Goal: Task Accomplishment & Management: Manage account settings

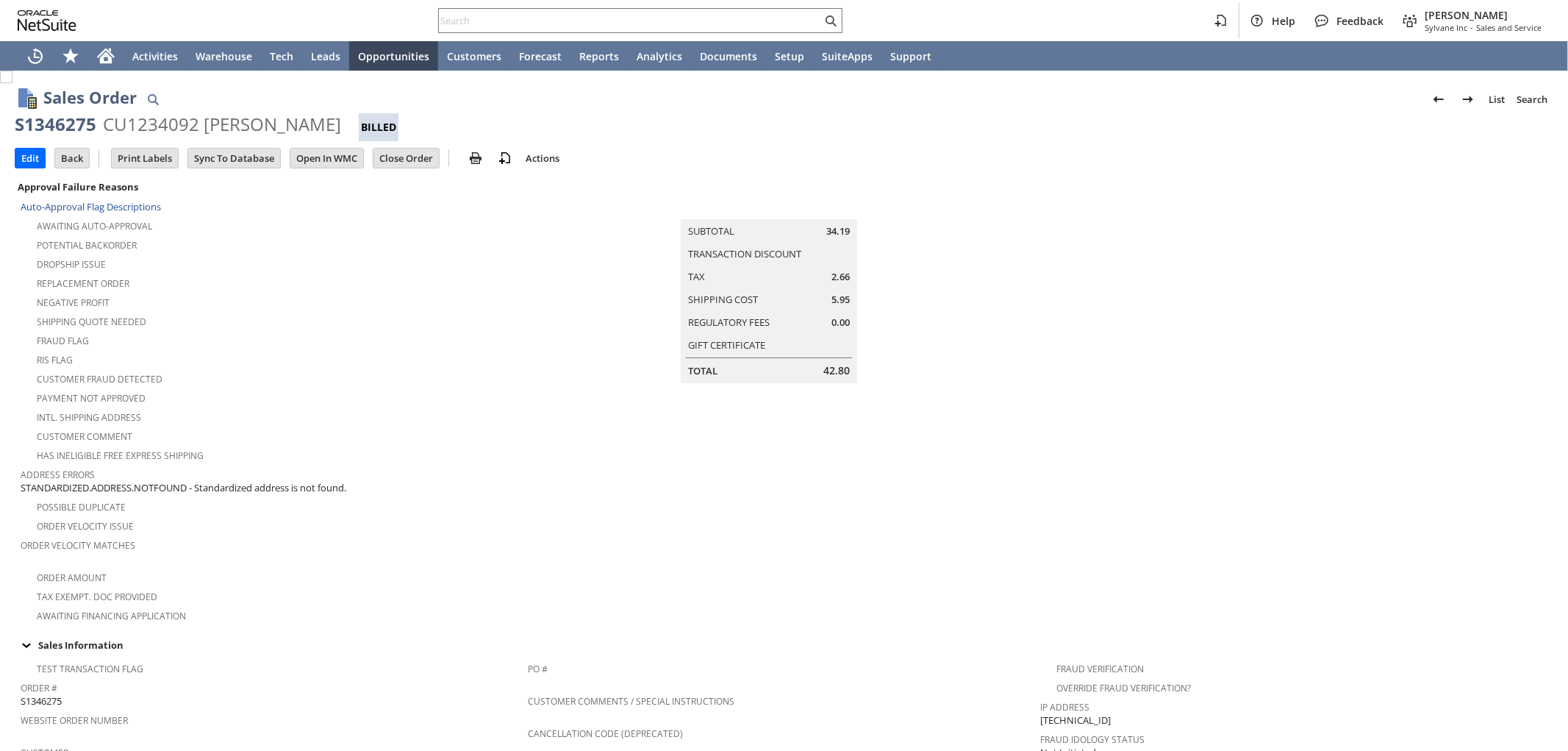
scroll to position [773, 0]
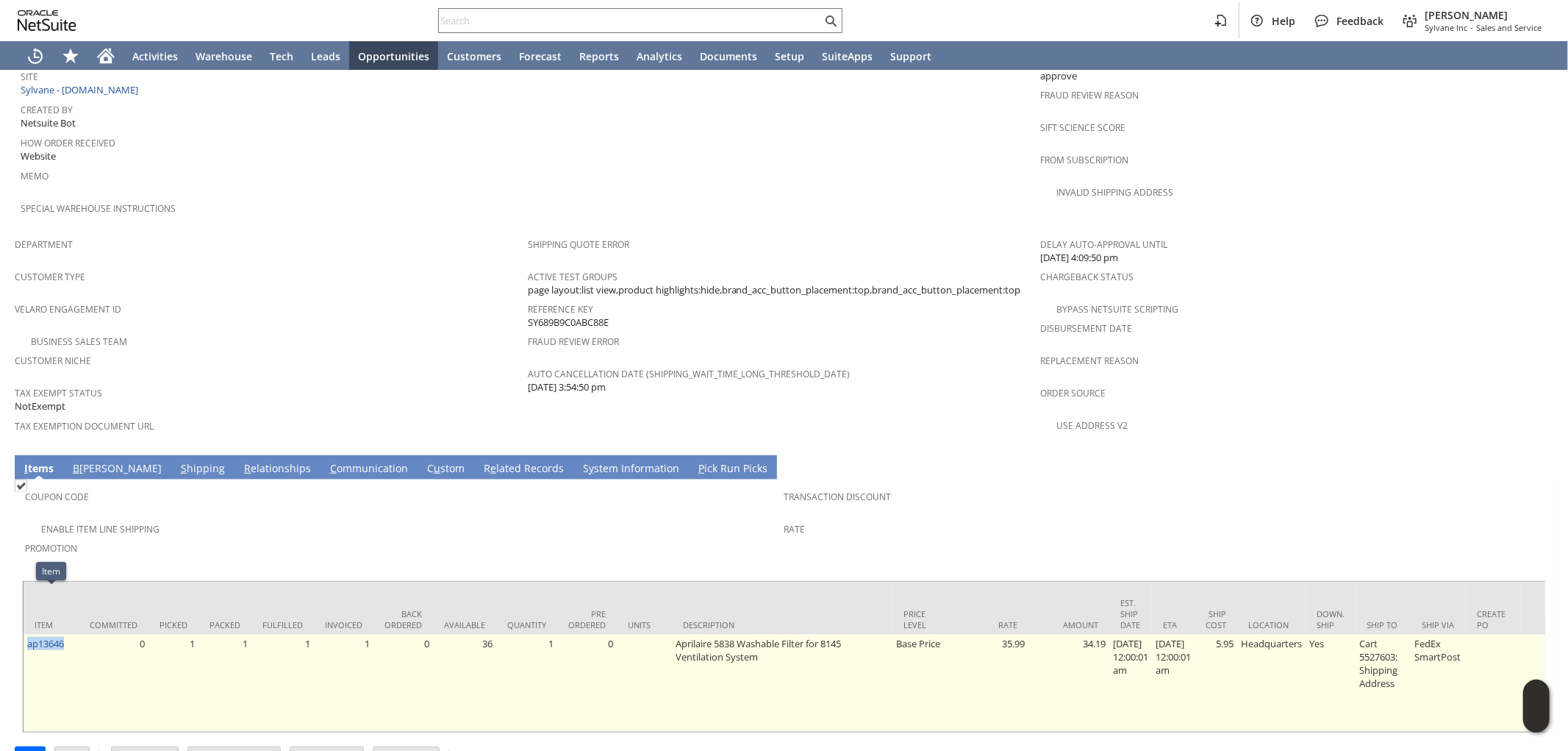
drag, startPoint x: 61, startPoint y: 601, endPoint x: 24, endPoint y: 609, distance: 37.9
click at [24, 634] on td "ap13646" at bounding box center [50, 683] width 55 height 97
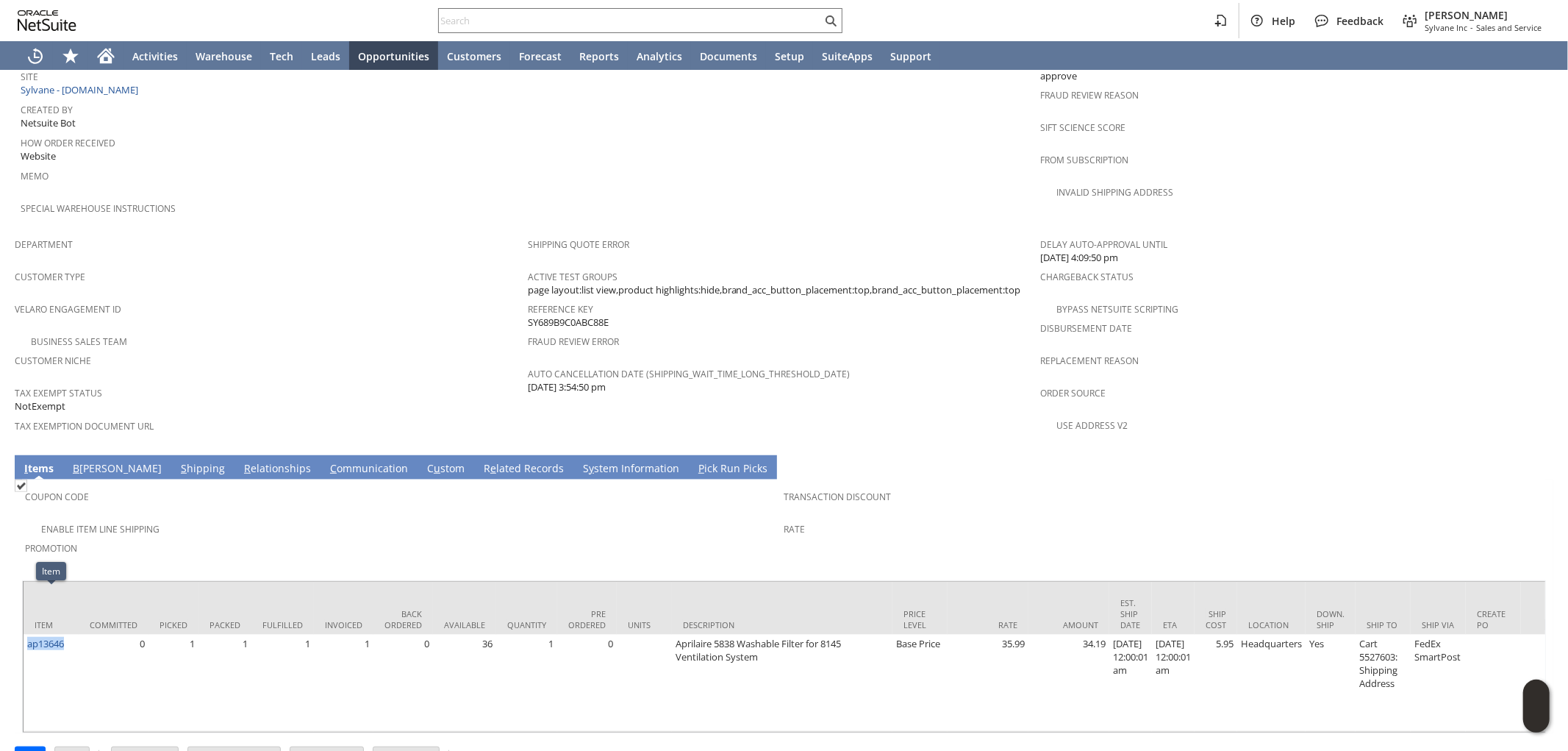
copy link "ap13646"
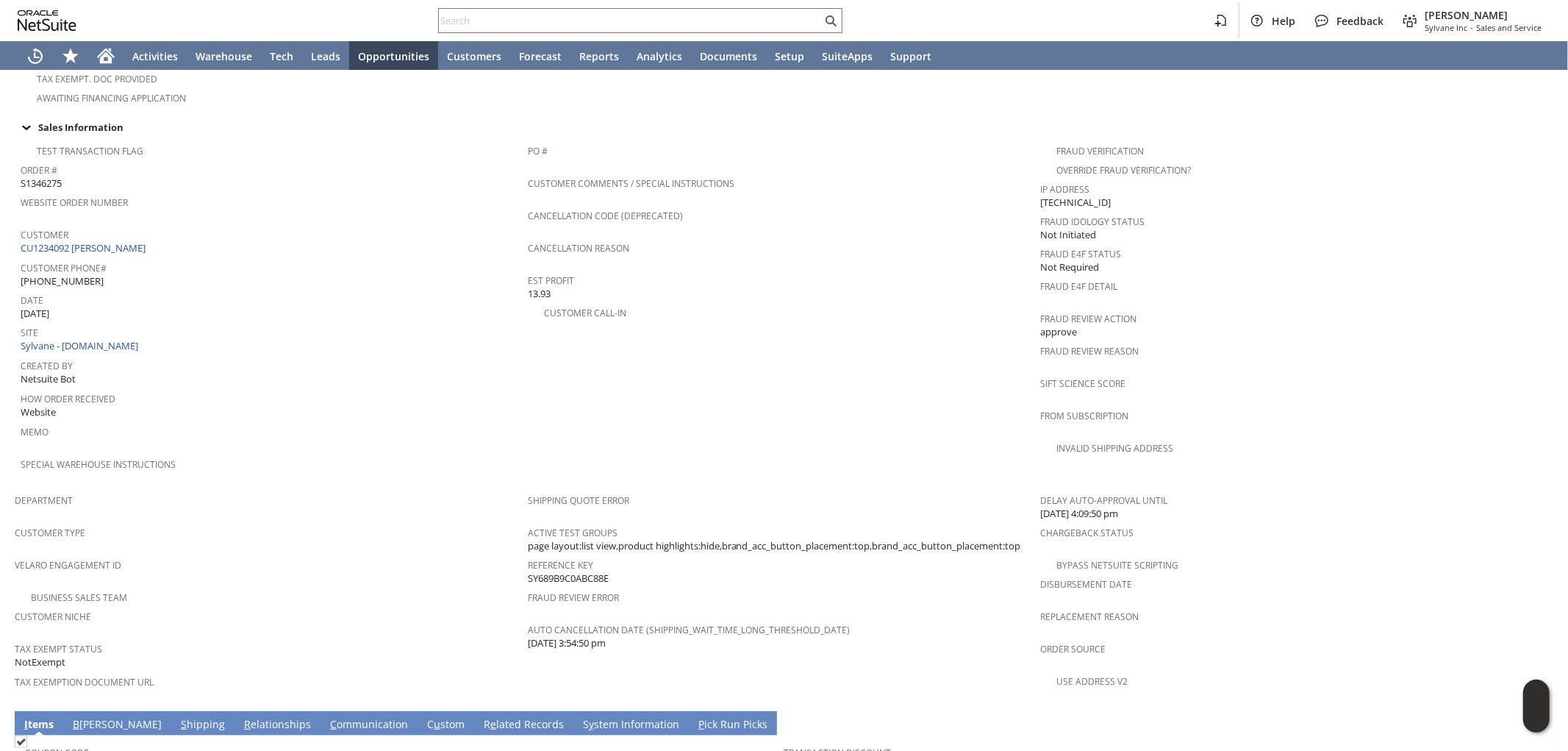
scroll to position [571, 0]
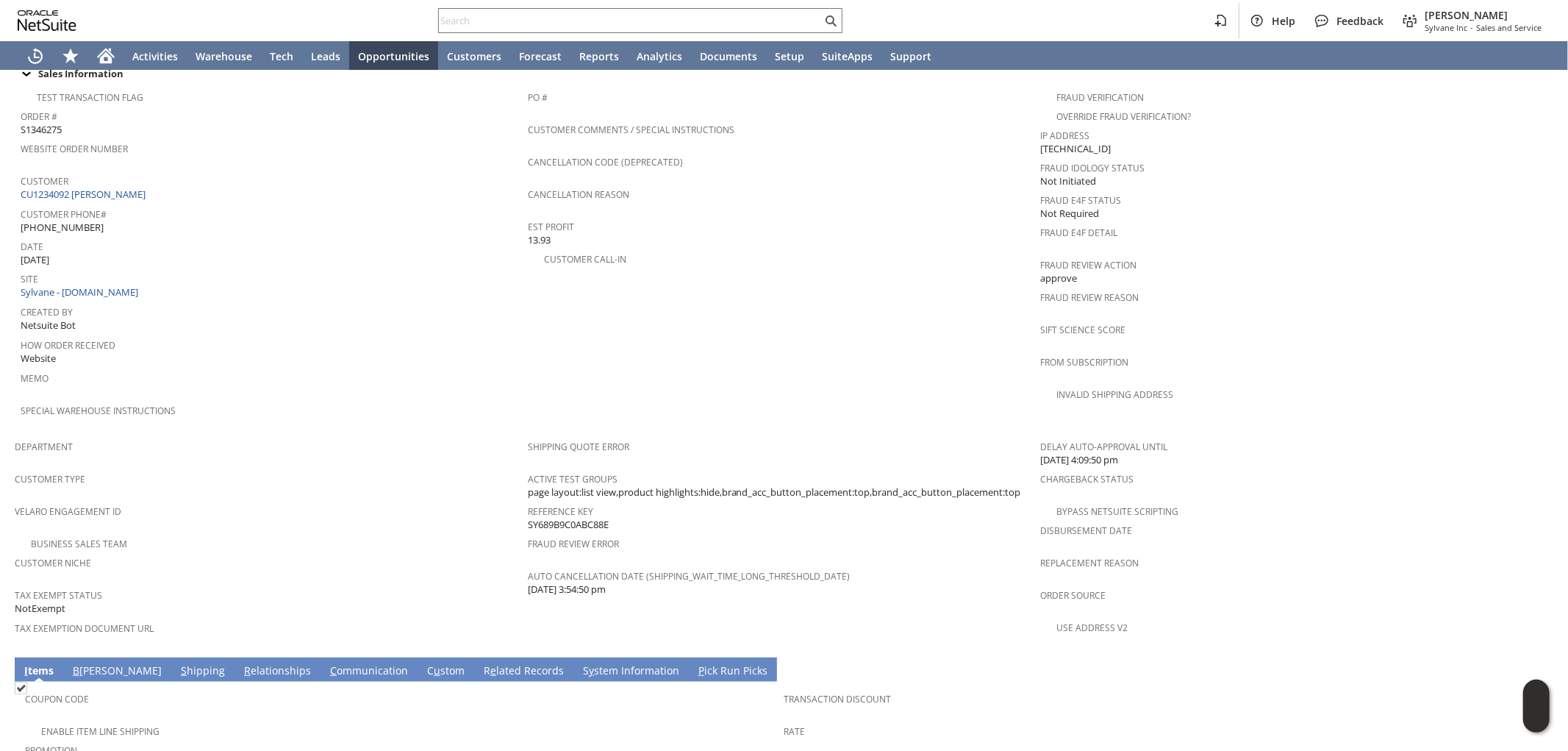
click at [177, 663] on link "S hipping" at bounding box center [202, 671] width 51 height 16
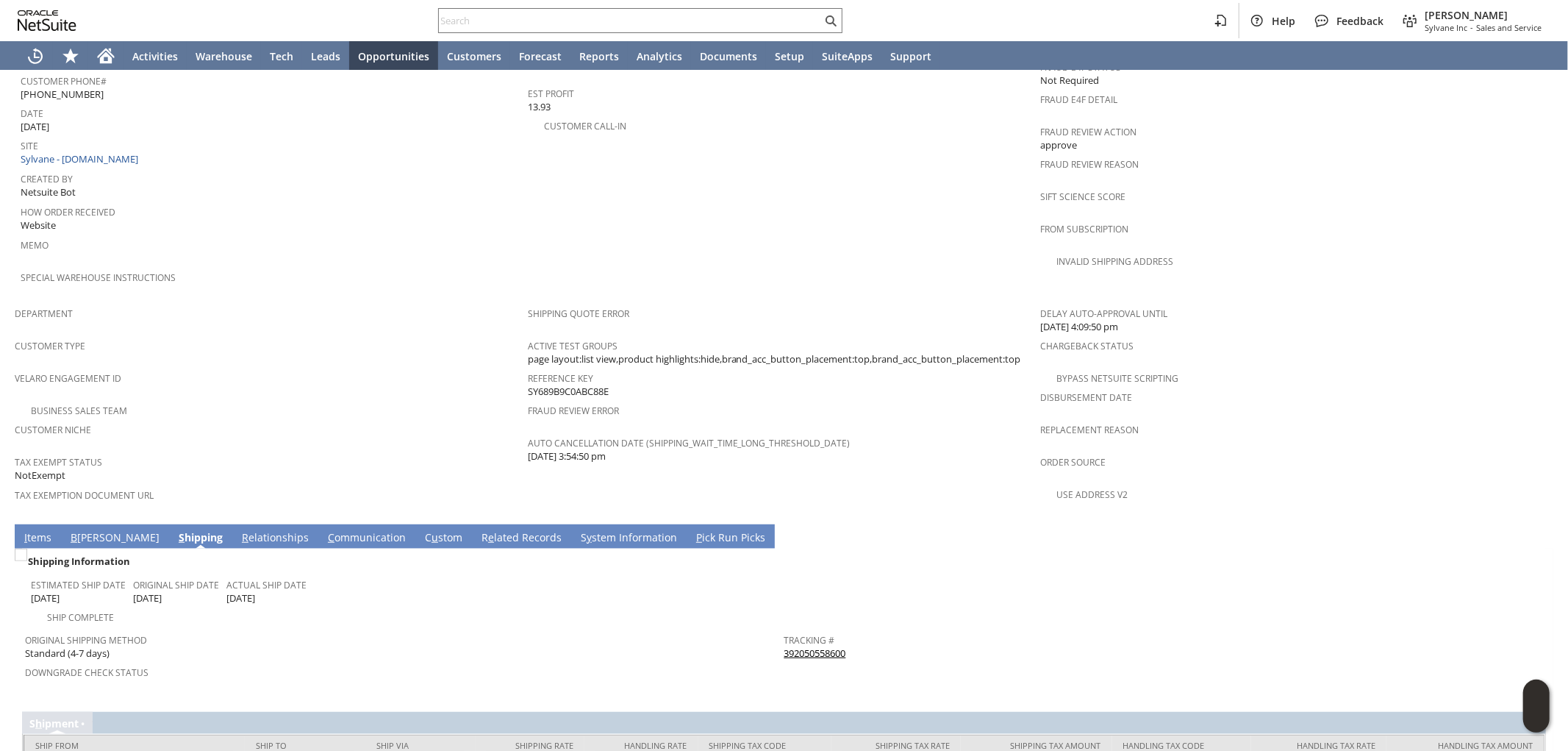
scroll to position [731, 0]
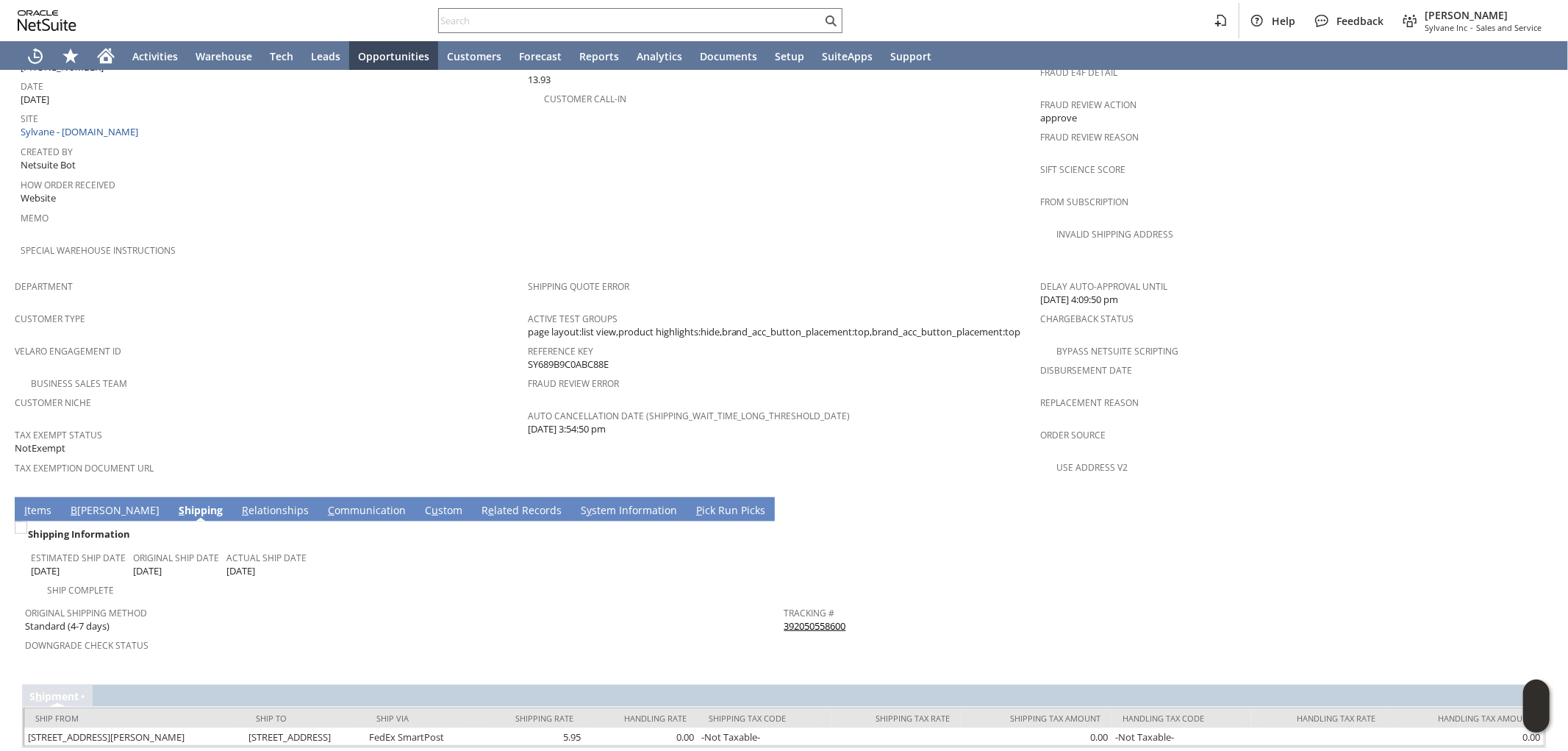
click at [11, 461] on div "Sales Order List Search S1346275 CU1234092 Kenneth Mueller Billed Go Edit Back …" at bounding box center [784, 70] width 1568 height 1463
click at [34, 503] on link "I tems" at bounding box center [37, 510] width 35 height 16
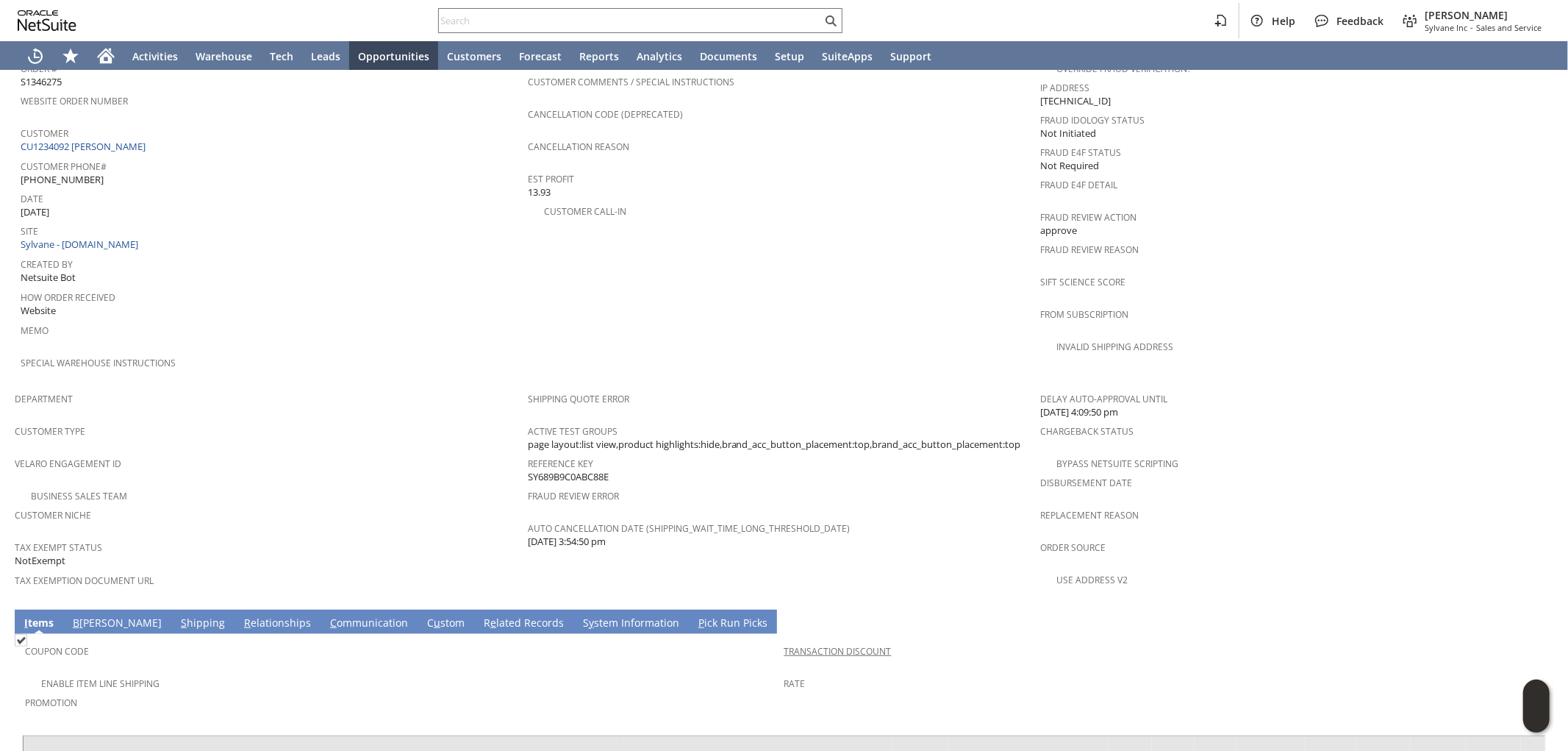
scroll to position [773, 0]
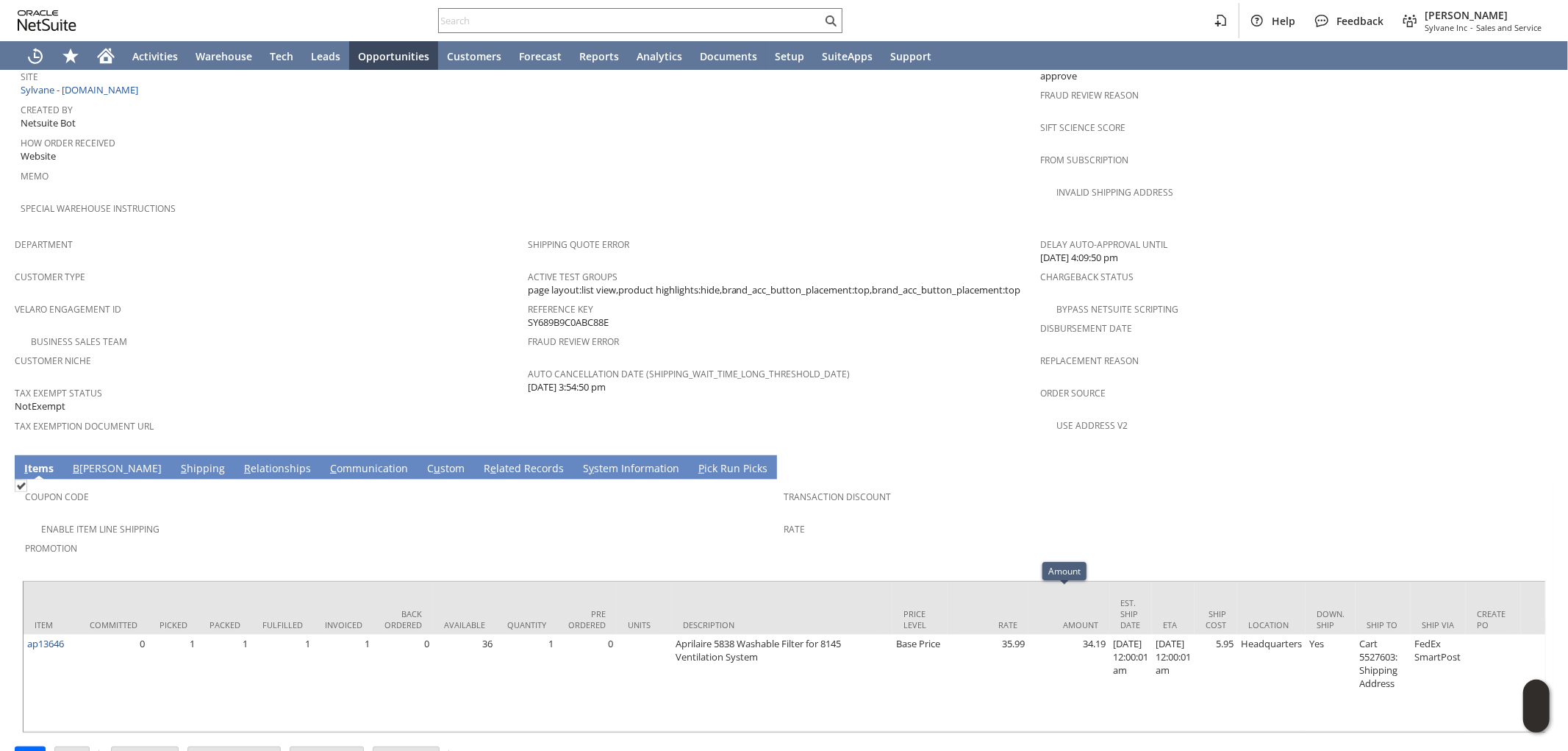
click at [172, 455] on td "S hipping" at bounding box center [203, 467] width 63 height 24
click at [177, 461] on link "S hipping" at bounding box center [202, 468] width 51 height 16
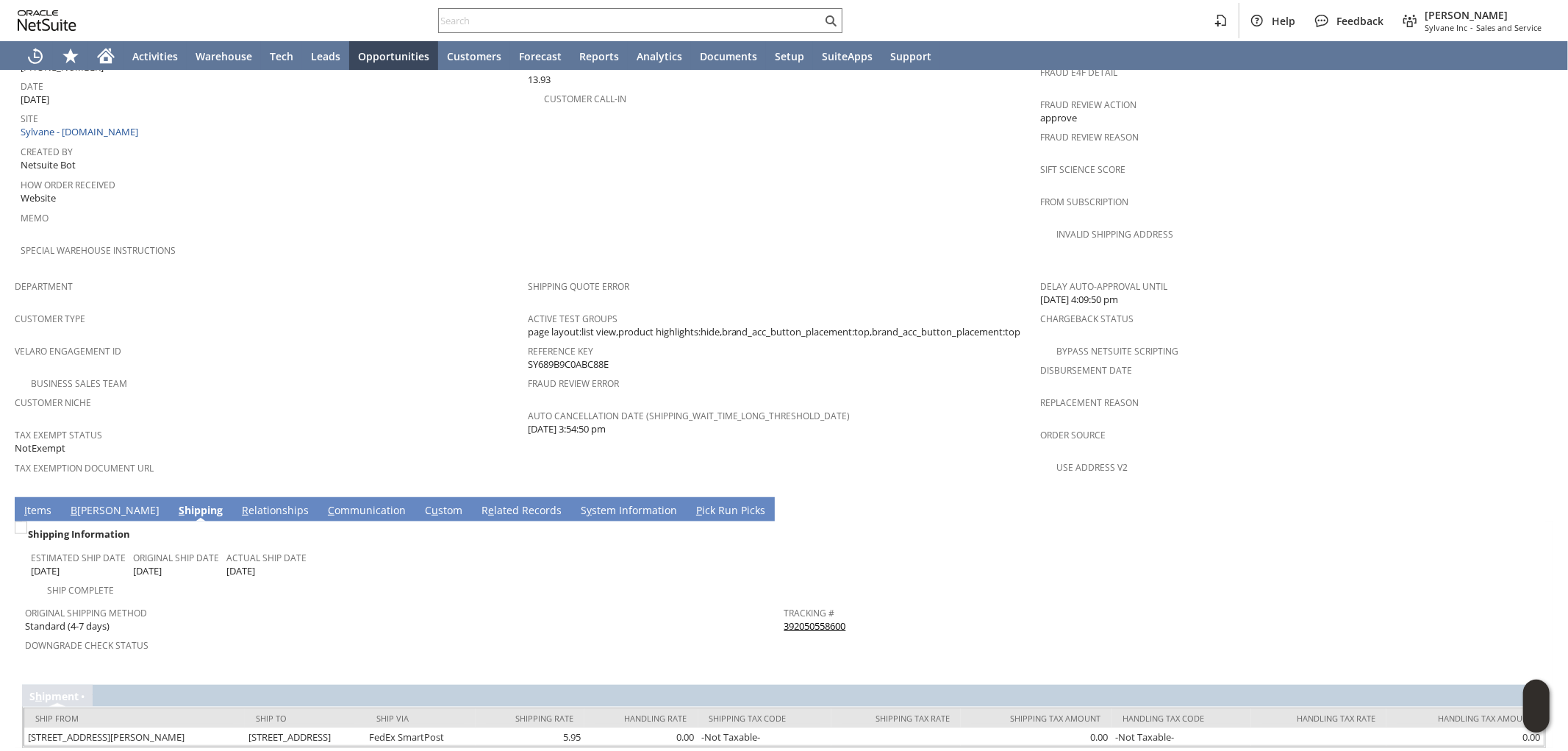
click at [547, 634] on span "Downgrade Check Status" at bounding box center [401, 643] width 752 height 17
click at [675, 618] on td "Shipping Information Estimated Ship Date 8/13/2025 Original Ship Date 8/13/2025…" at bounding box center [784, 595] width 1524 height 148
click at [528, 15] on input "text" at bounding box center [631, 21] width 383 height 18
paste input "8174223089"
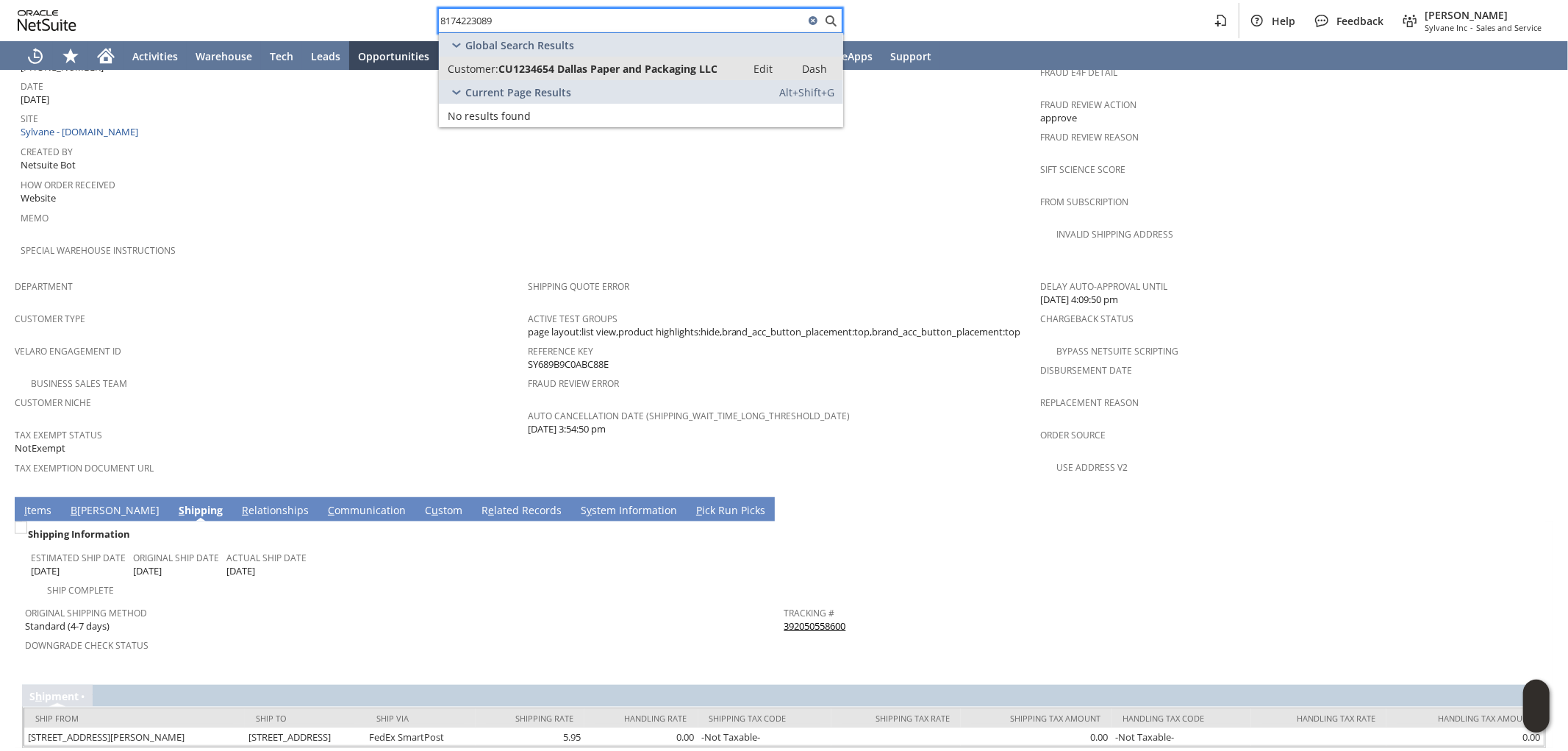
type input "8174223089"
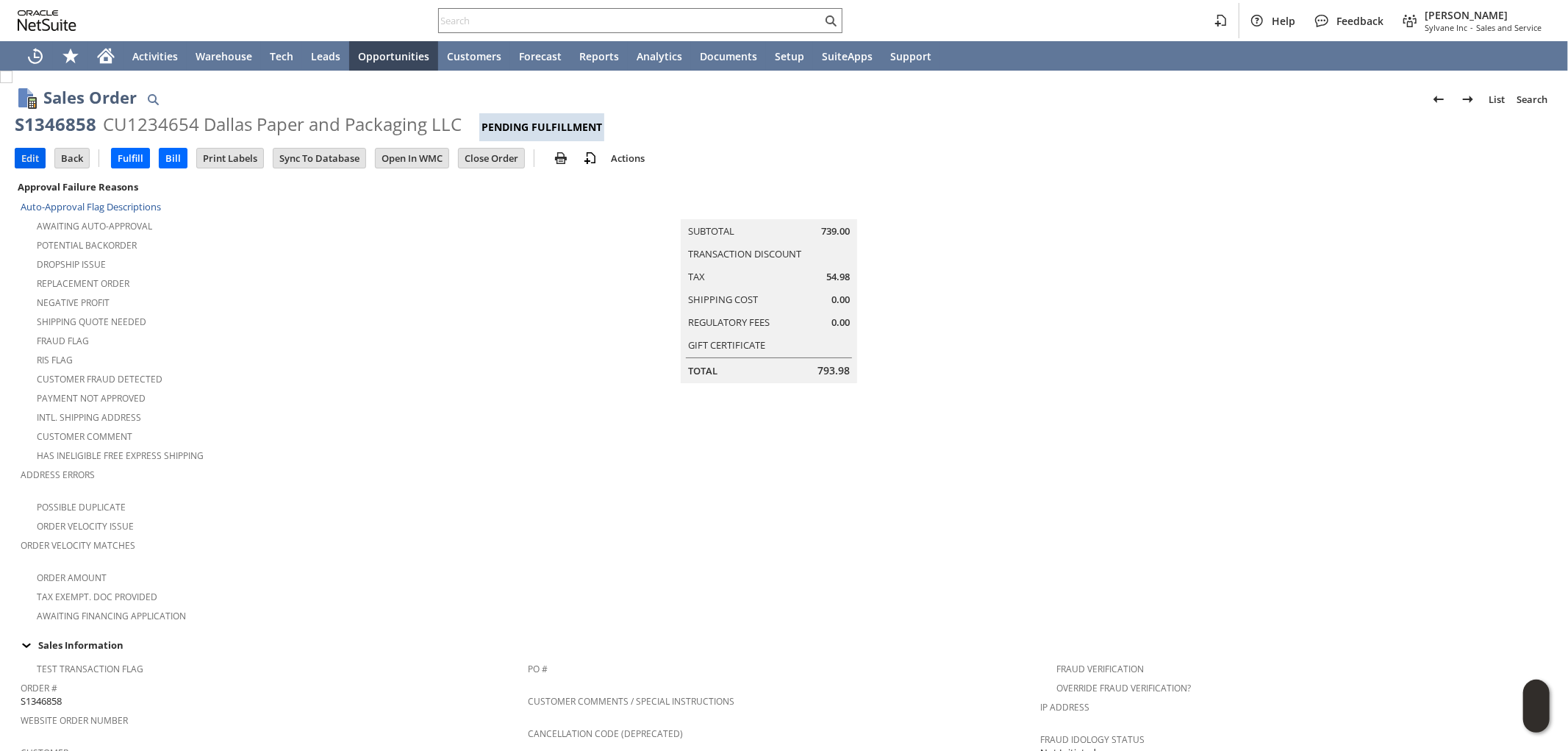
click at [22, 155] on input "Edit" at bounding box center [31, 158] width 30 height 19
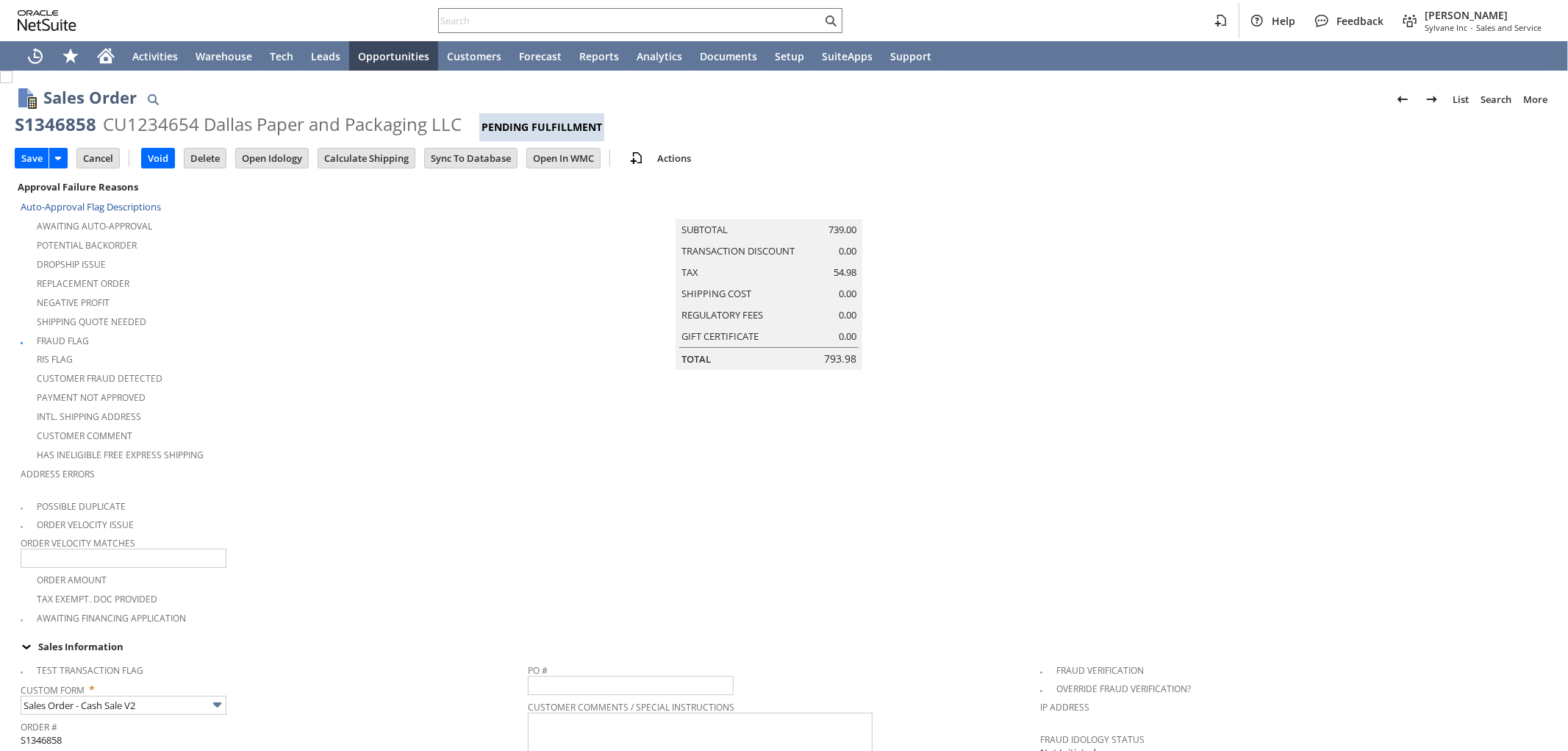
scroll to position [383, 0]
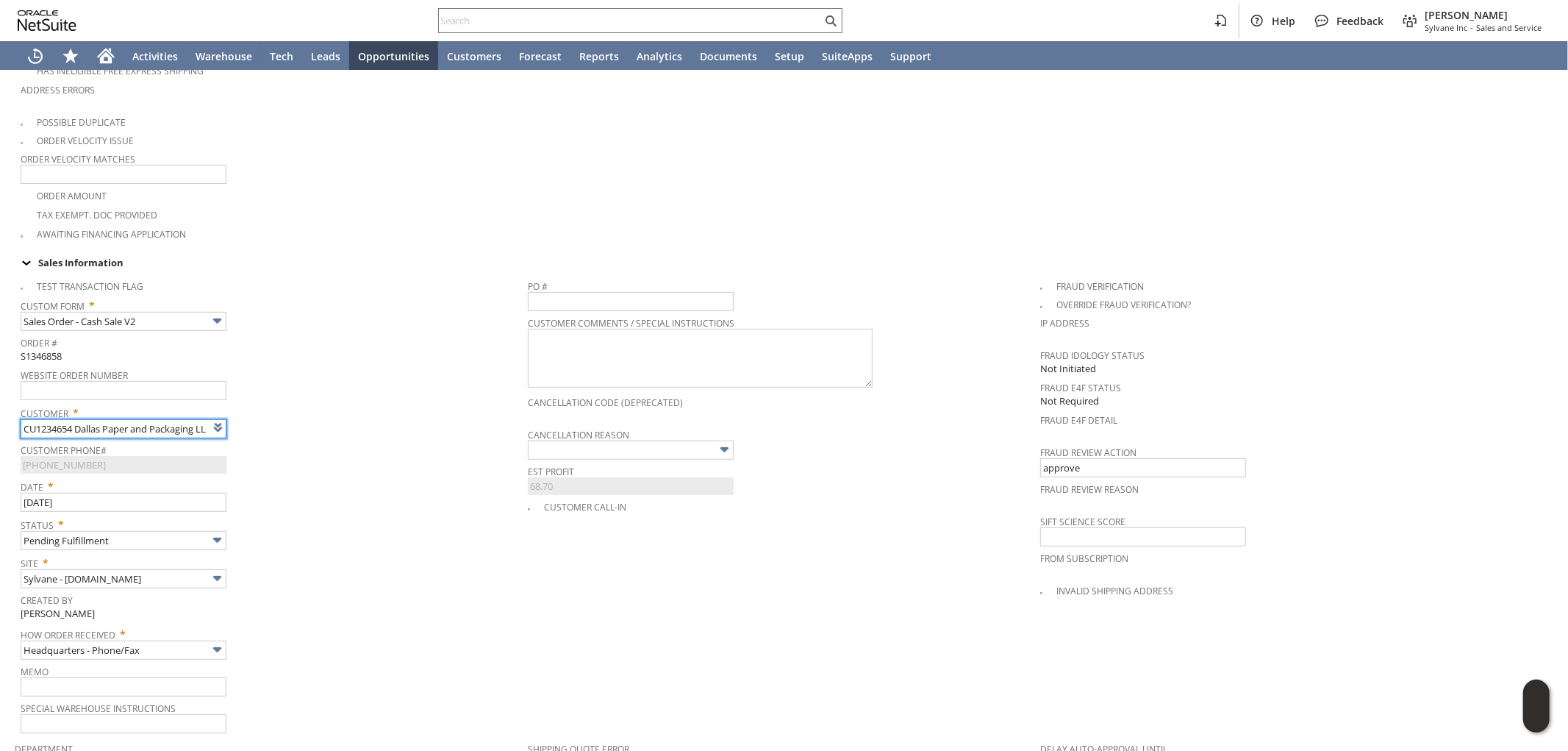
type input "Intelligent Recommendations ⁰"
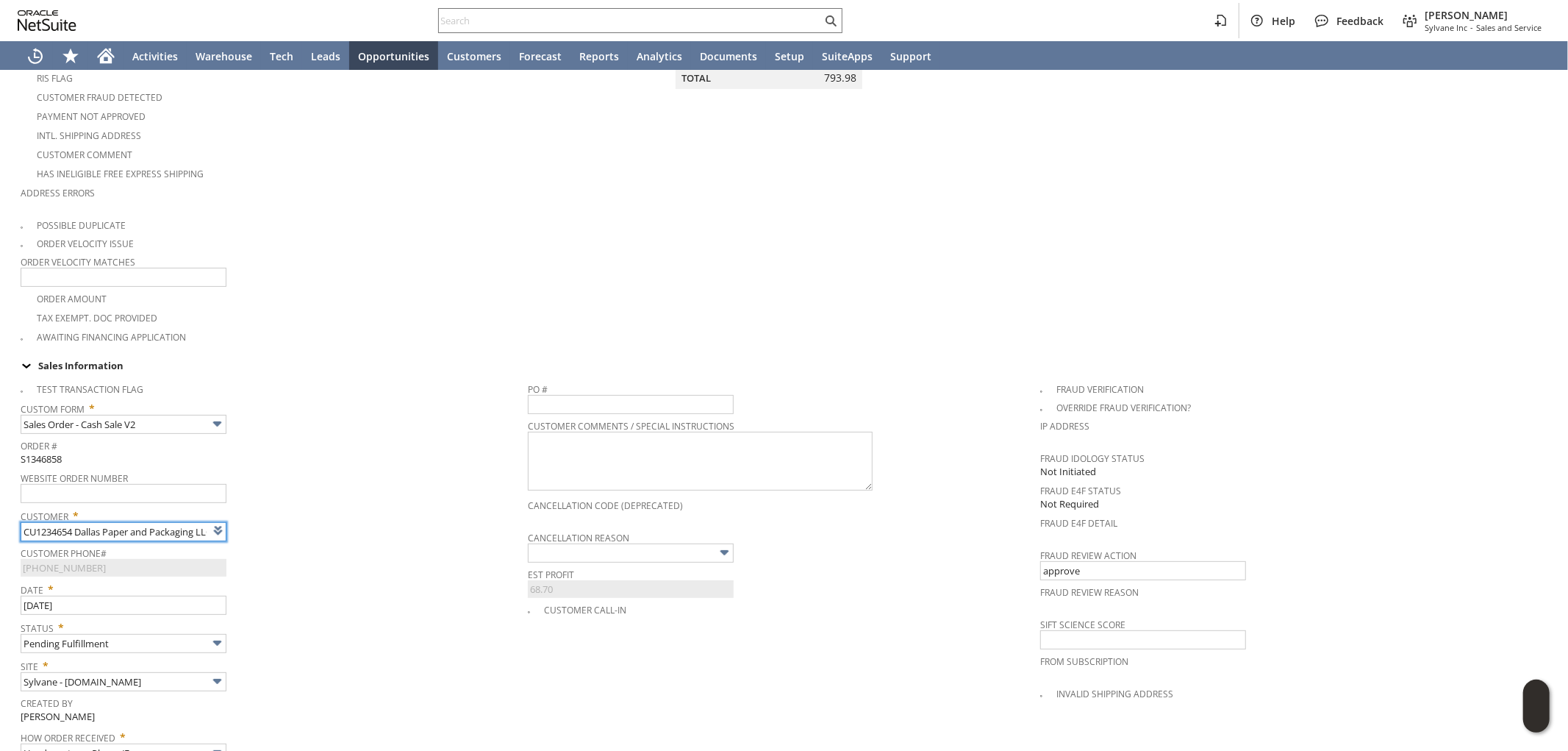
scroll to position [408, 0]
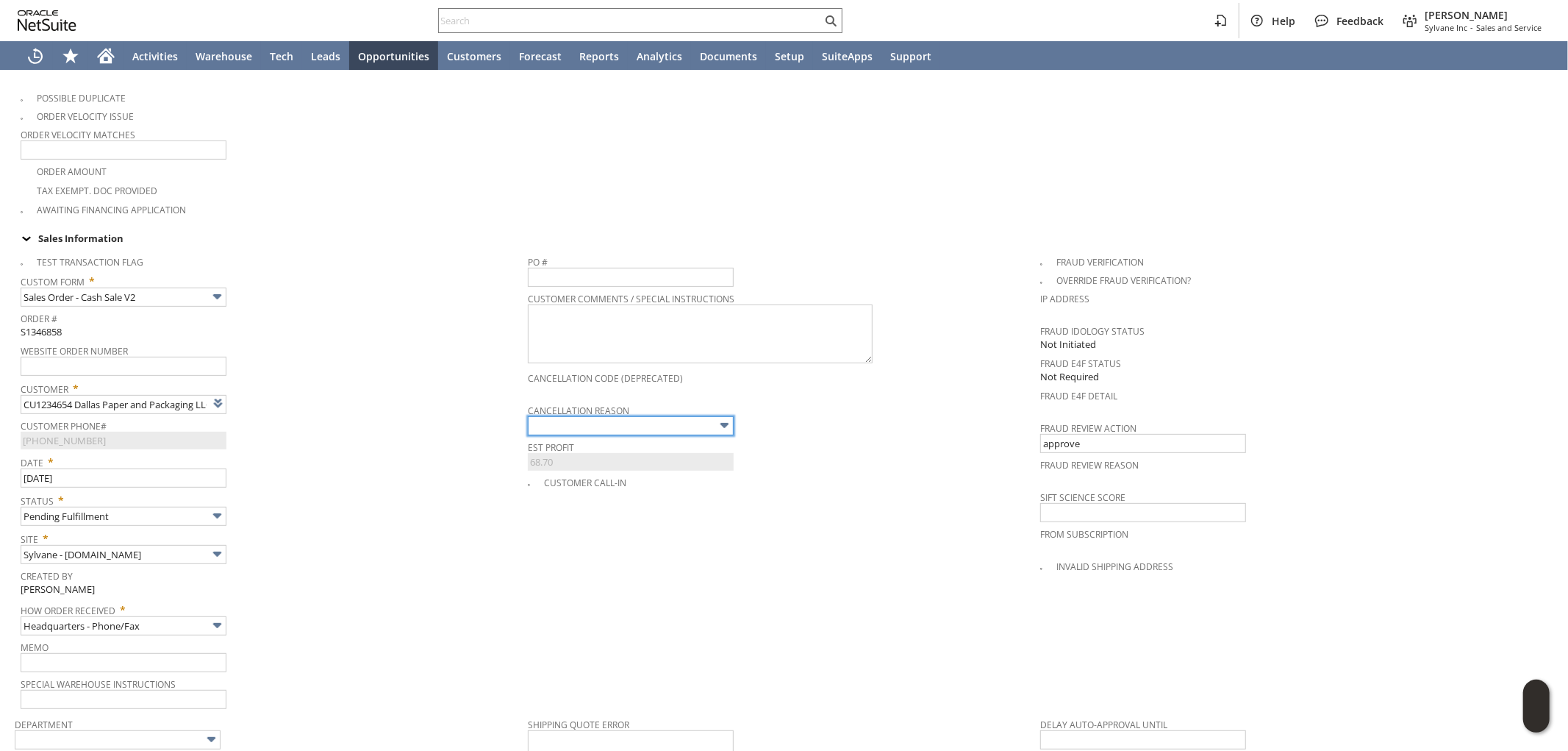
click at [633, 416] on input "text" at bounding box center [631, 425] width 206 height 19
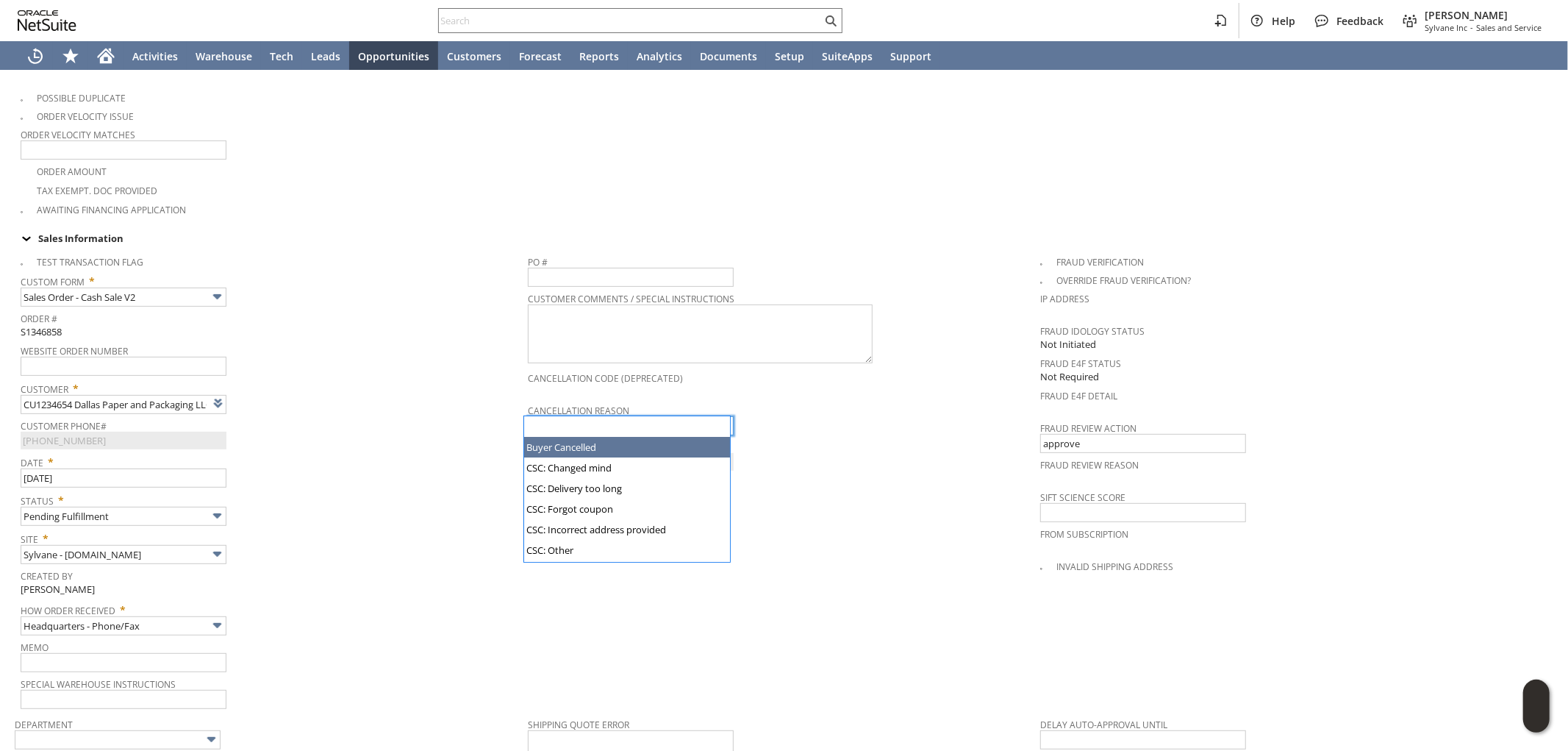
type input "Buyer Cancelled"
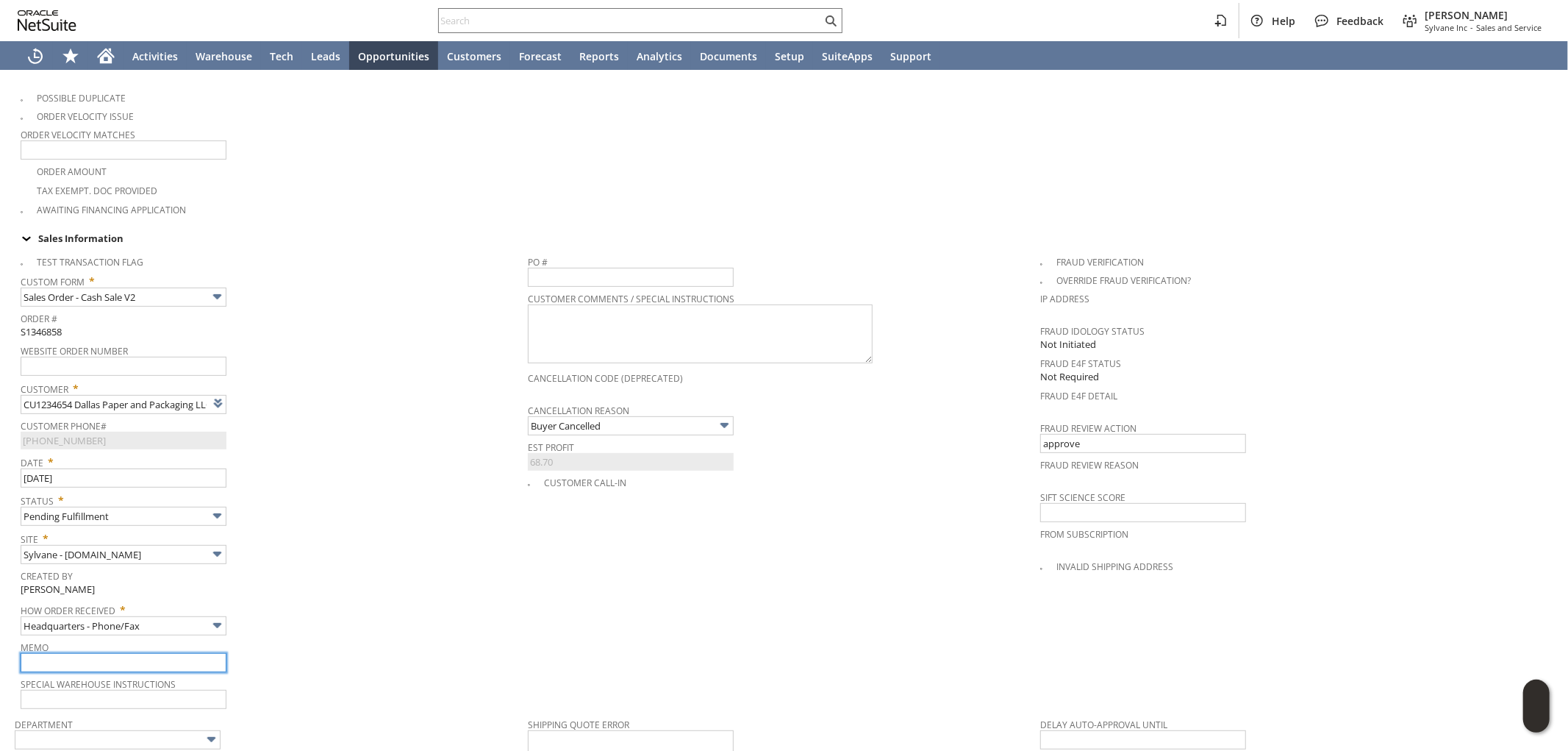
click at [82, 653] on input "text" at bounding box center [123, 662] width 206 height 19
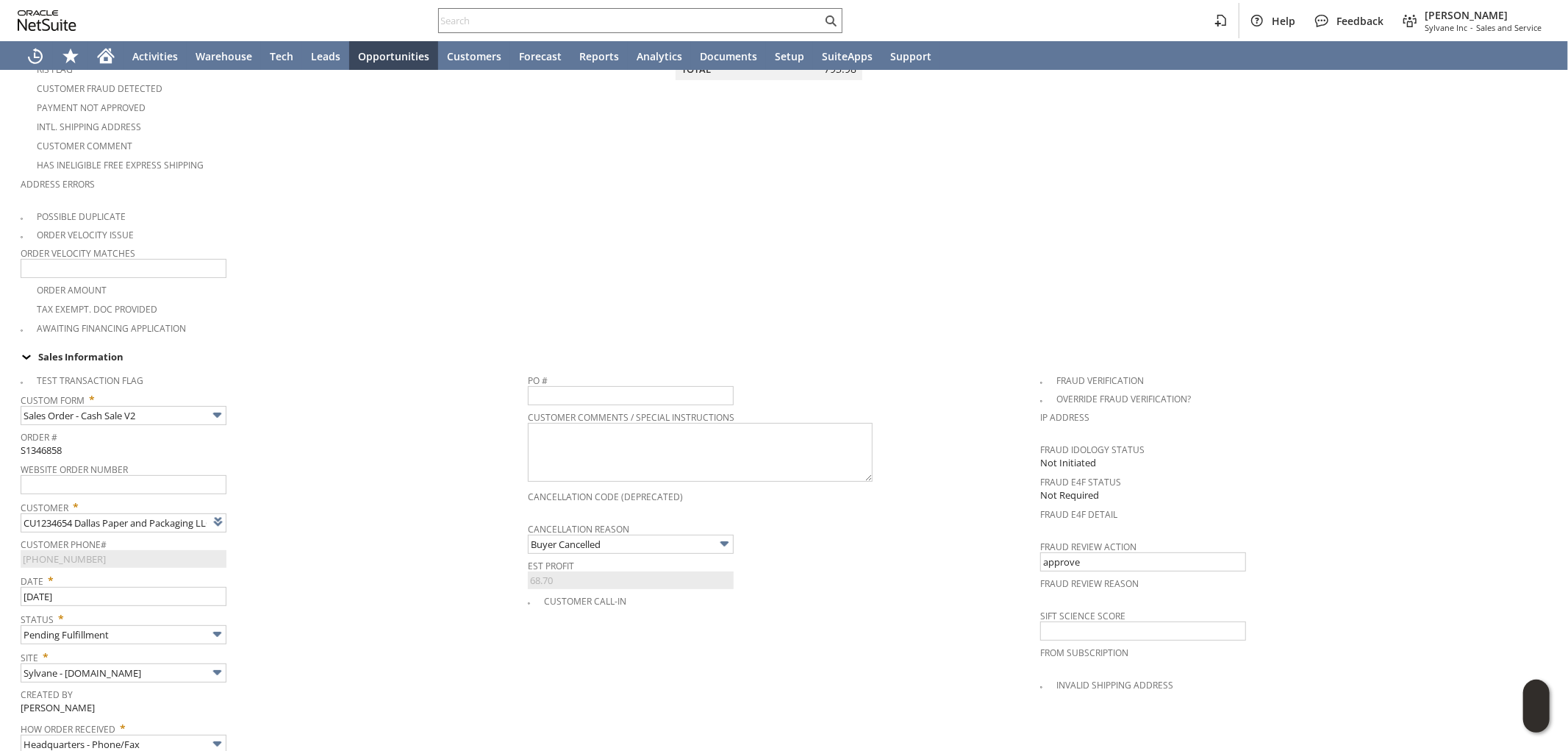
scroll to position [490, 0]
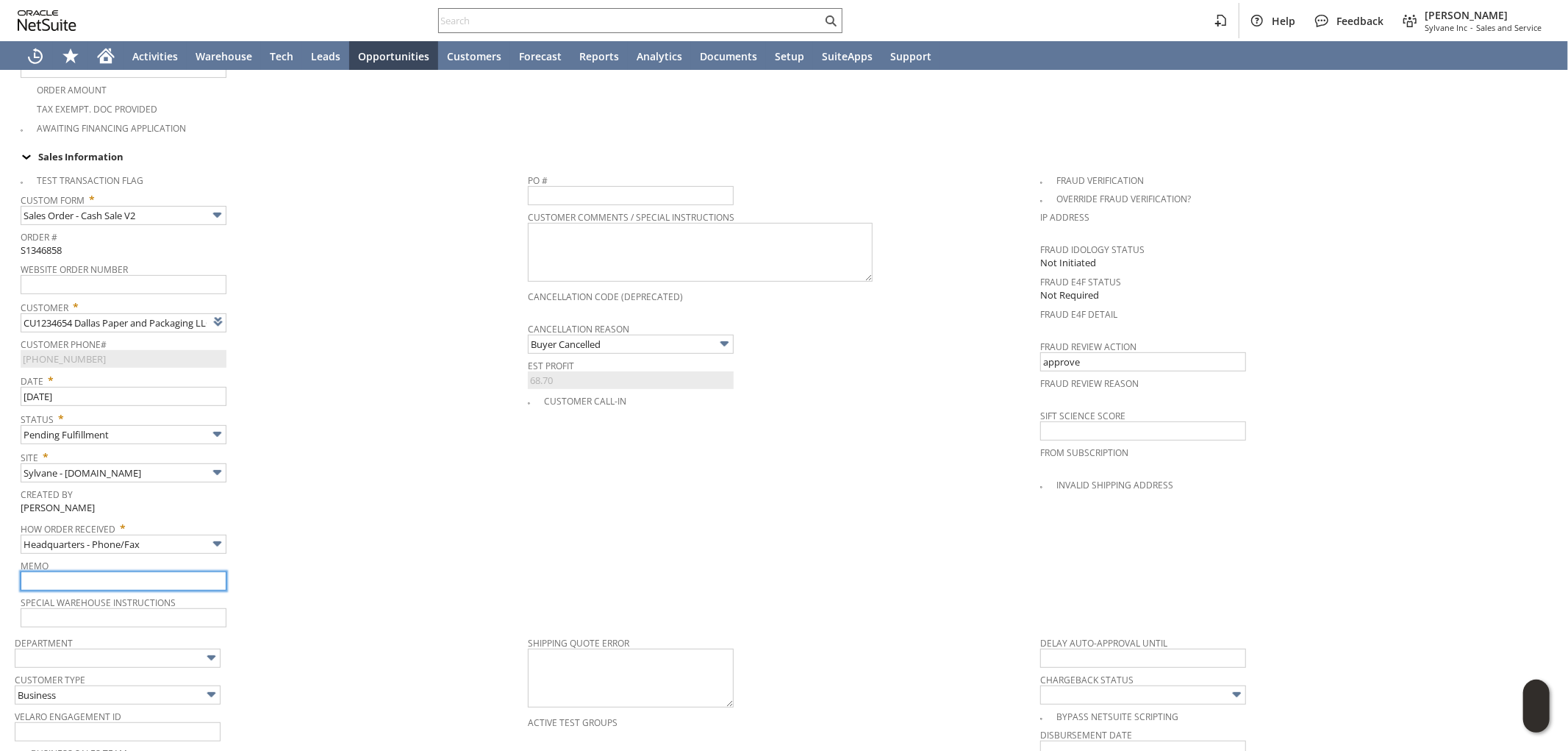
click at [47, 571] on input "text" at bounding box center [123, 580] width 206 height 19
type input "c"
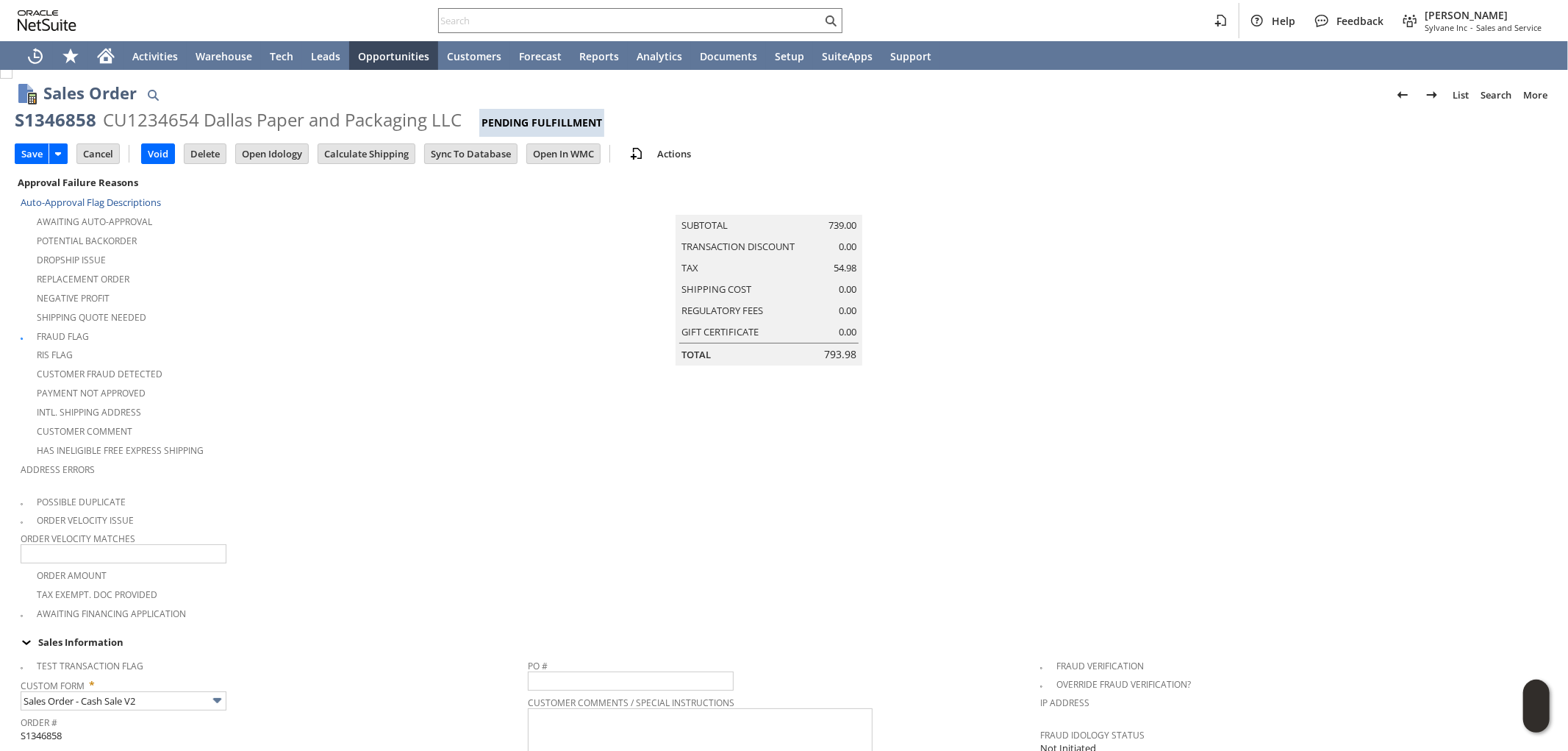
scroll to position [0, 0]
type input "8/14 cx called in wants to cancel - unit too large"
click at [30, 156] on input "Save" at bounding box center [32, 158] width 33 height 19
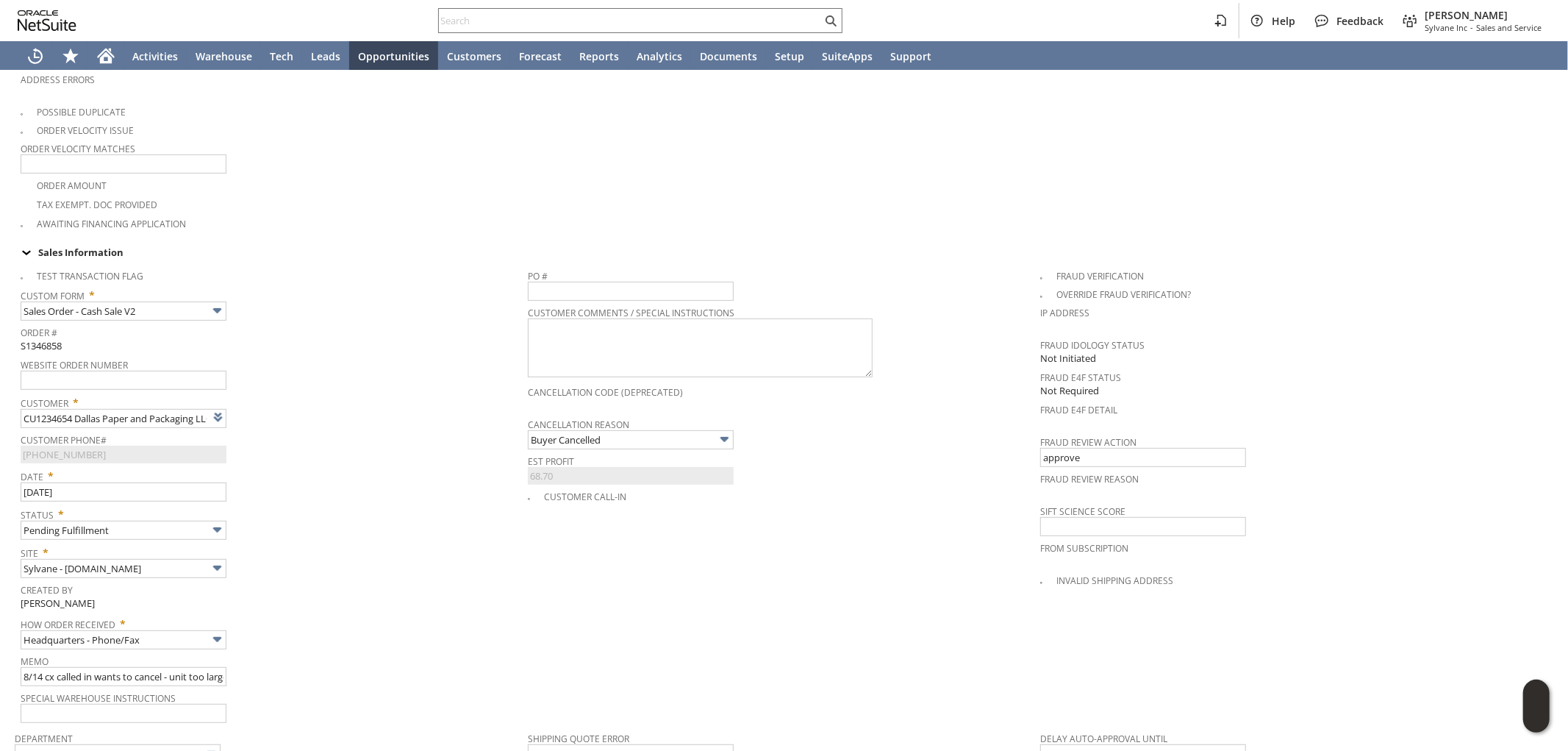
scroll to position [327, 0]
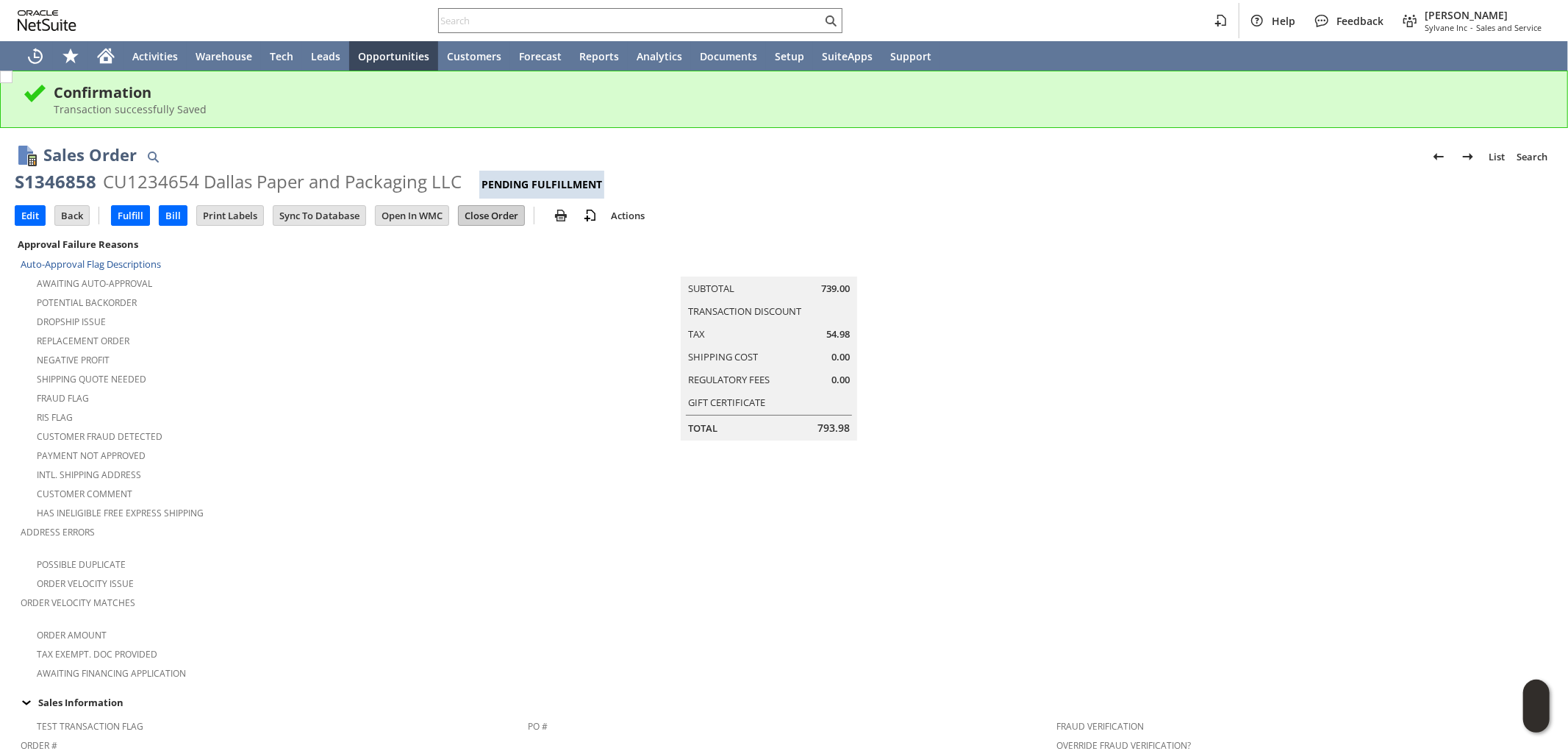
click at [494, 212] on input "Close Order" at bounding box center [492, 216] width 65 height 19
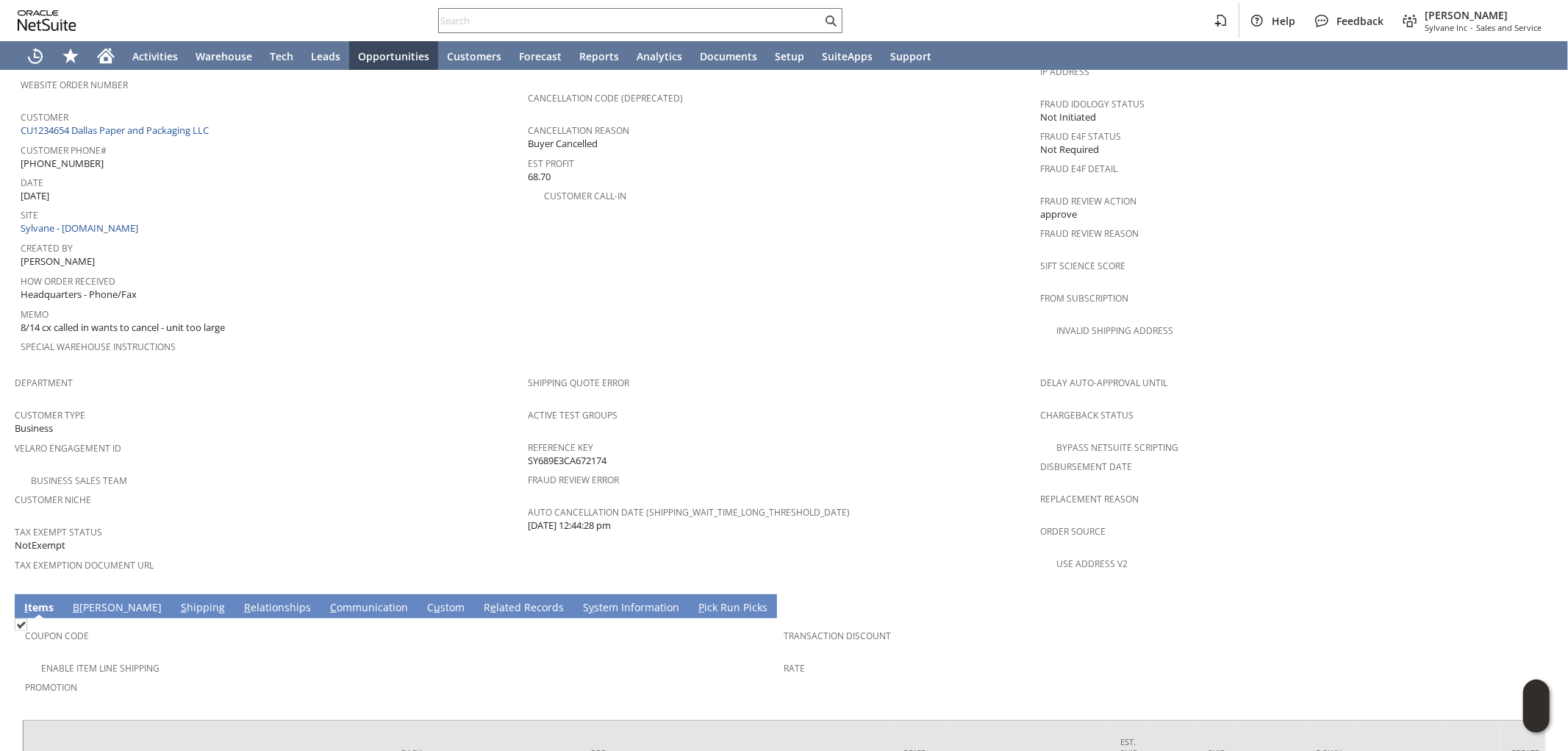
scroll to position [817, 0]
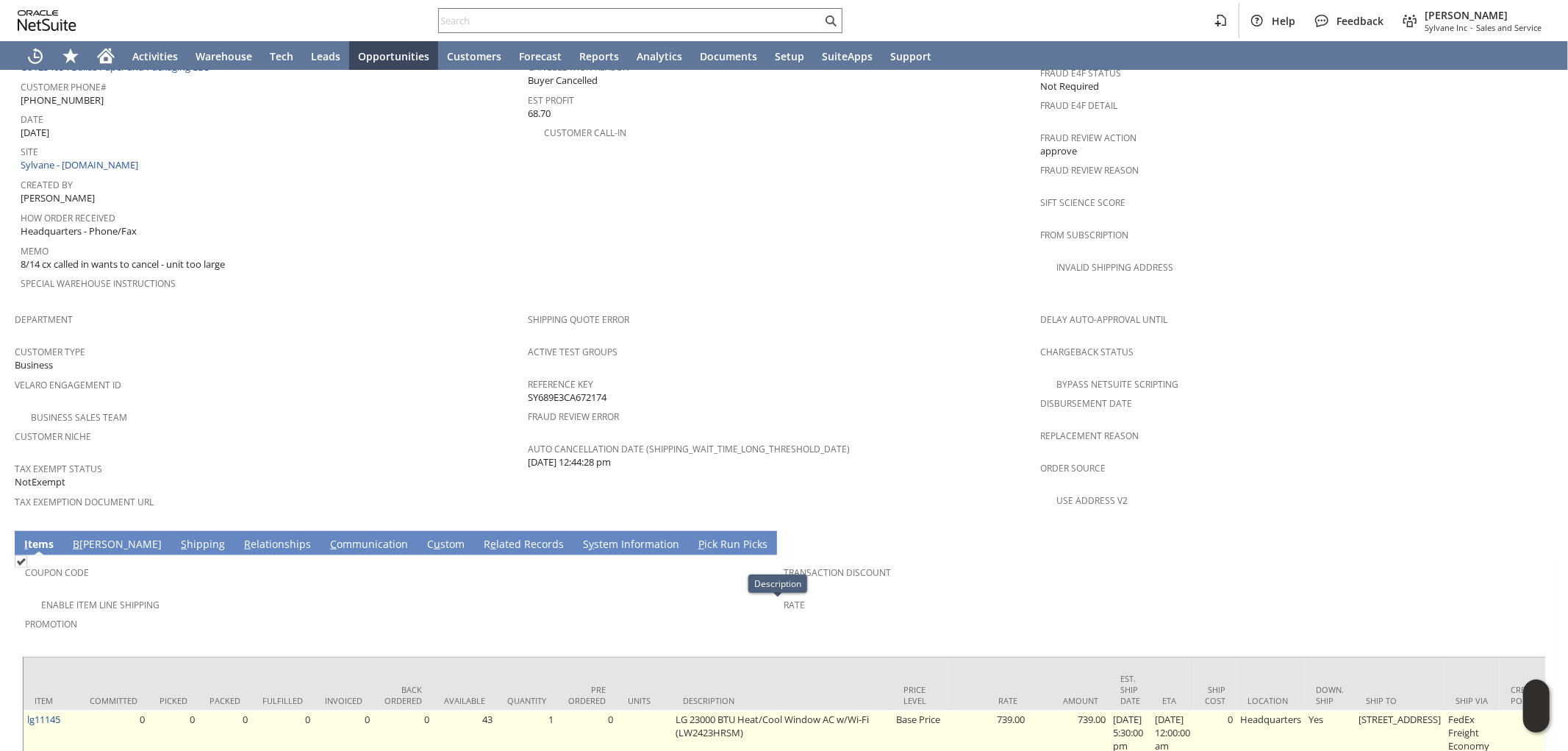
scroll to position [434, 0]
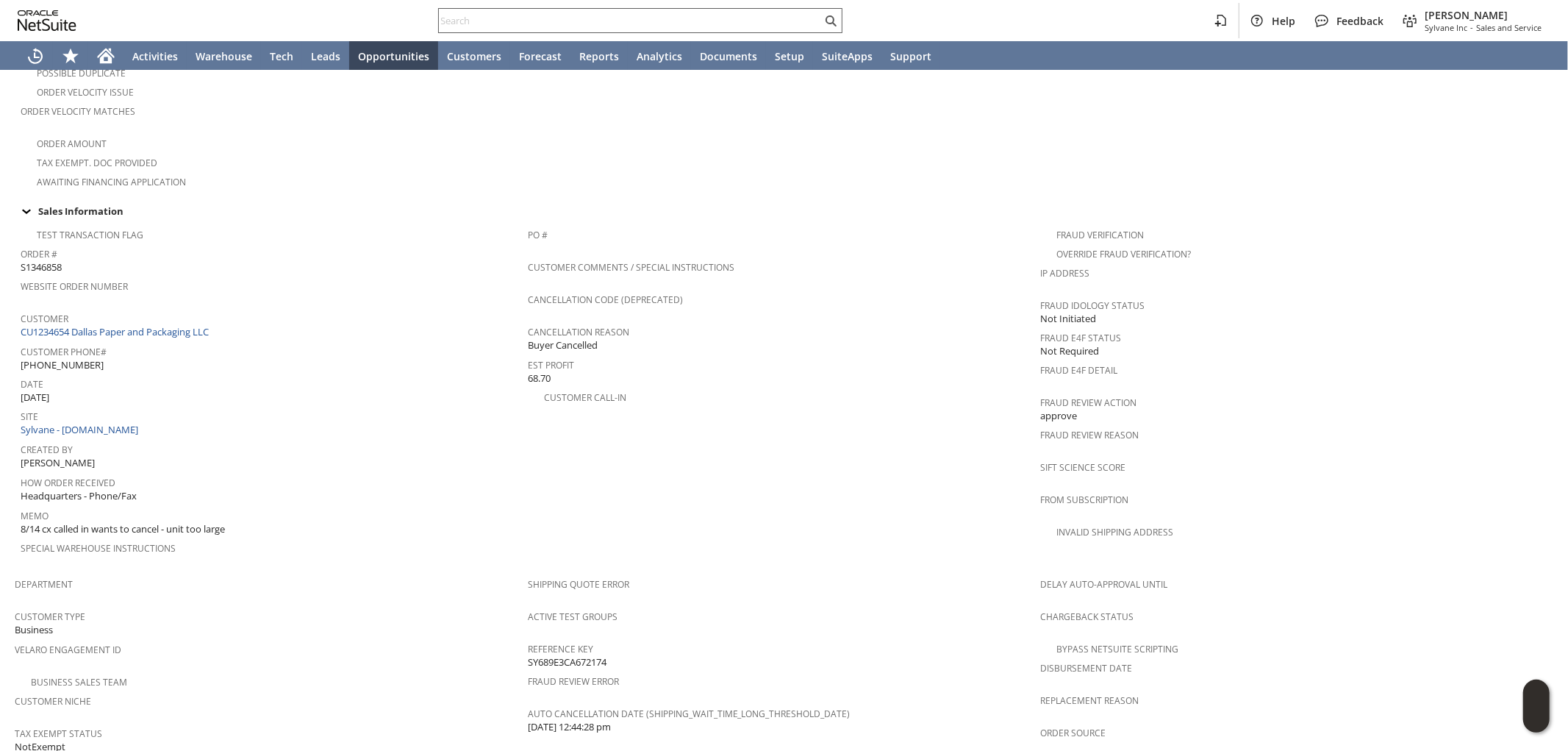
click at [745, 21] on input "text" at bounding box center [631, 21] width 383 height 18
paste input "mi7829"
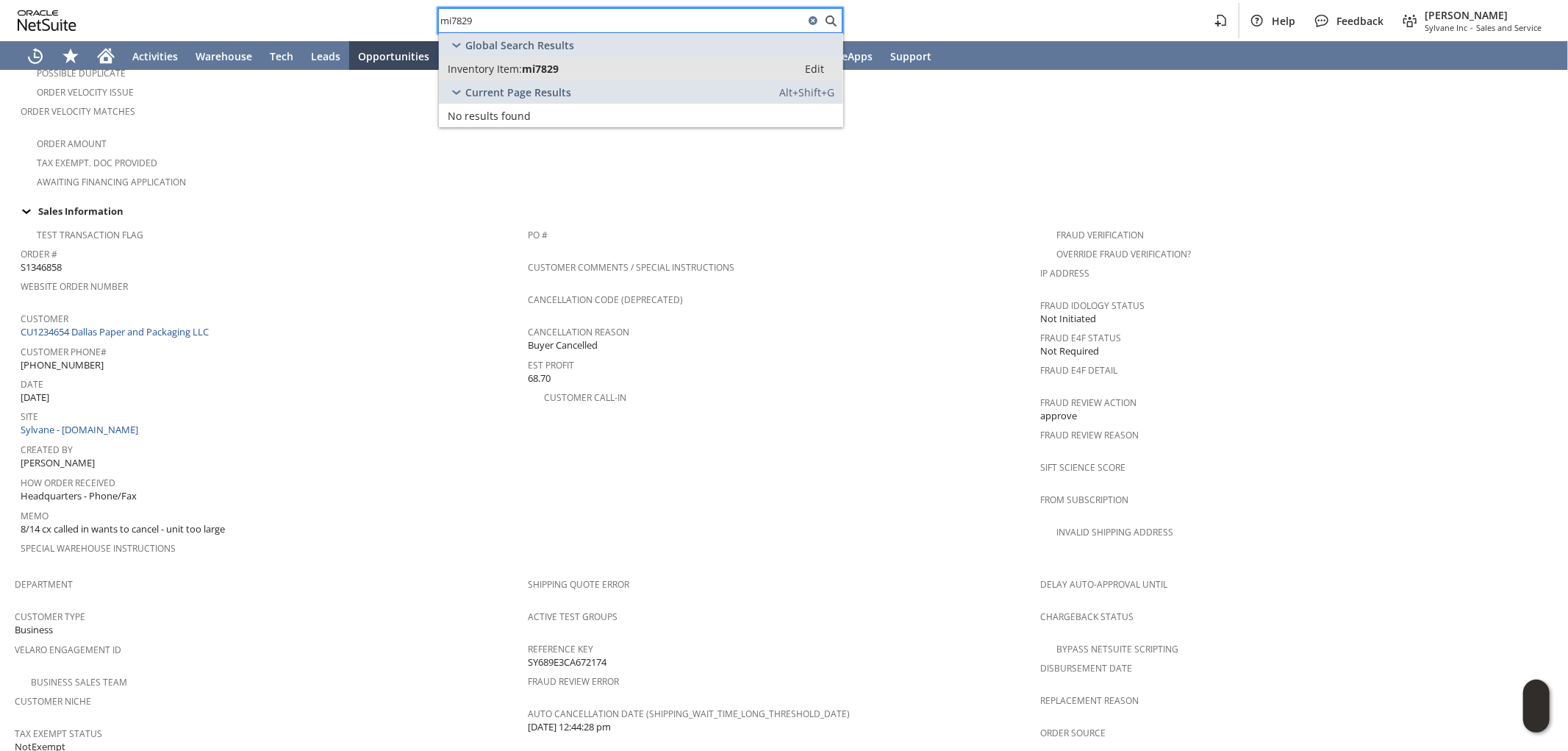
type input "mi7829"
click at [589, 60] on link "Inventory Item: mi7829 Edit" at bounding box center [642, 68] width 405 height 23
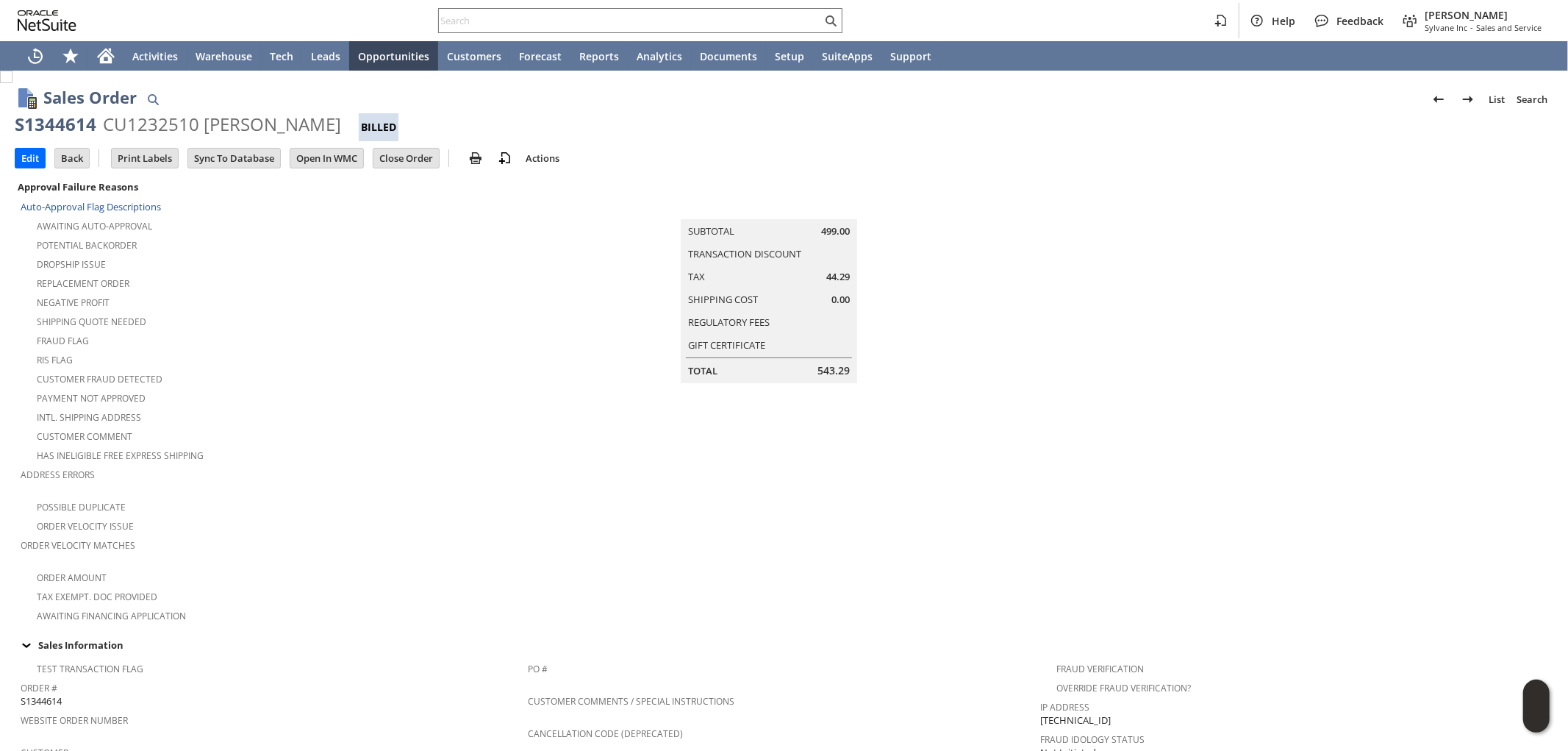
click at [817, 522] on td "Summary Subtotal 499.00 Transaction Discount Tax 44.29 Shipping Cost 0.00 Regul…" at bounding box center [784, 400] width 513 height 447
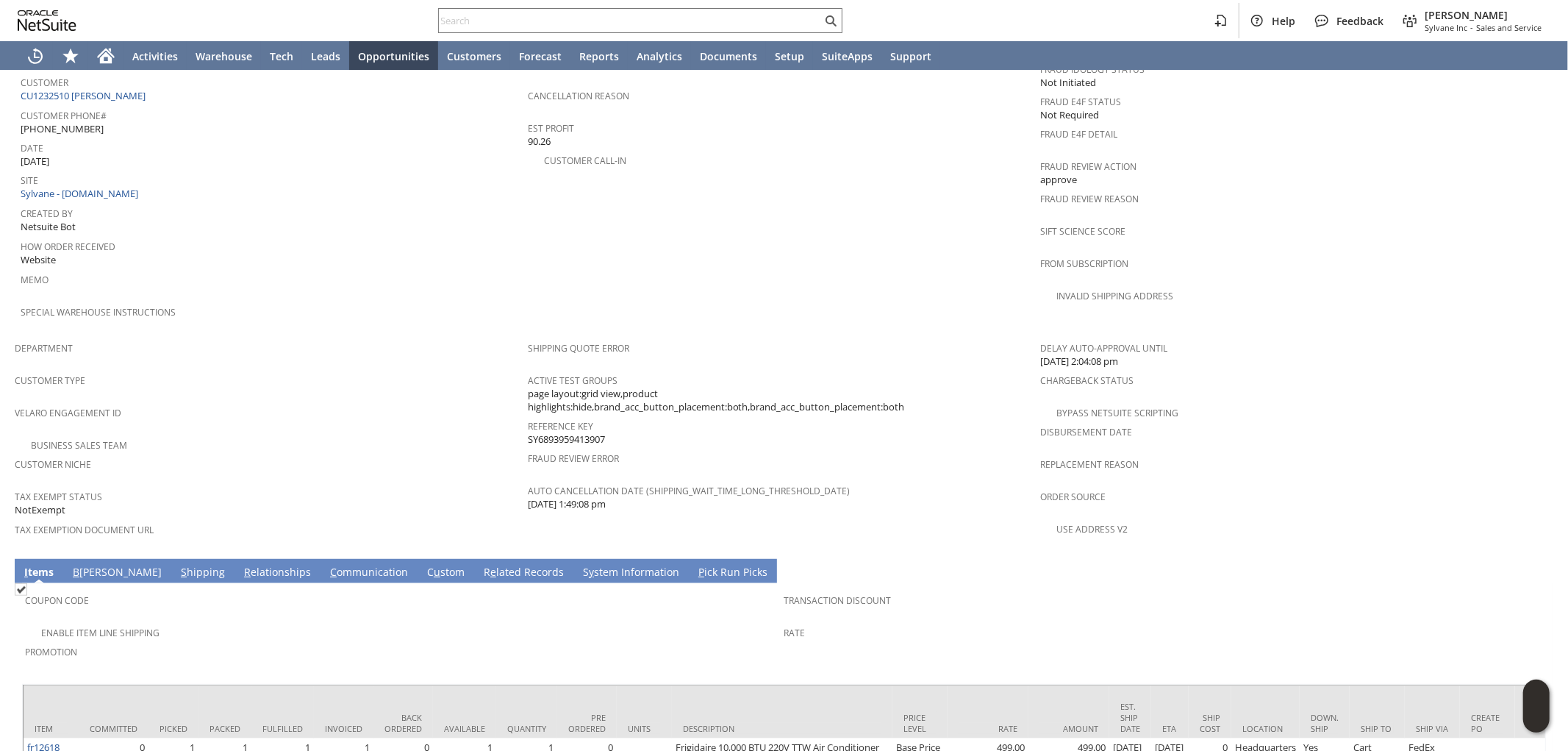
scroll to position [735, 0]
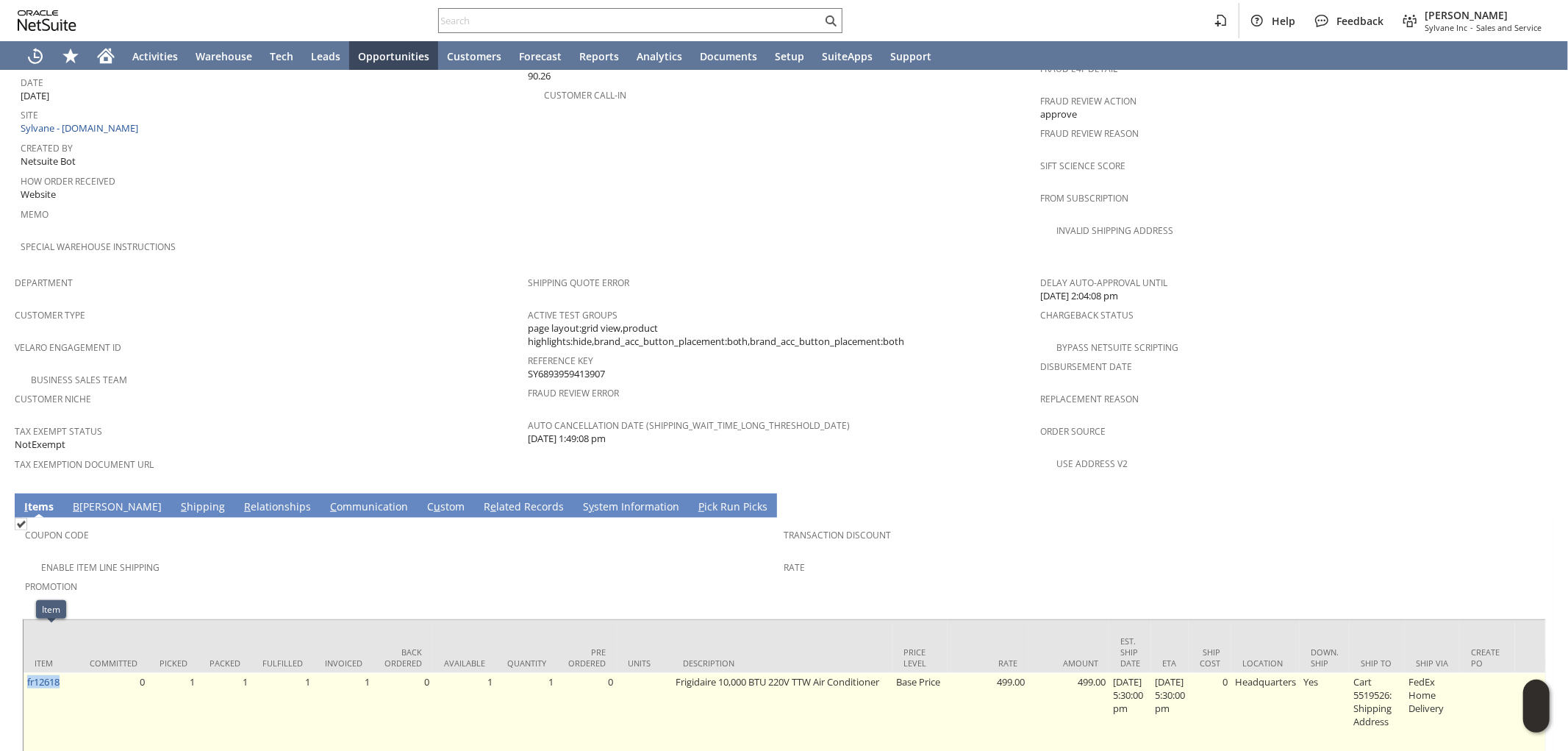
drag, startPoint x: 72, startPoint y: 637, endPoint x: 23, endPoint y: 644, distance: 49.5
click at [23, 673] on td "fr12618" at bounding box center [50, 715] width 55 height 84
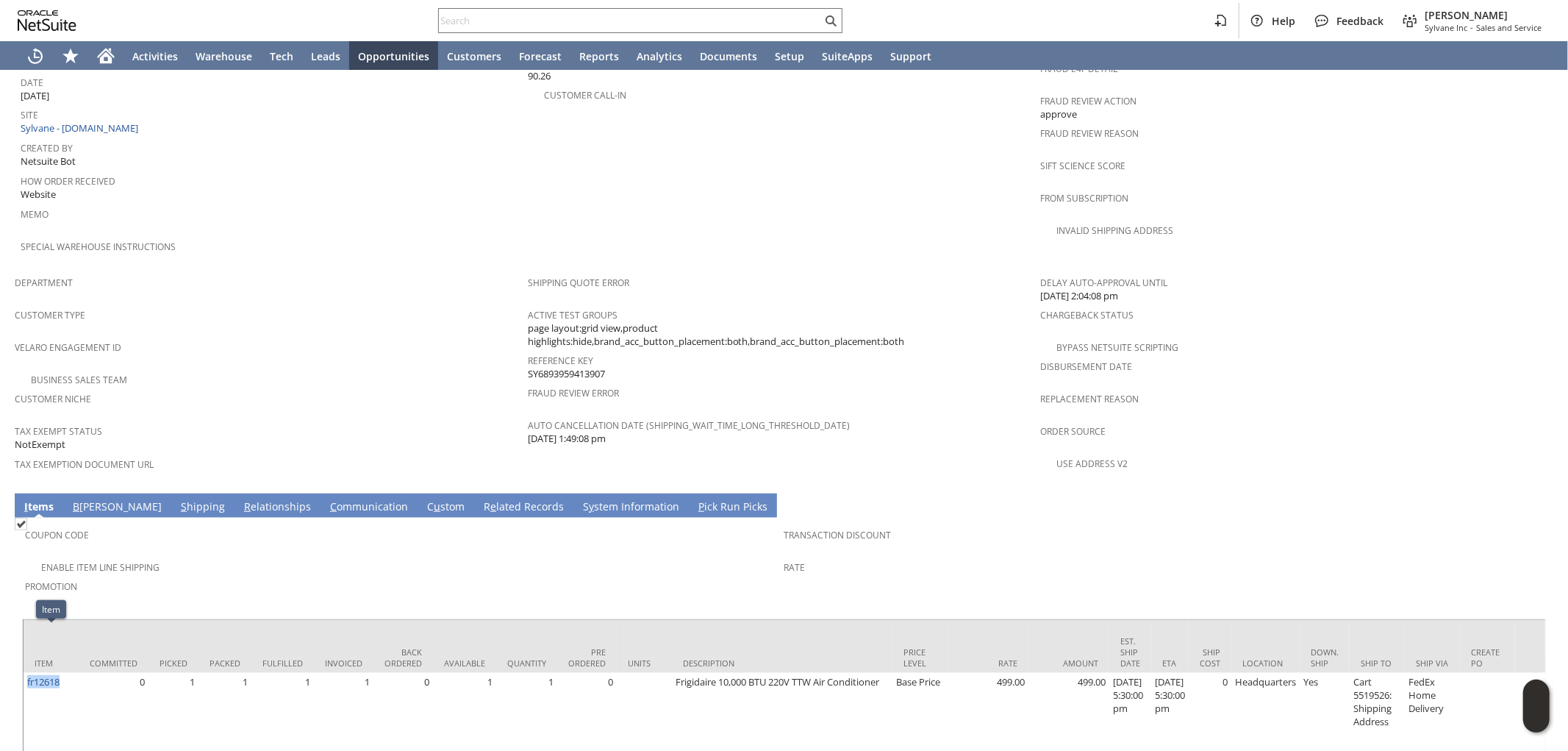
copy link "fr12618"
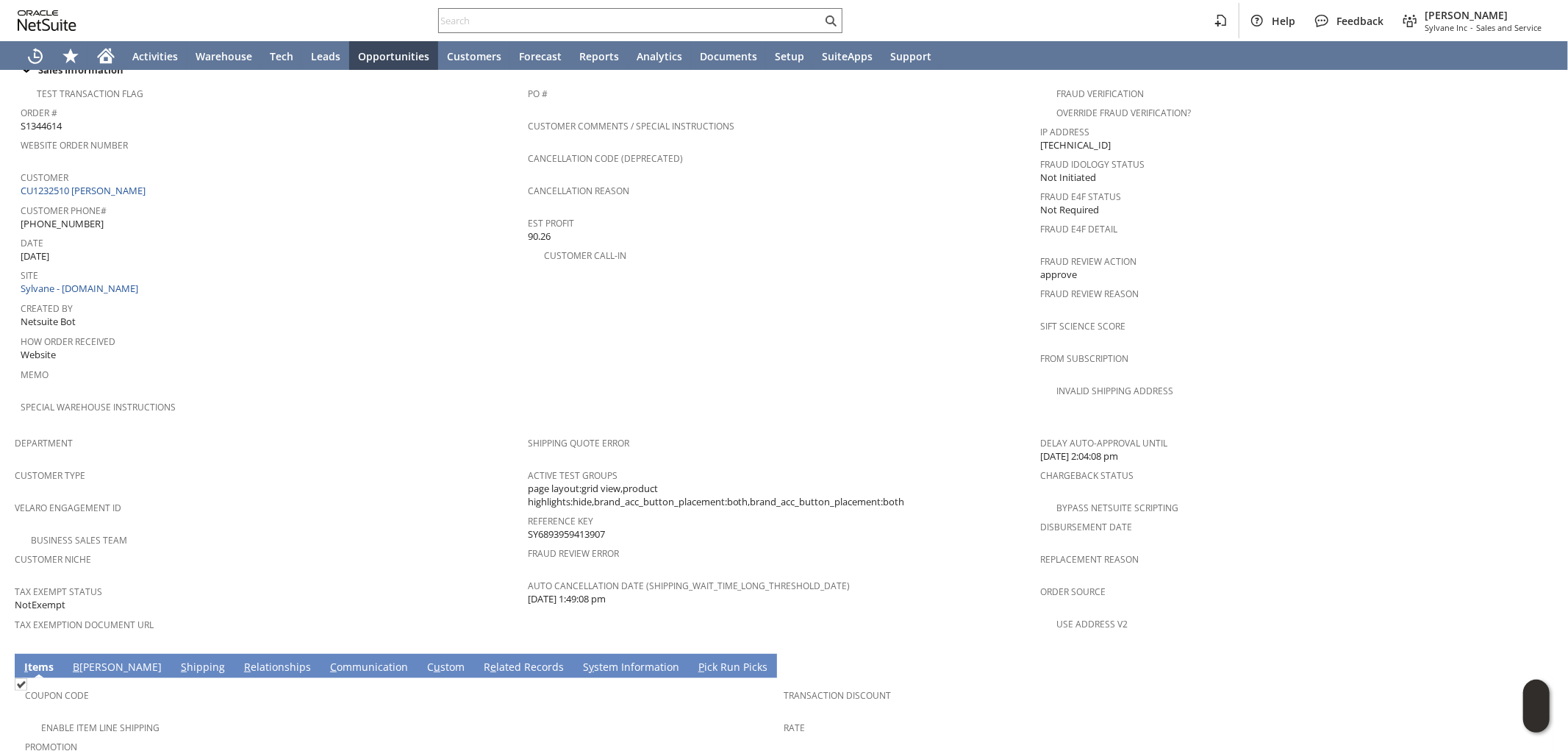
scroll to position [760, 0]
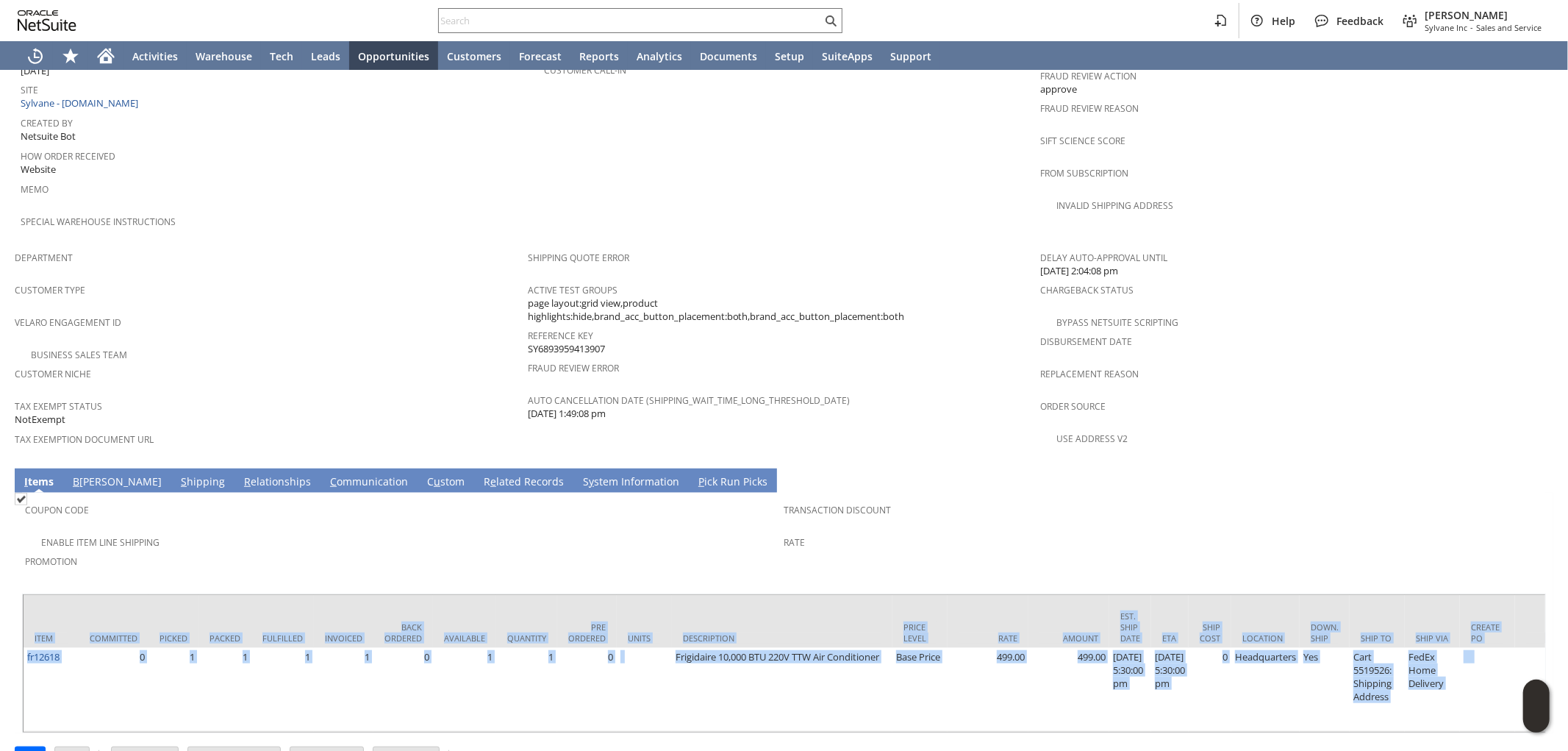
drag, startPoint x: 595, startPoint y: 696, endPoint x: 610, endPoint y: 702, distance: 16.2
click at [612, 702] on div "Sales Order List Search S1344614 CU1232510 Vanessa Moy Billed Go Edit Back New …" at bounding box center [784, 49] width 1568 height 1477
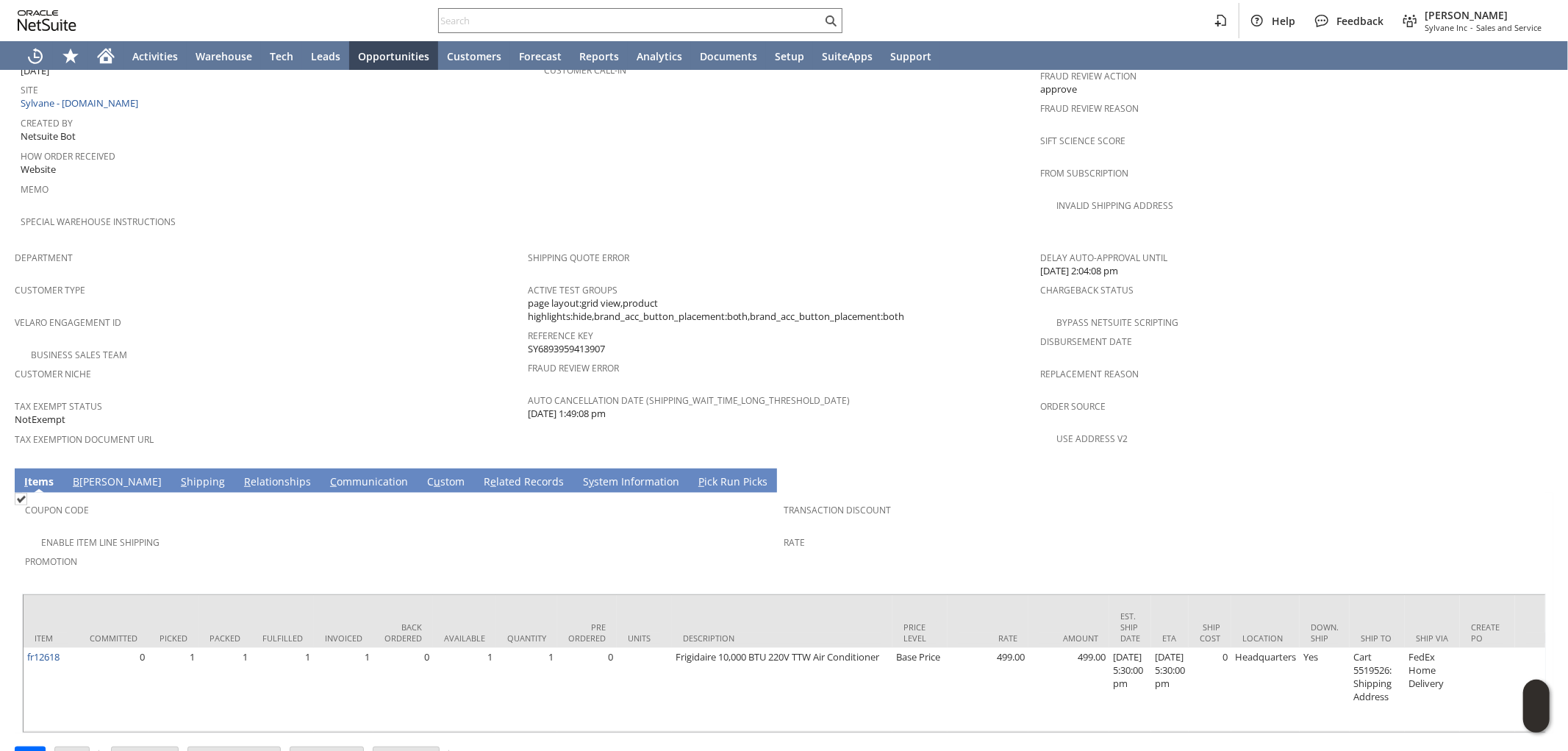
click at [583, 550] on span "Promotion" at bounding box center [401, 559] width 752 height 17
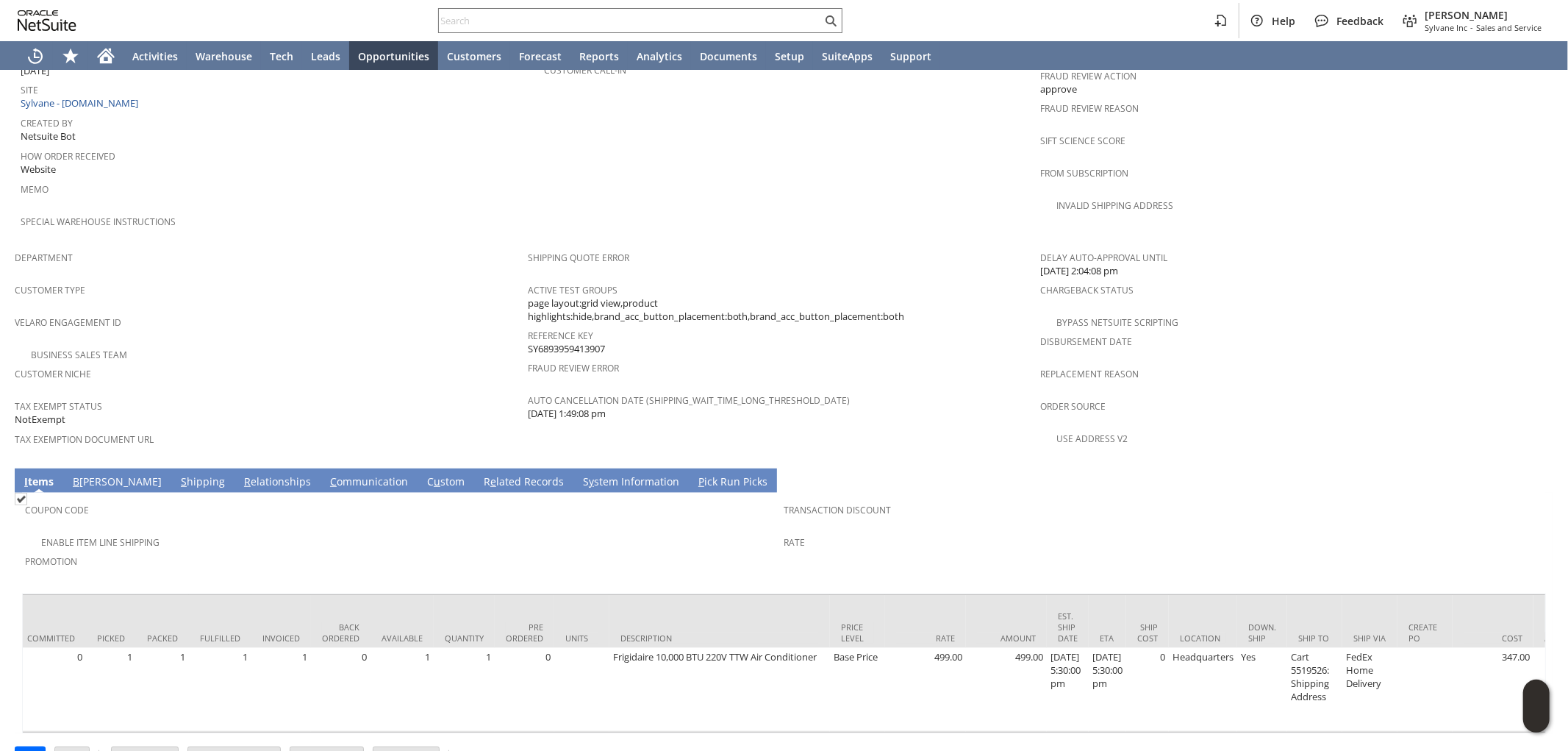
scroll to position [0, 0]
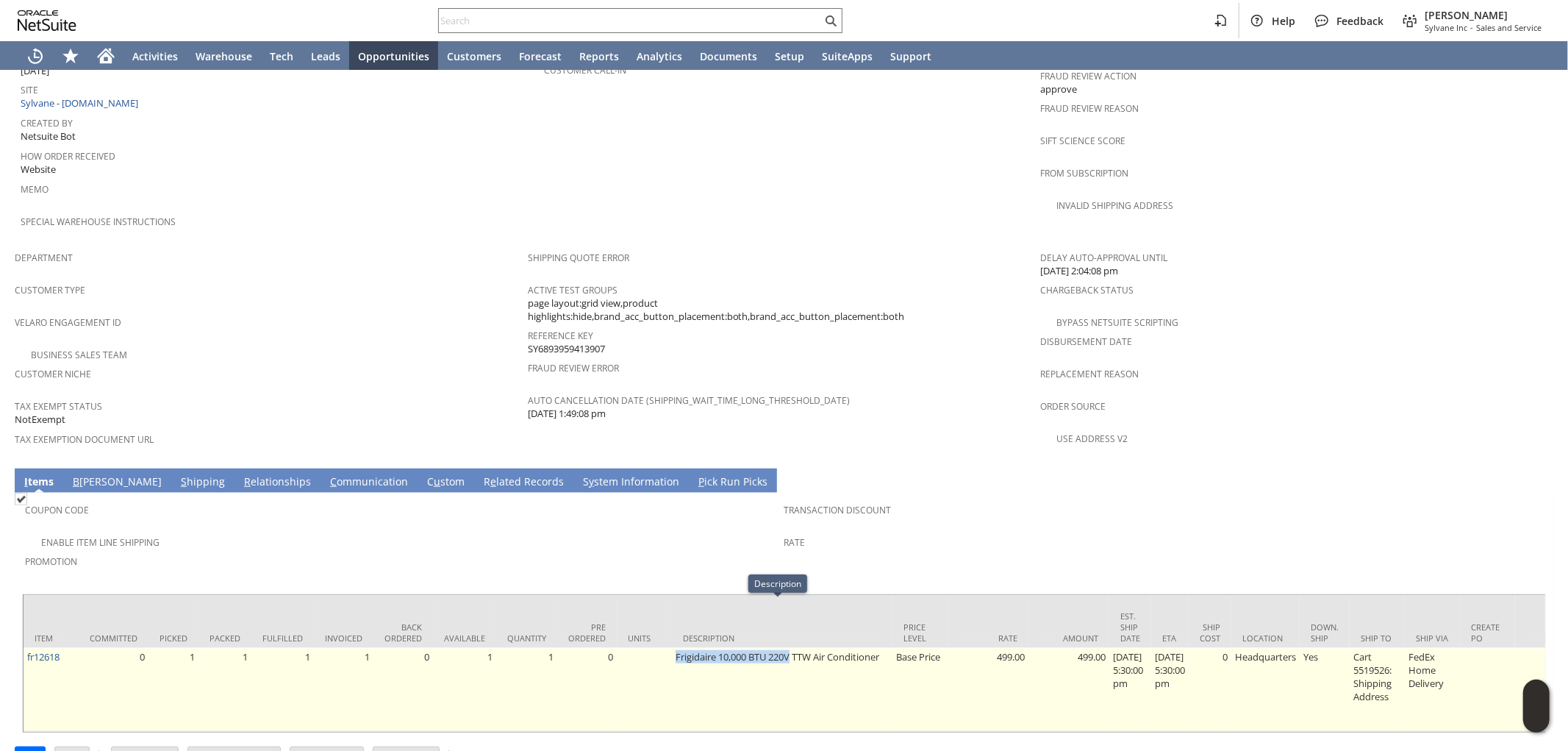
drag, startPoint x: 789, startPoint y: 608, endPoint x: 669, endPoint y: 621, distance: 120.7
click at [672, 647] on td "Frigidaire 10,000 BTU 220V TTW Air Conditioner" at bounding box center [782, 689] width 220 height 84
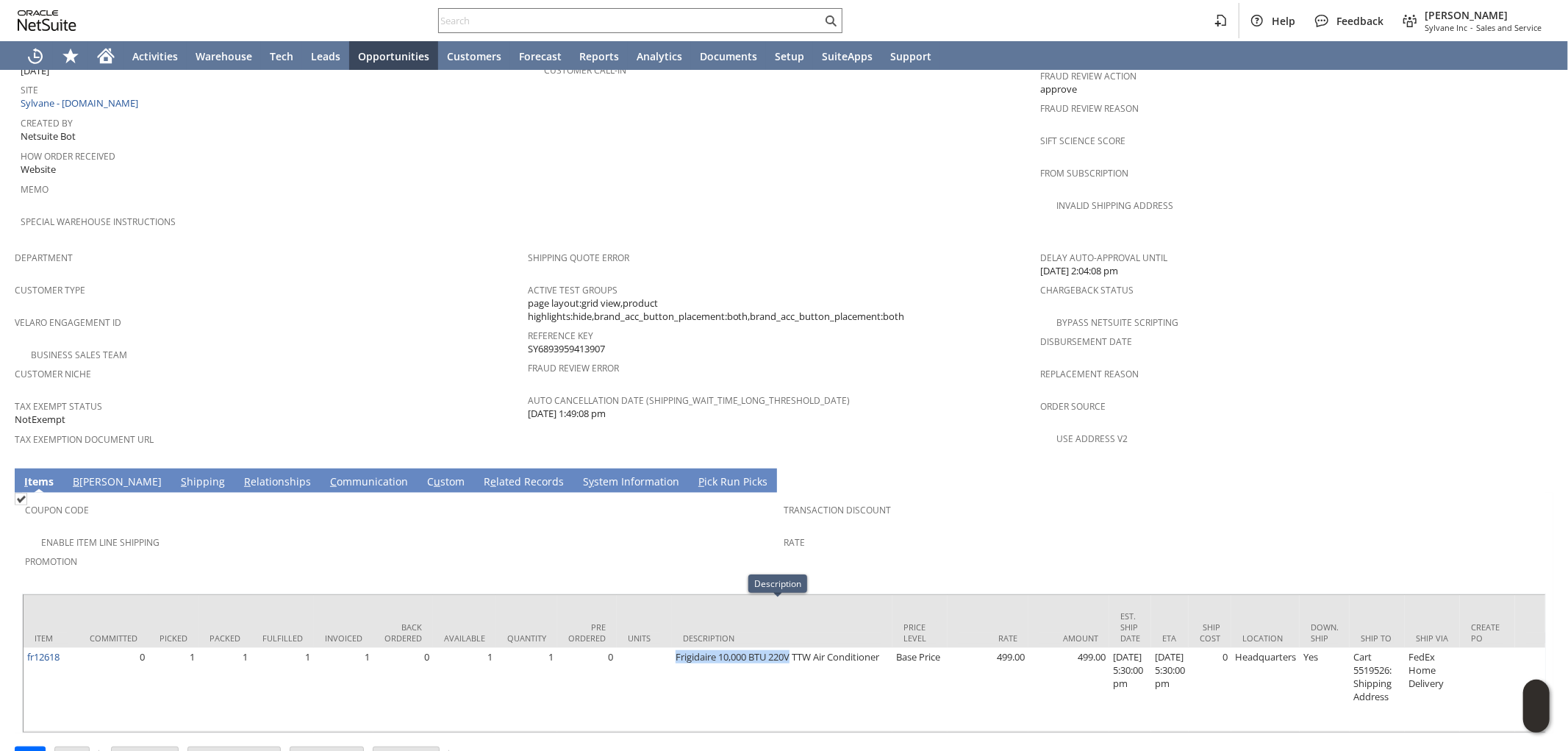
copy td "Frigidaire 10,000 BTU 220V"
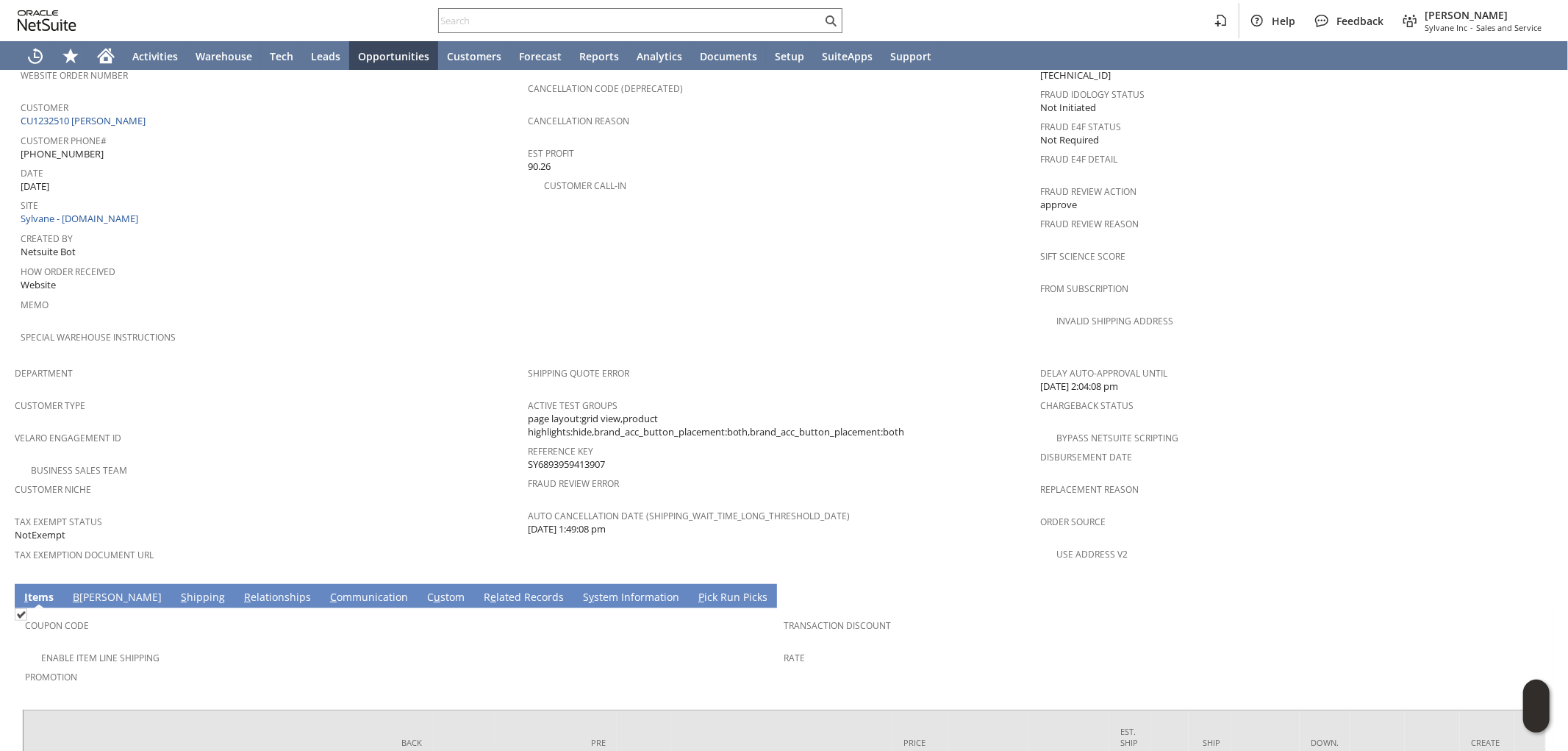
scroll to position [653, 0]
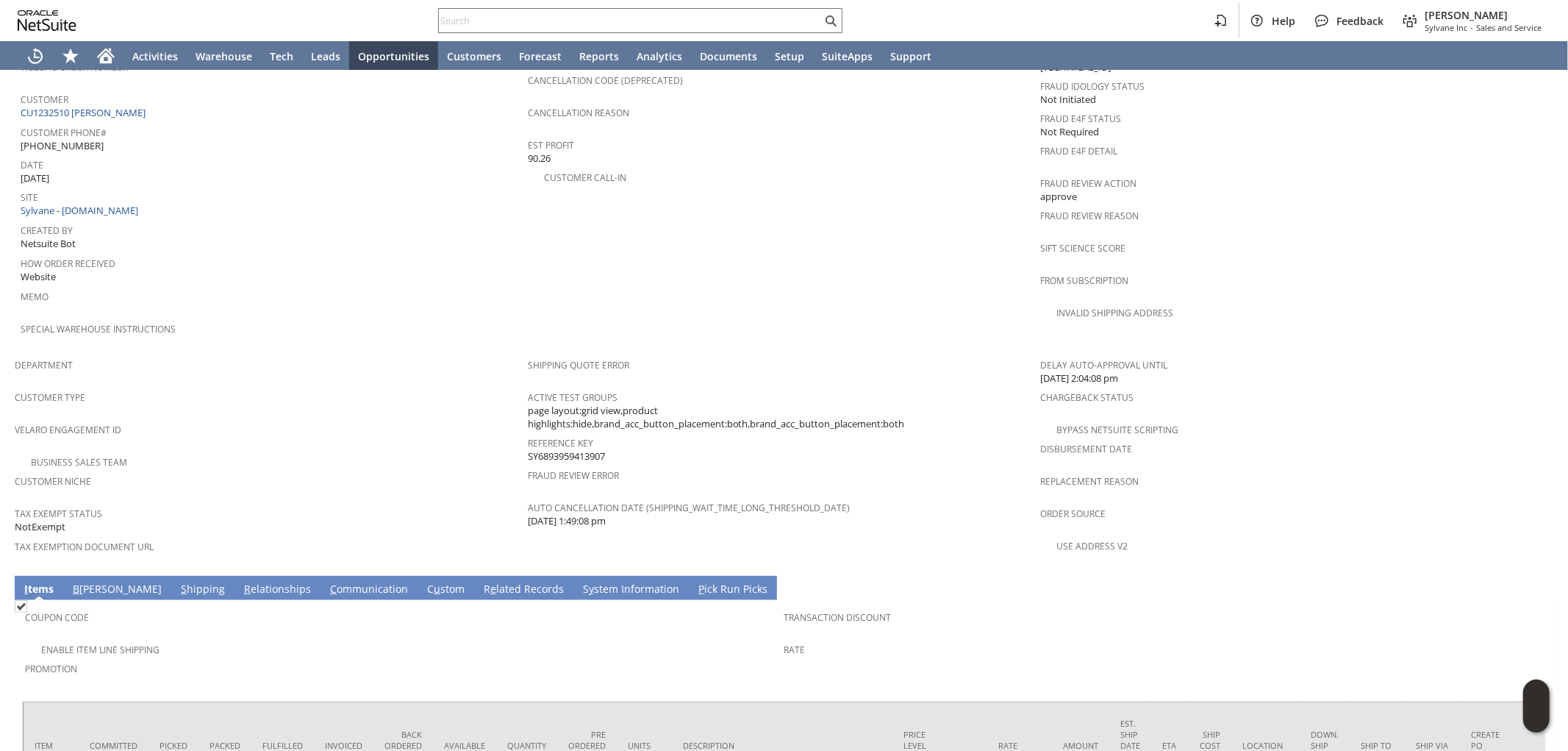
click at [177, 581] on link "S hipping" at bounding box center [202, 589] width 51 height 16
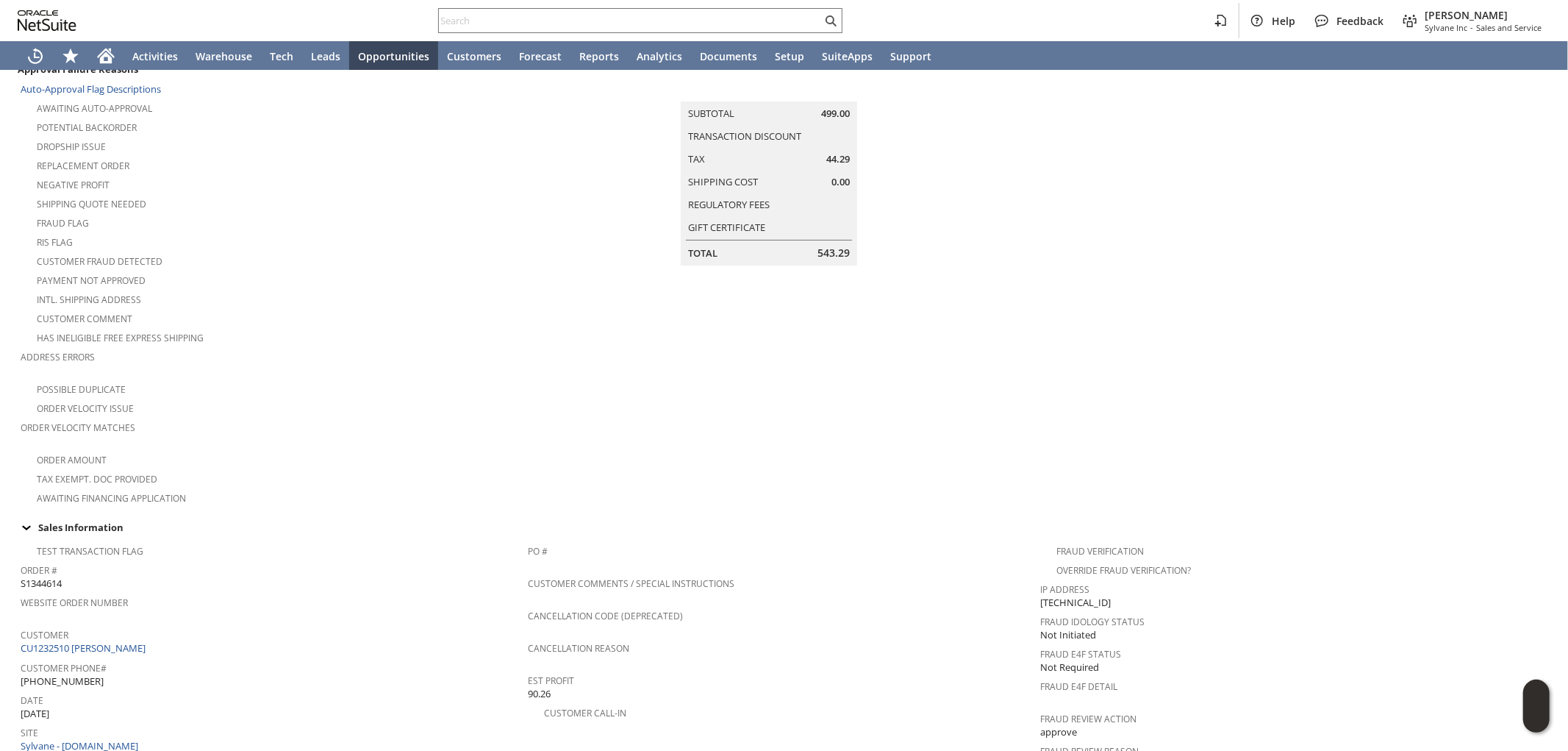
scroll to position [0, 0]
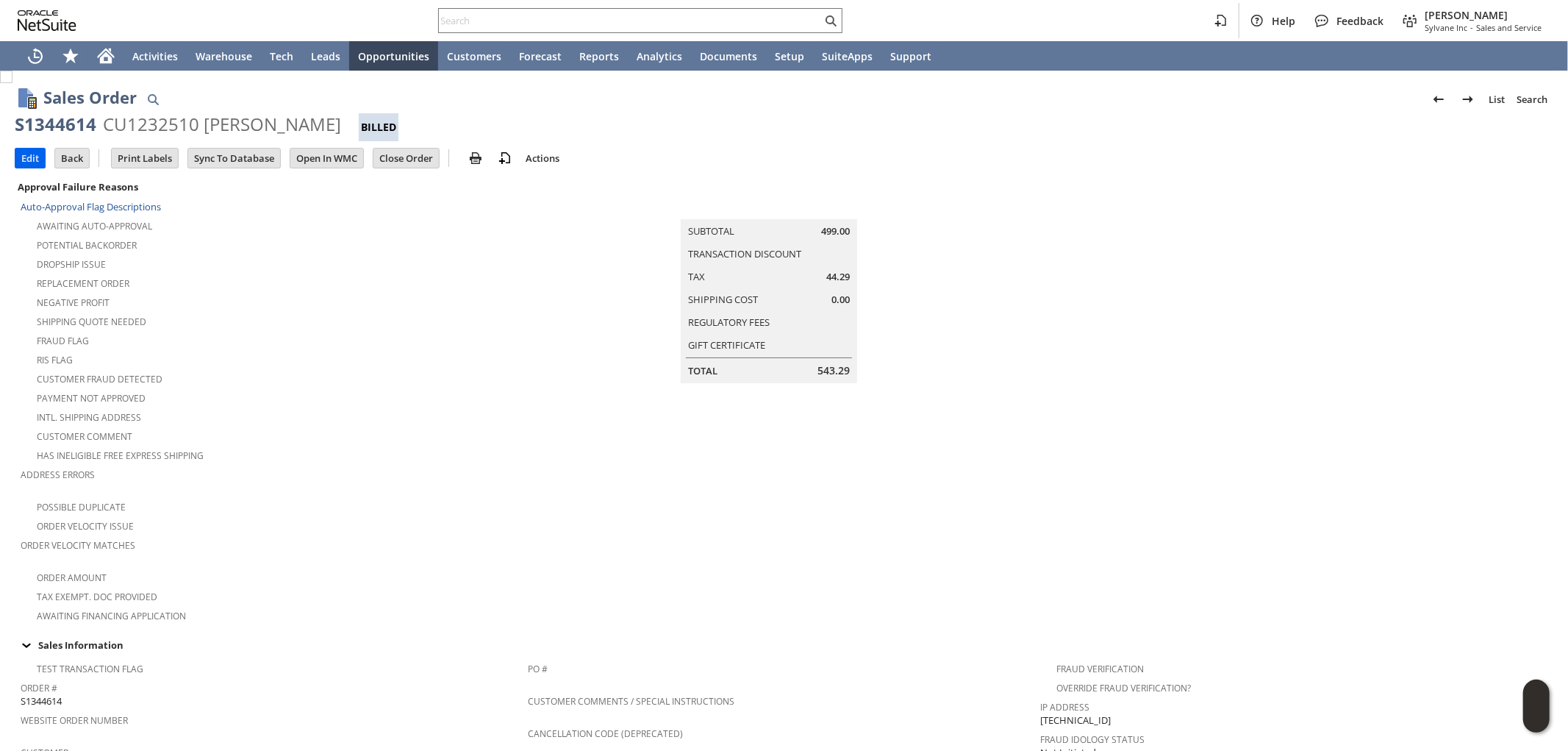
click at [39, 157] on input "Edit" at bounding box center [31, 158] width 30 height 19
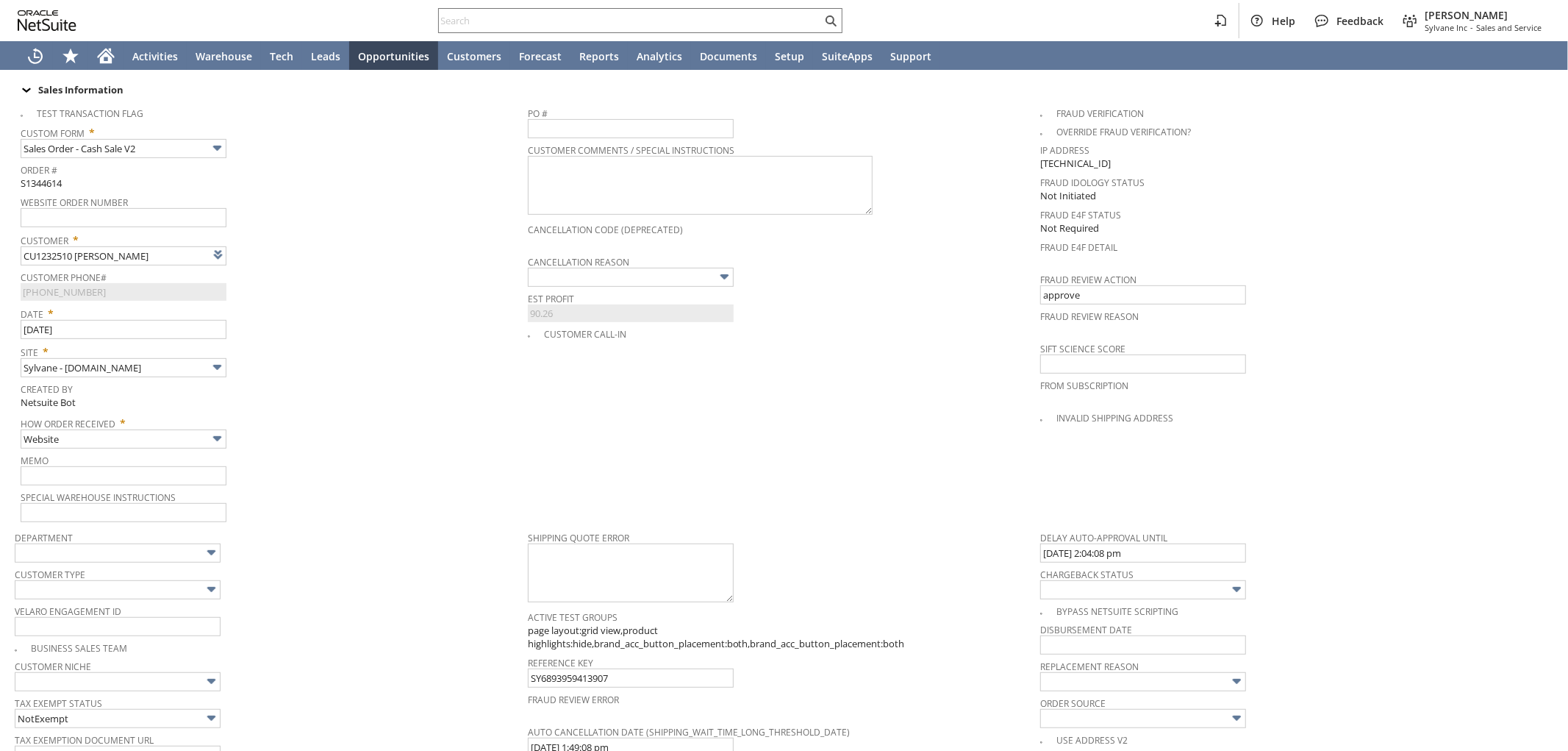
scroll to position [571, 0]
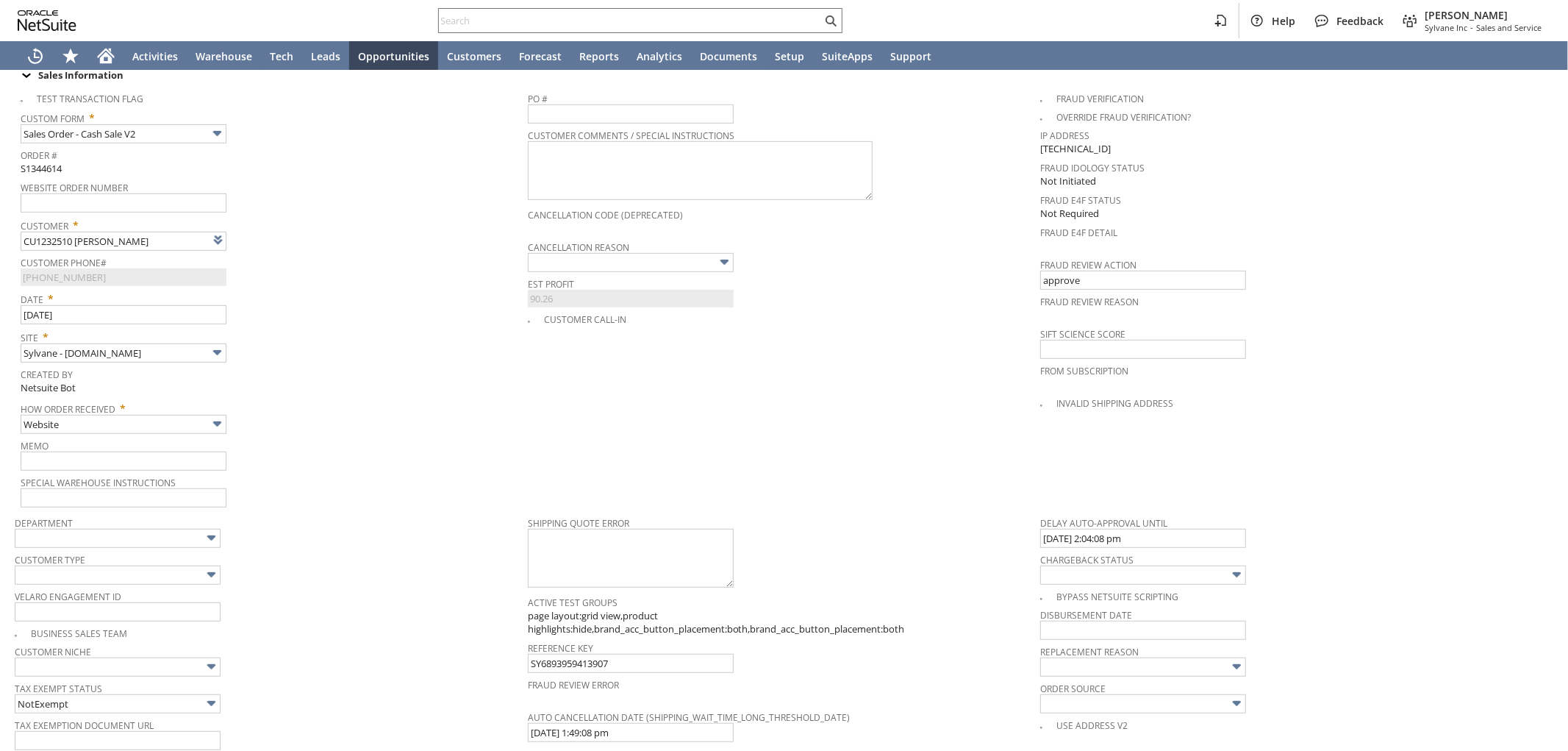
type input "0.00"
type input "OK"
click at [106, 452] on input "text" at bounding box center [123, 461] width 206 height 19
click at [142, 452] on input "8/14 called in saying they received incorrect supposedly 220V not 110V, will ca…" at bounding box center [123, 461] width 206 height 19
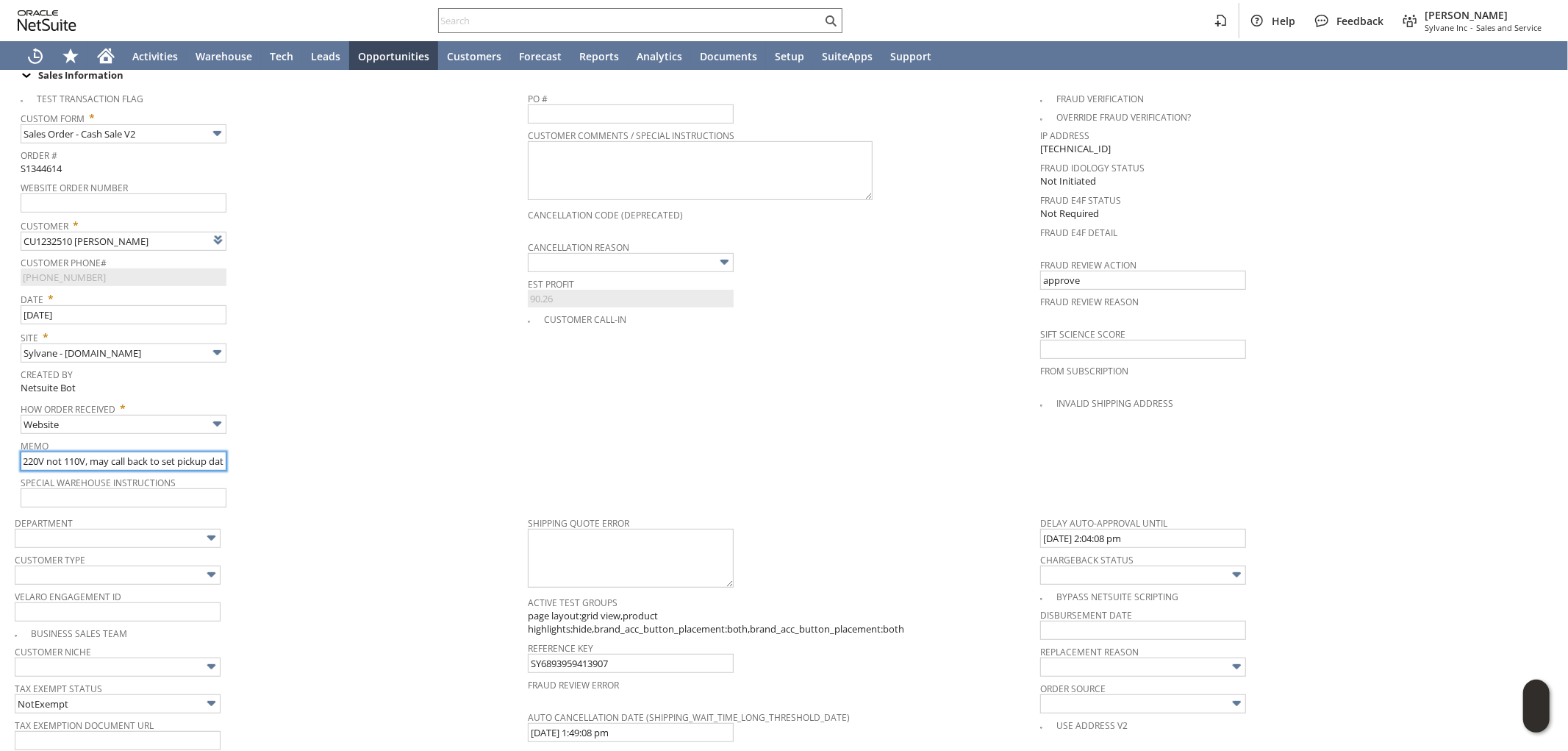
scroll to position [0, 259]
type input "8/14 called in saying they received incorrect supposedly 220V not 110V, may cal…"
click at [311, 364] on div "Created By Netsuite Bot" at bounding box center [271, 380] width 500 height 32
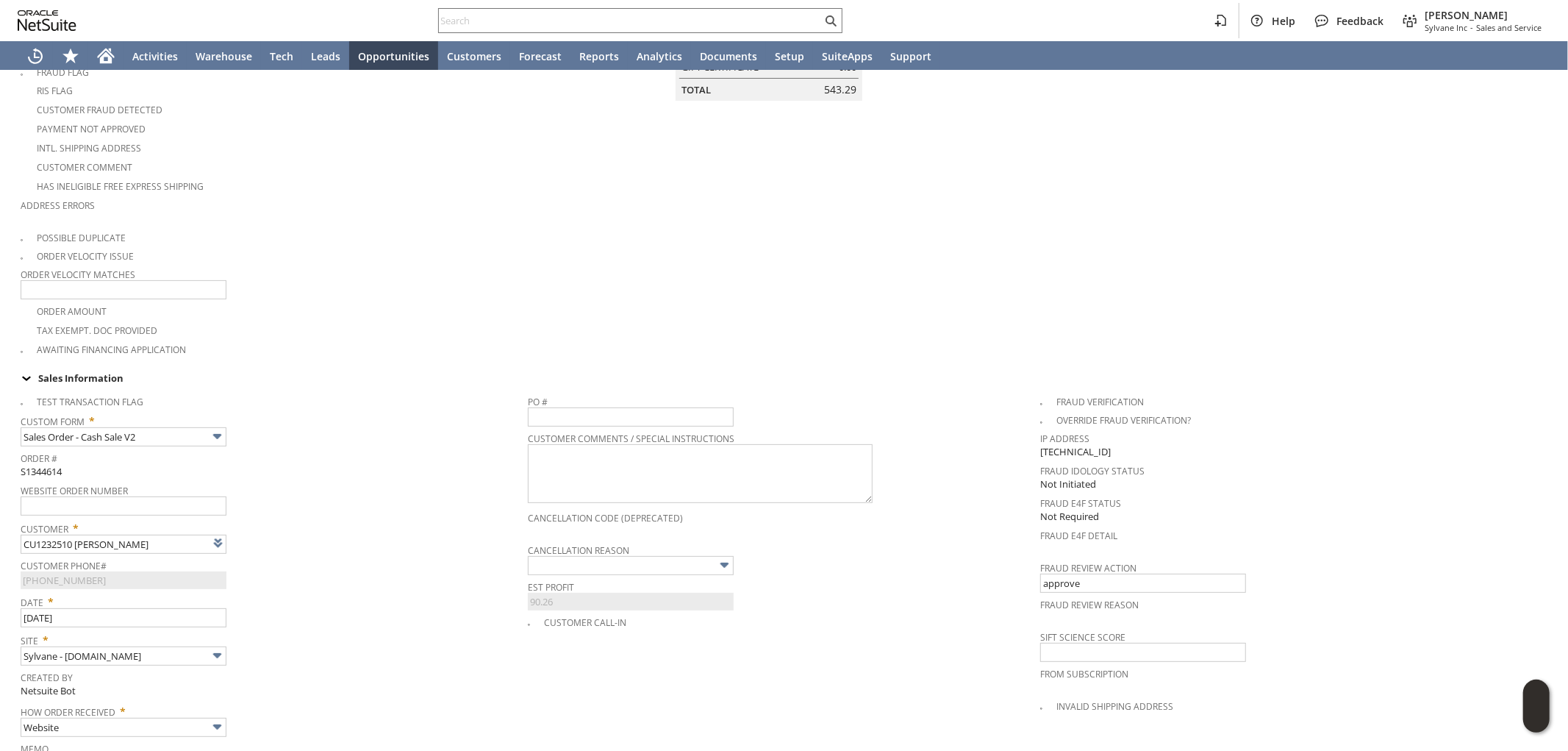
scroll to position [0, 0]
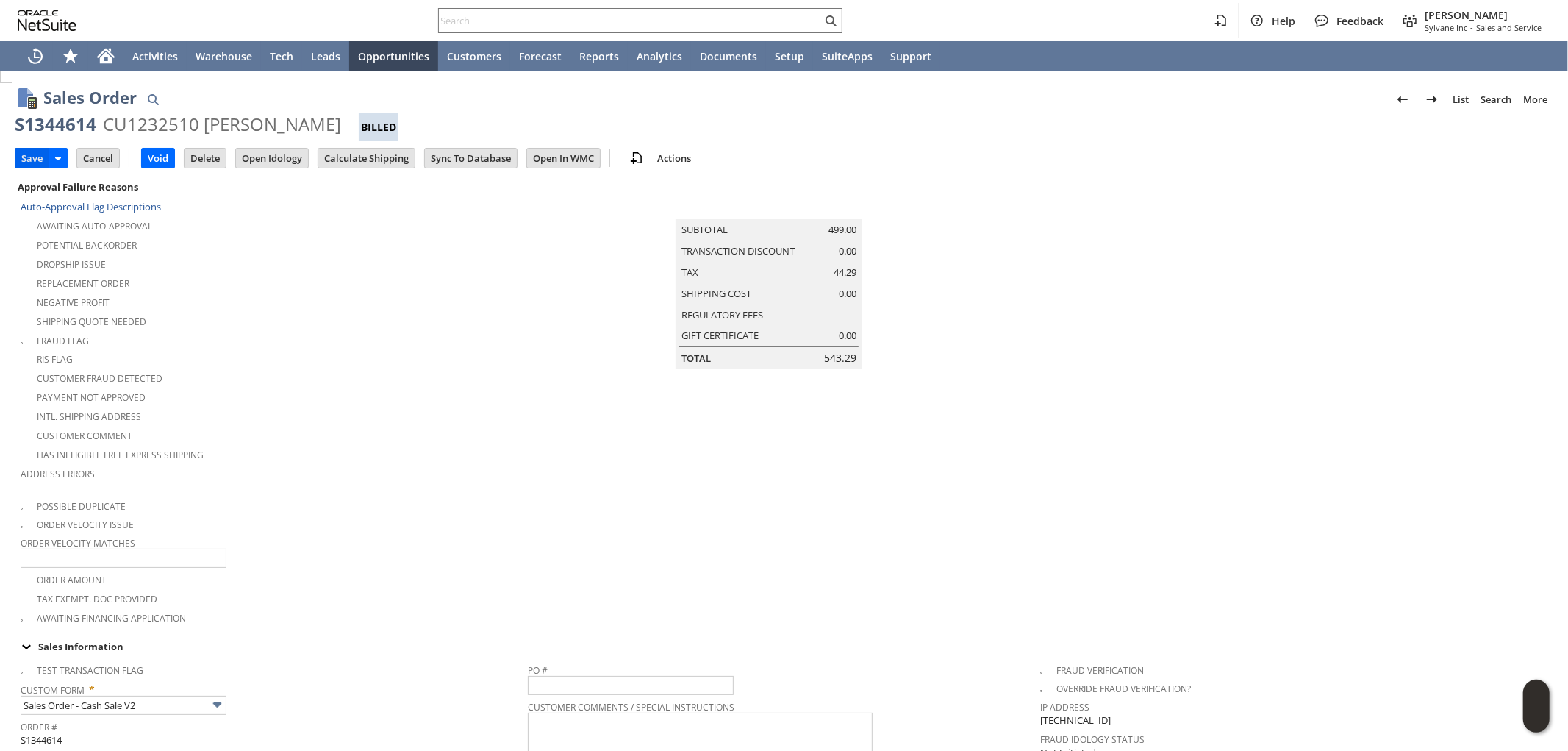
click at [26, 155] on input "Save" at bounding box center [32, 158] width 33 height 19
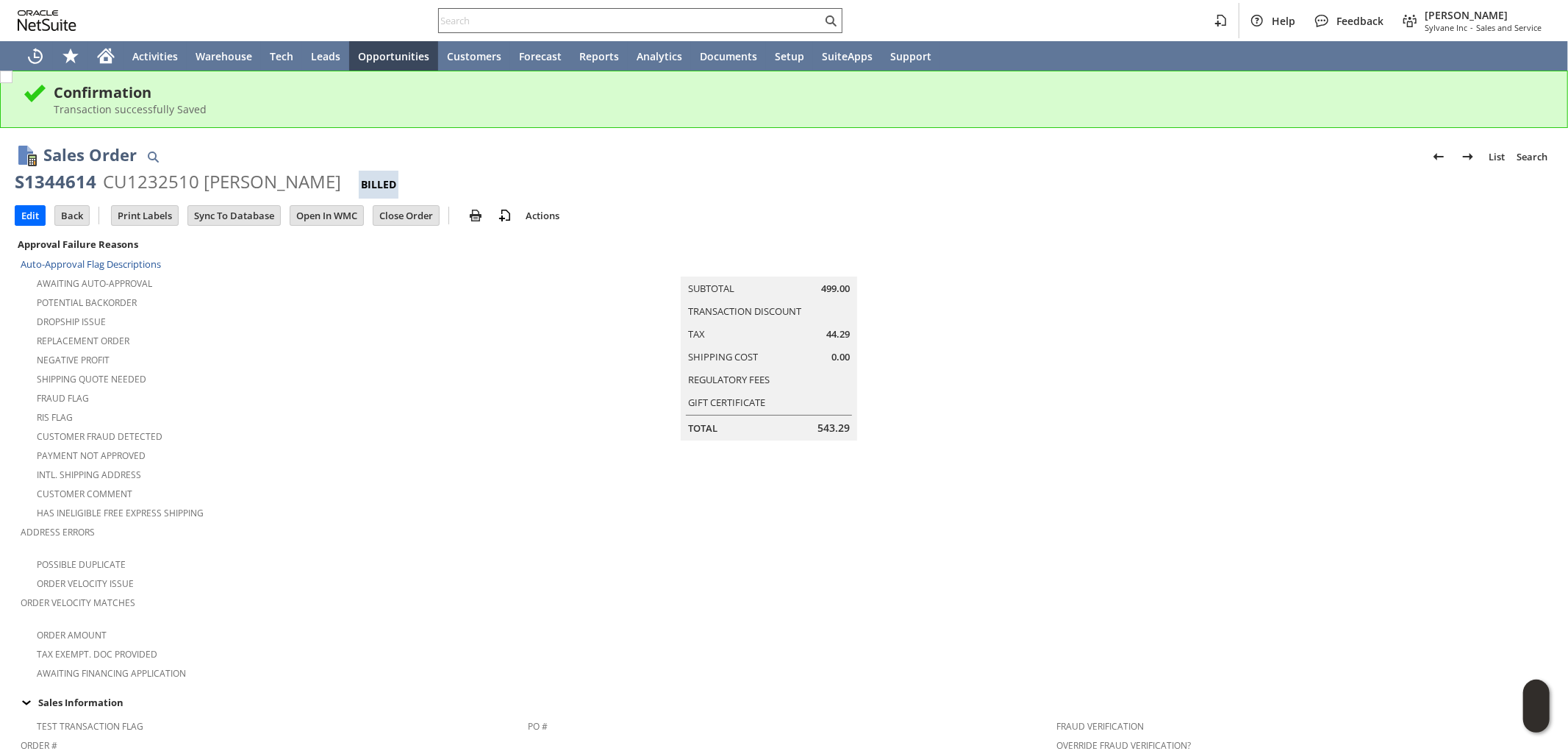
click at [554, 19] on input "text" at bounding box center [631, 21] width 383 height 18
paste input "3235564964"
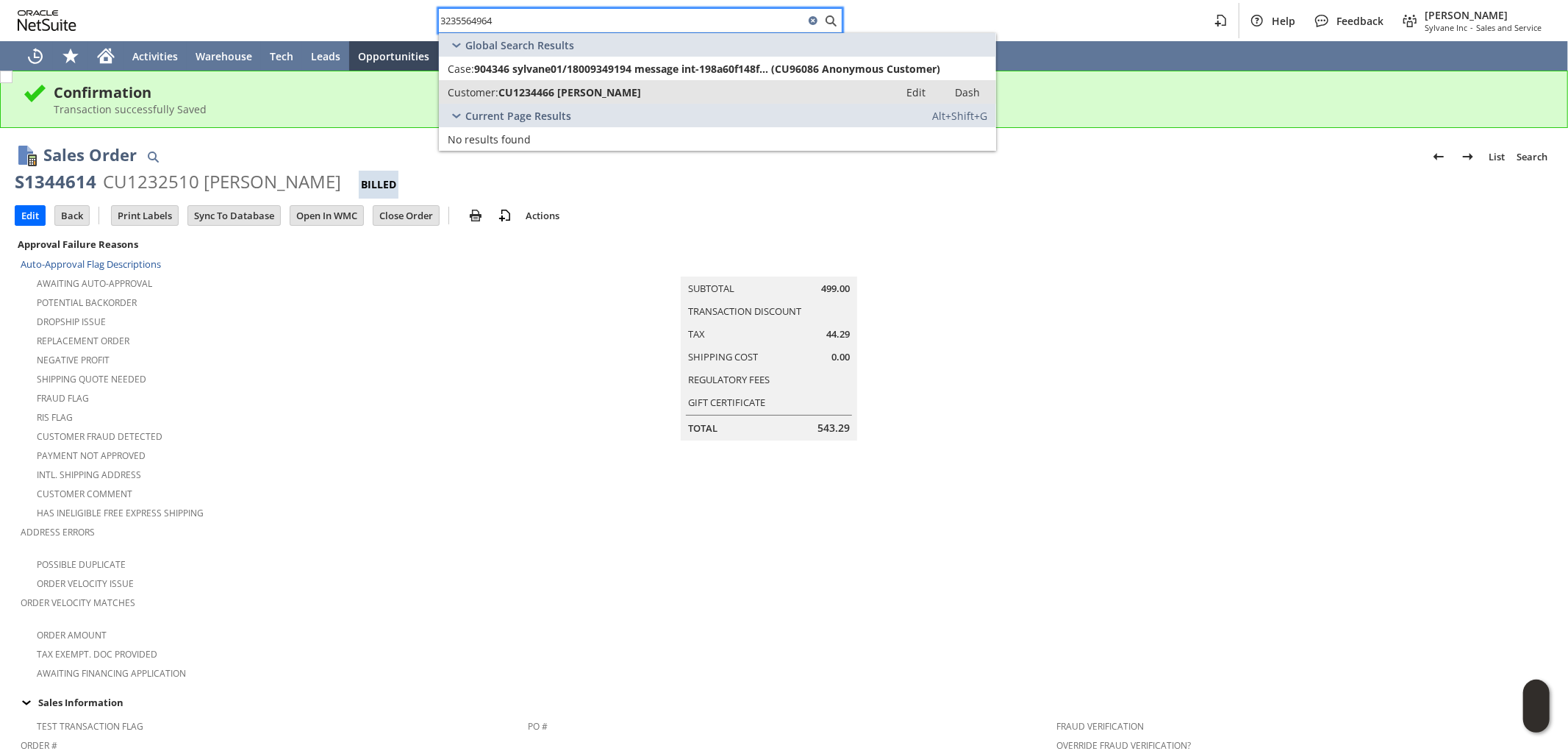
type input "3235564964"
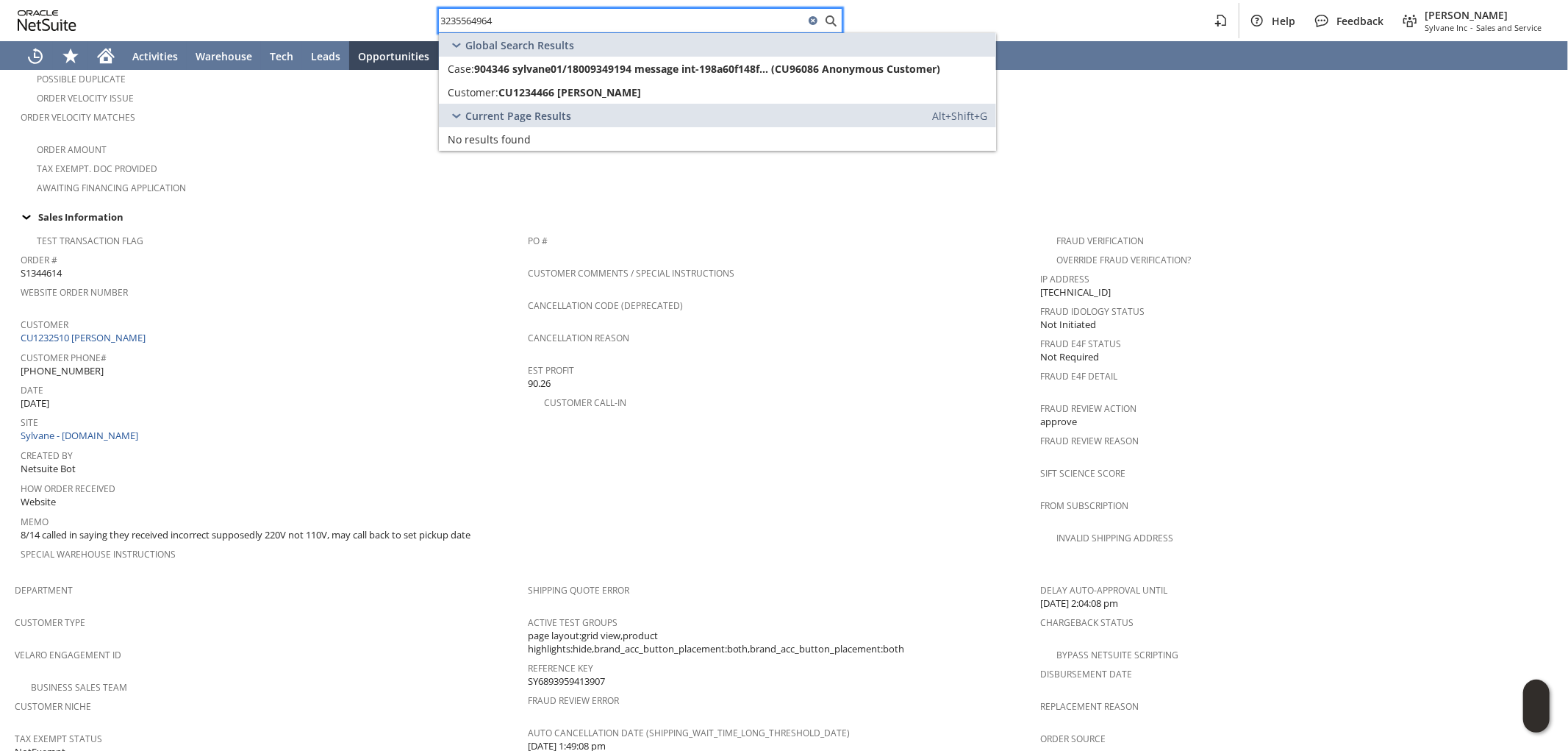
scroll to position [490, 0]
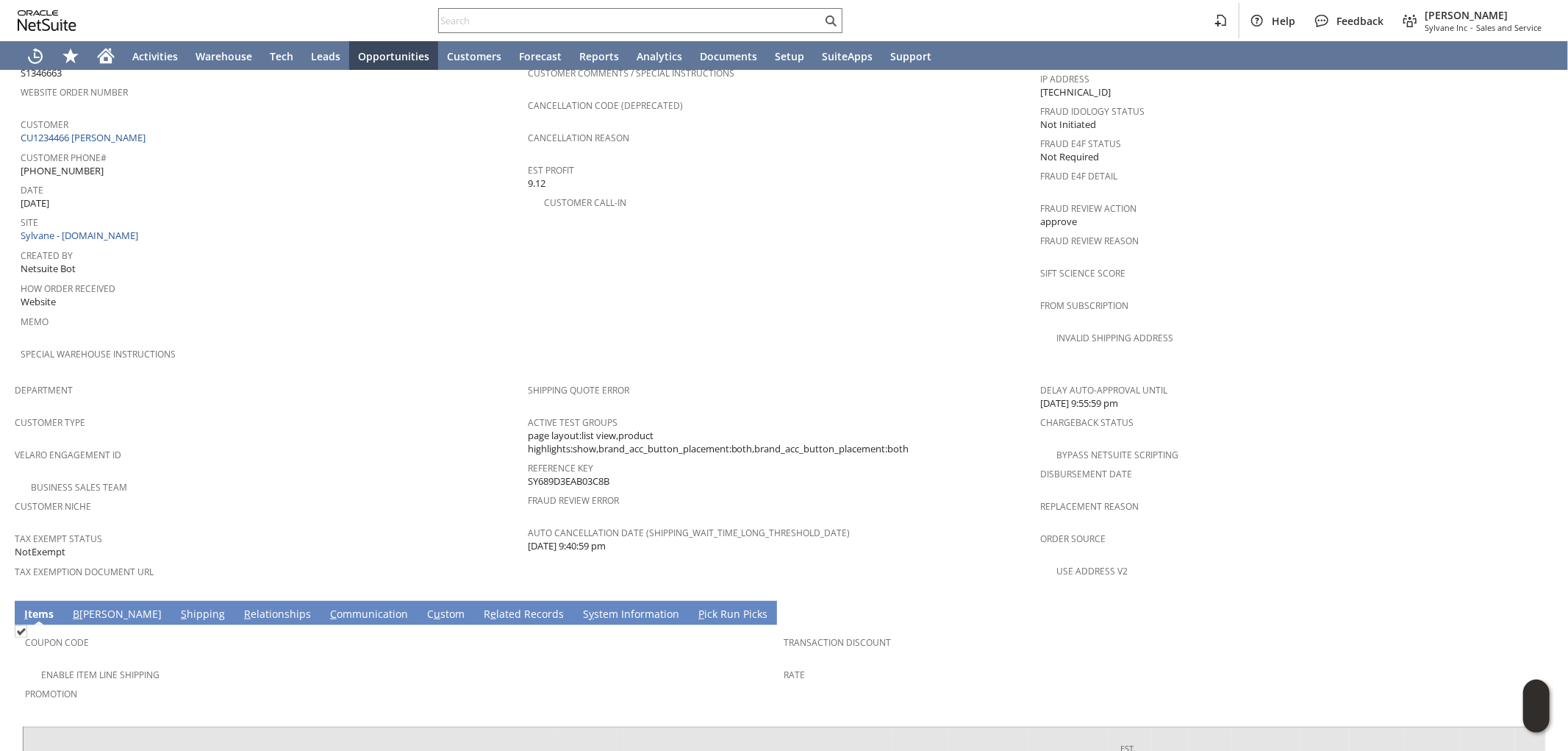
scroll to position [760, 0]
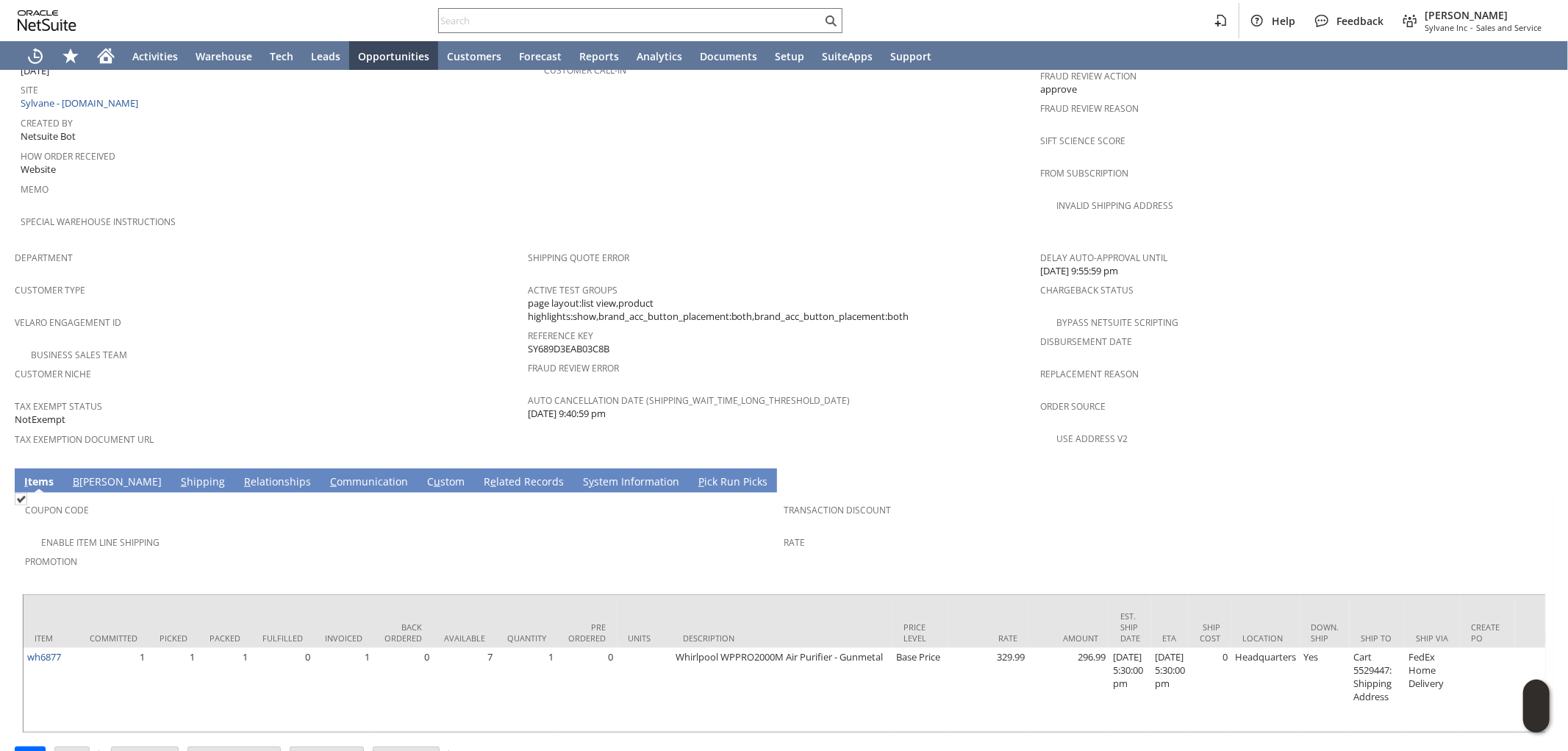
click at [177, 474] on link "S hipping" at bounding box center [202, 481] width 51 height 16
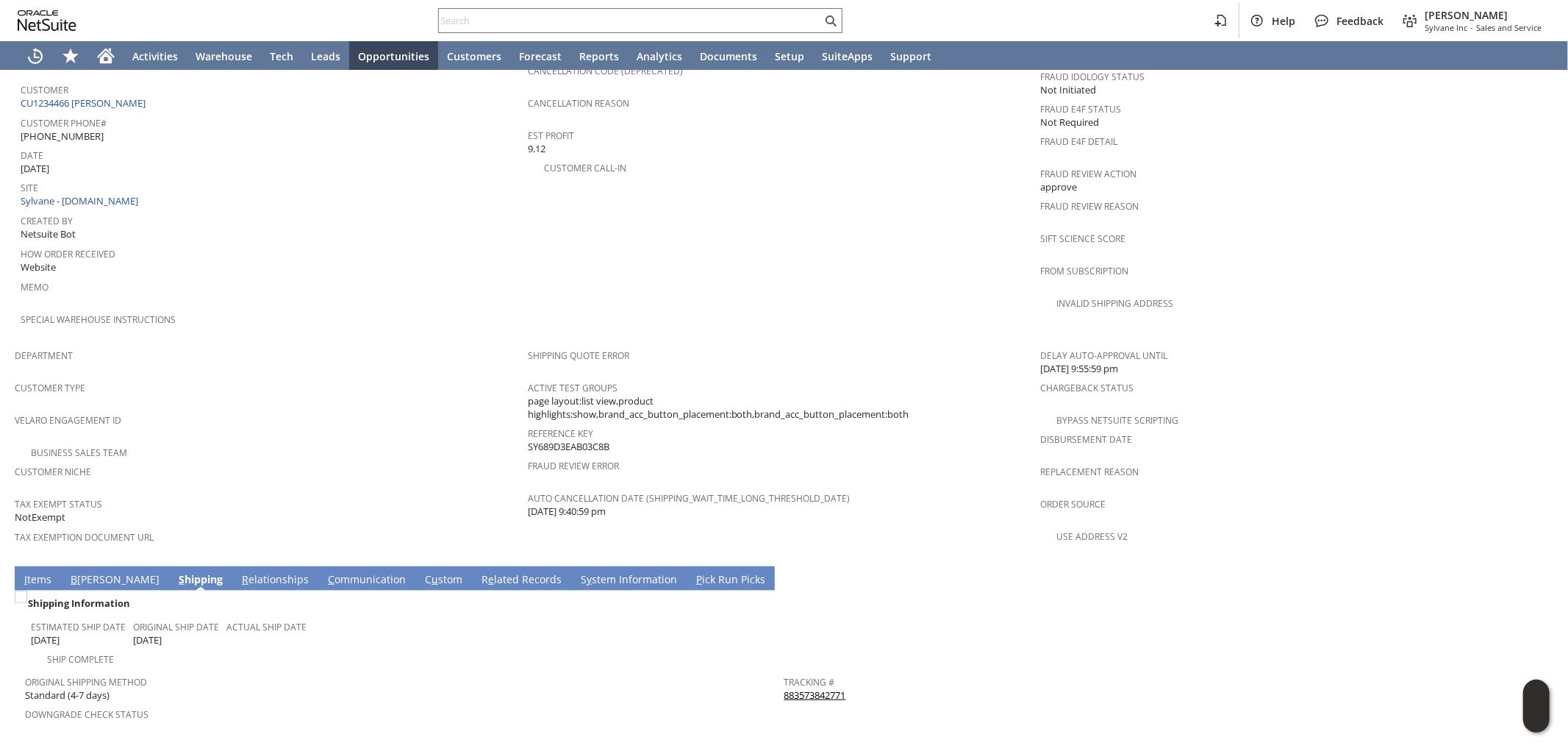
scroll to position [650, 0]
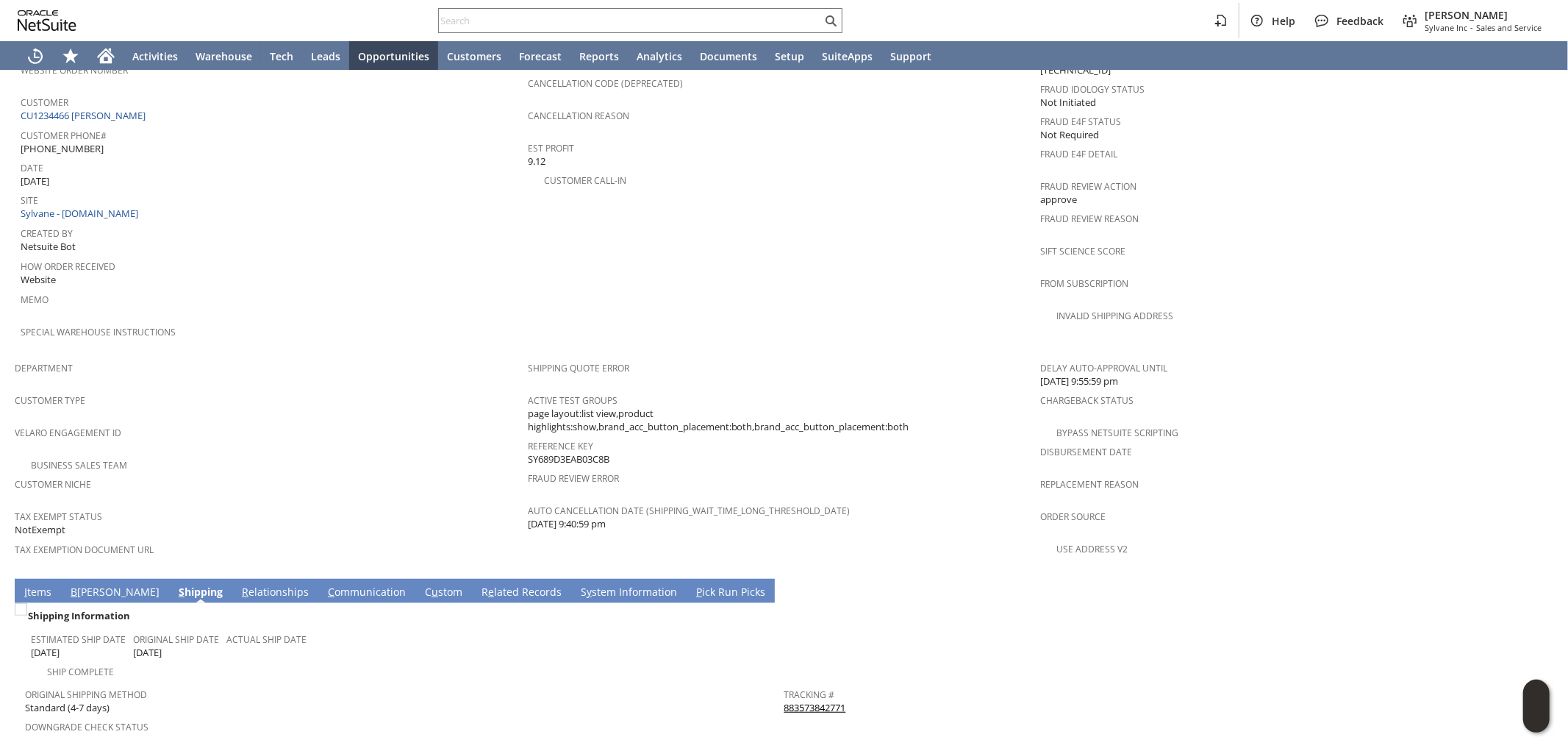
click at [577, 585] on link "S y stem Information" at bounding box center [629, 592] width 104 height 16
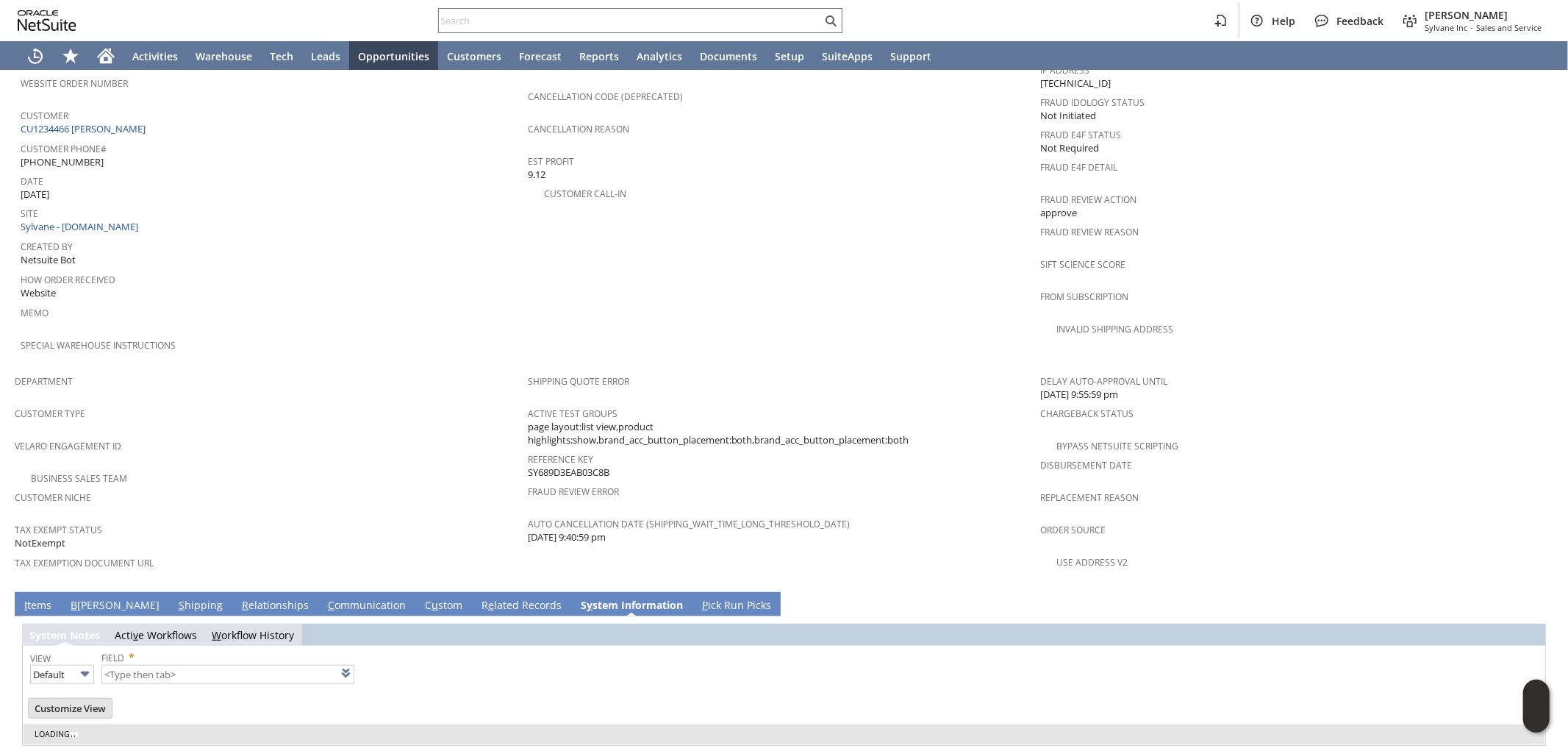
type input "1 to 25 of 96"
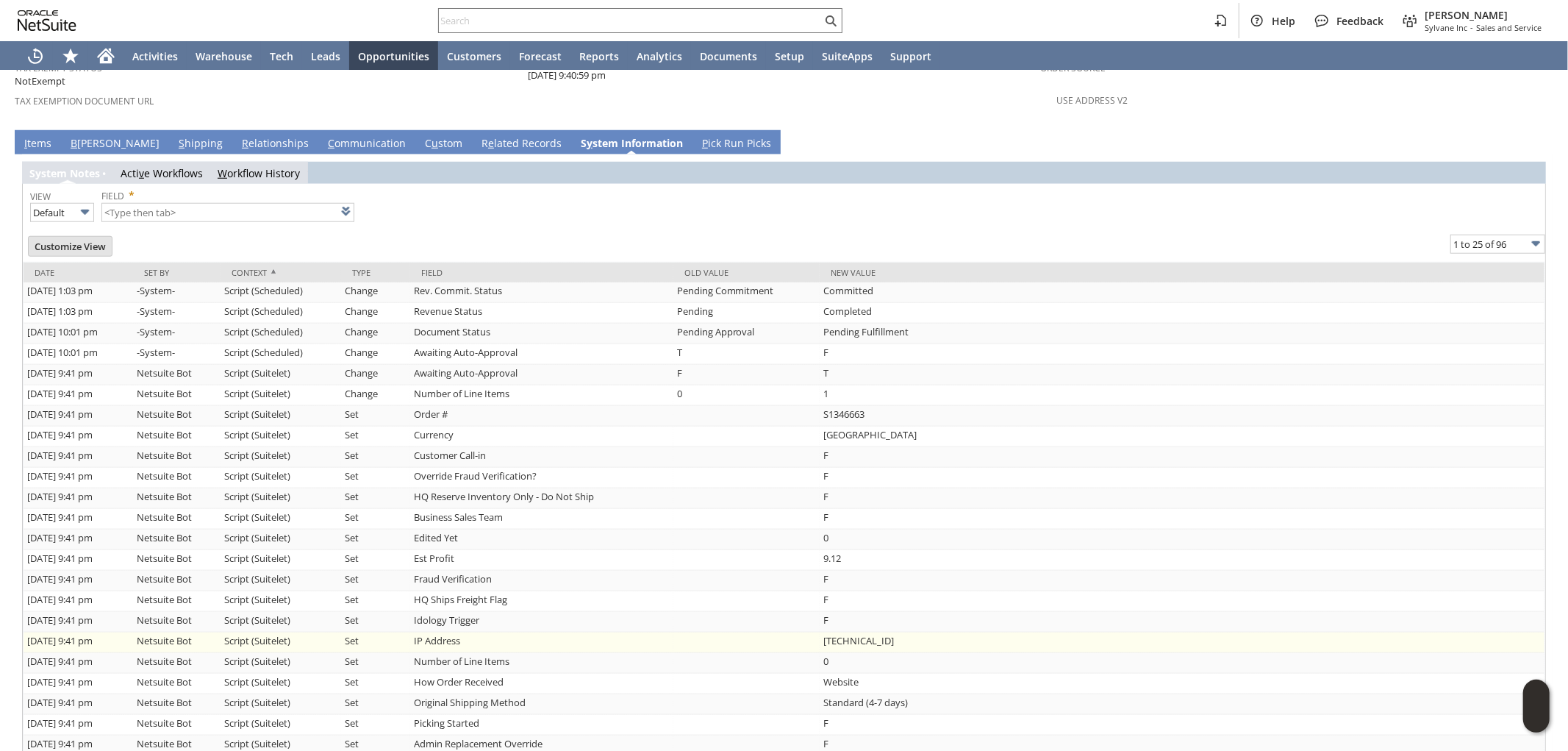
scroll to position [825, 0]
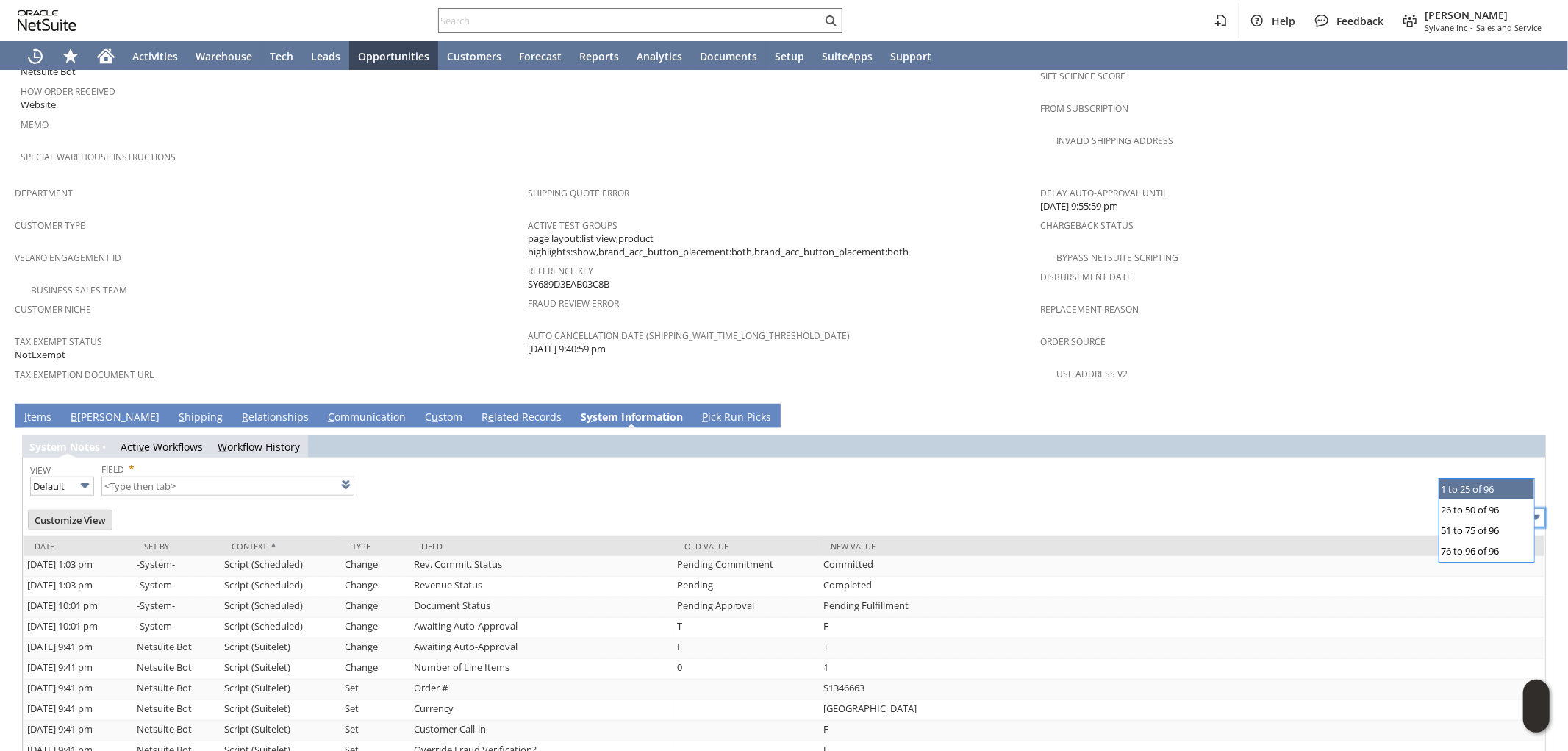
click at [1469, 508] on input "1 to 25 of 96" at bounding box center [1498, 518] width 95 height 19
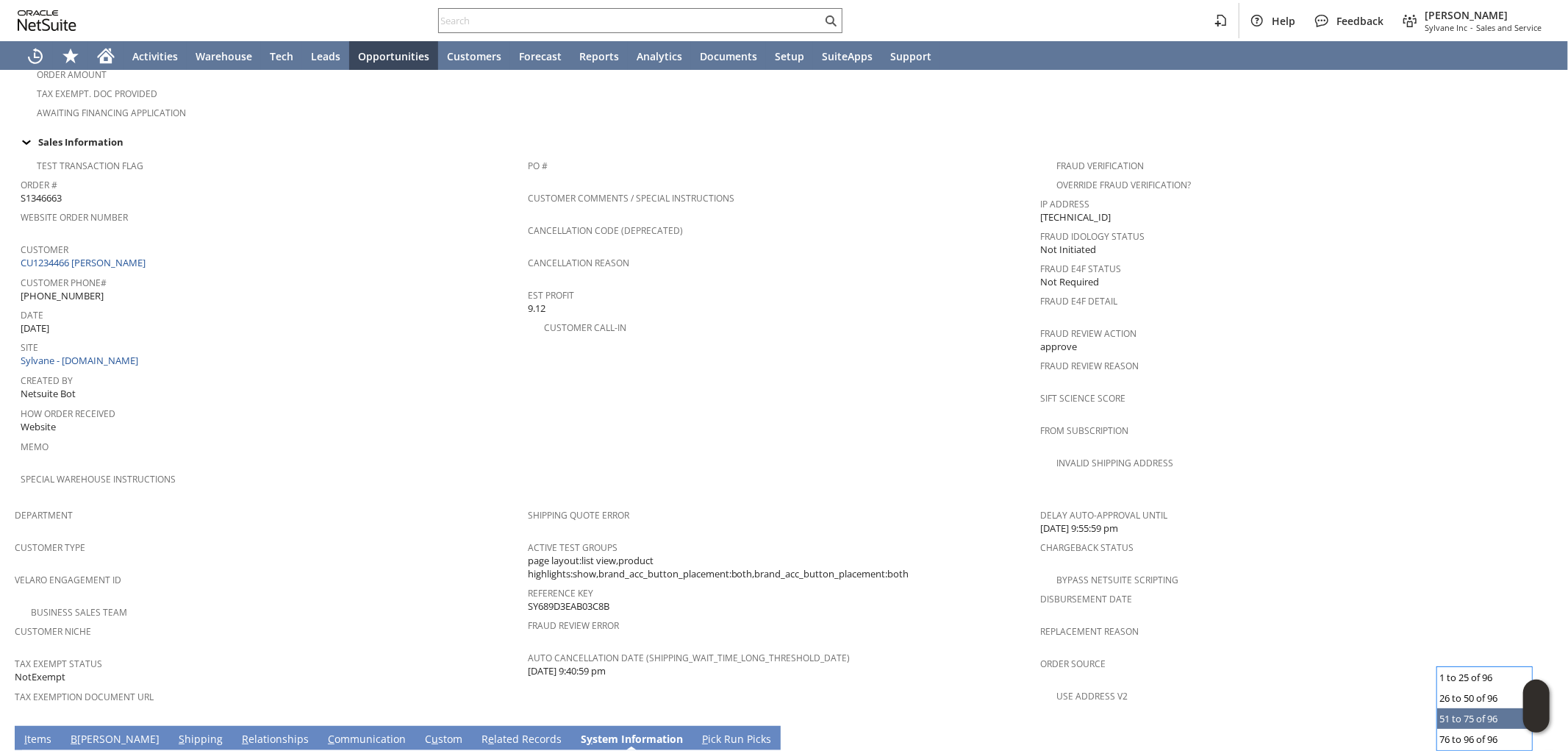
scroll to position [817, 0]
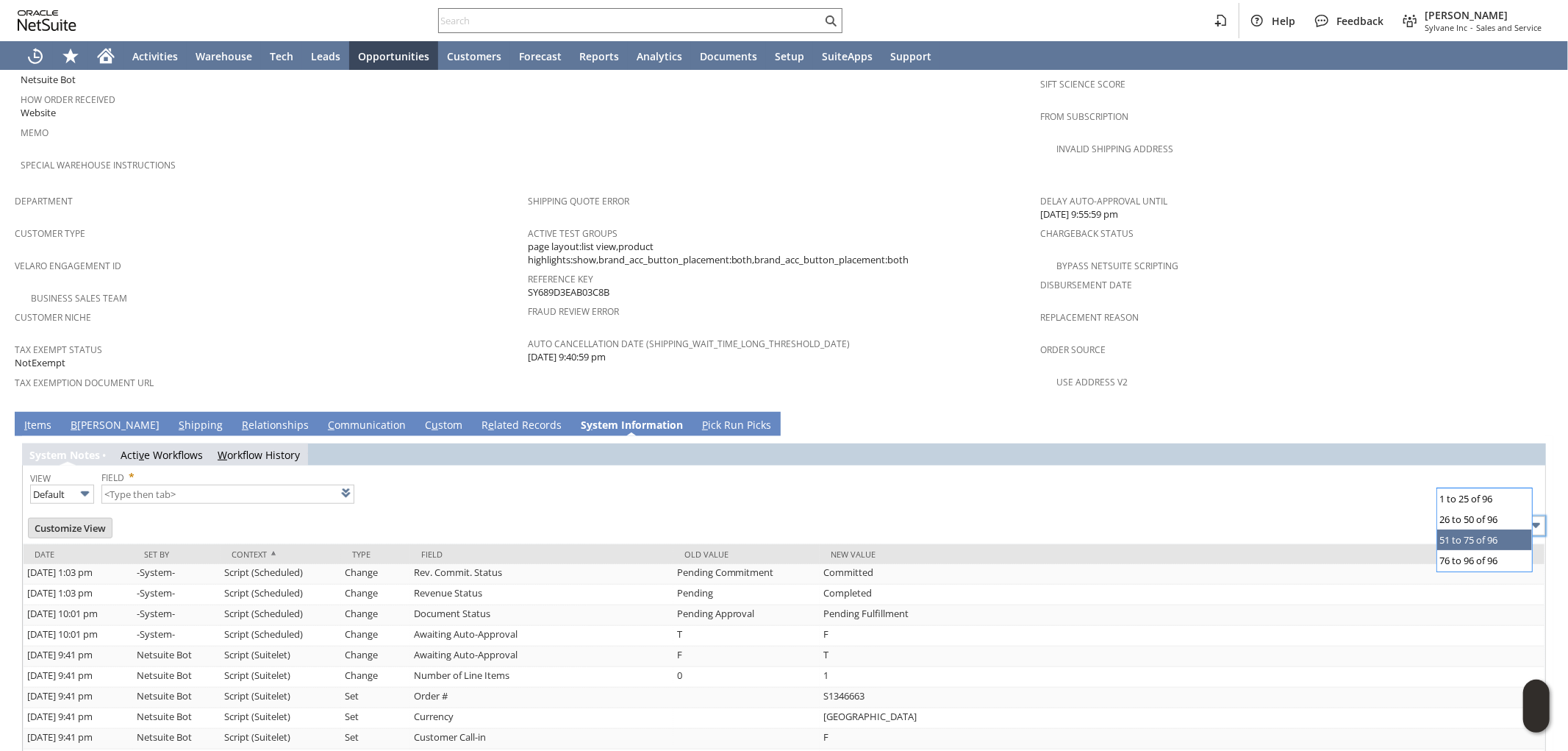
click at [27, 418] on link "I tems" at bounding box center [37, 425] width 35 height 16
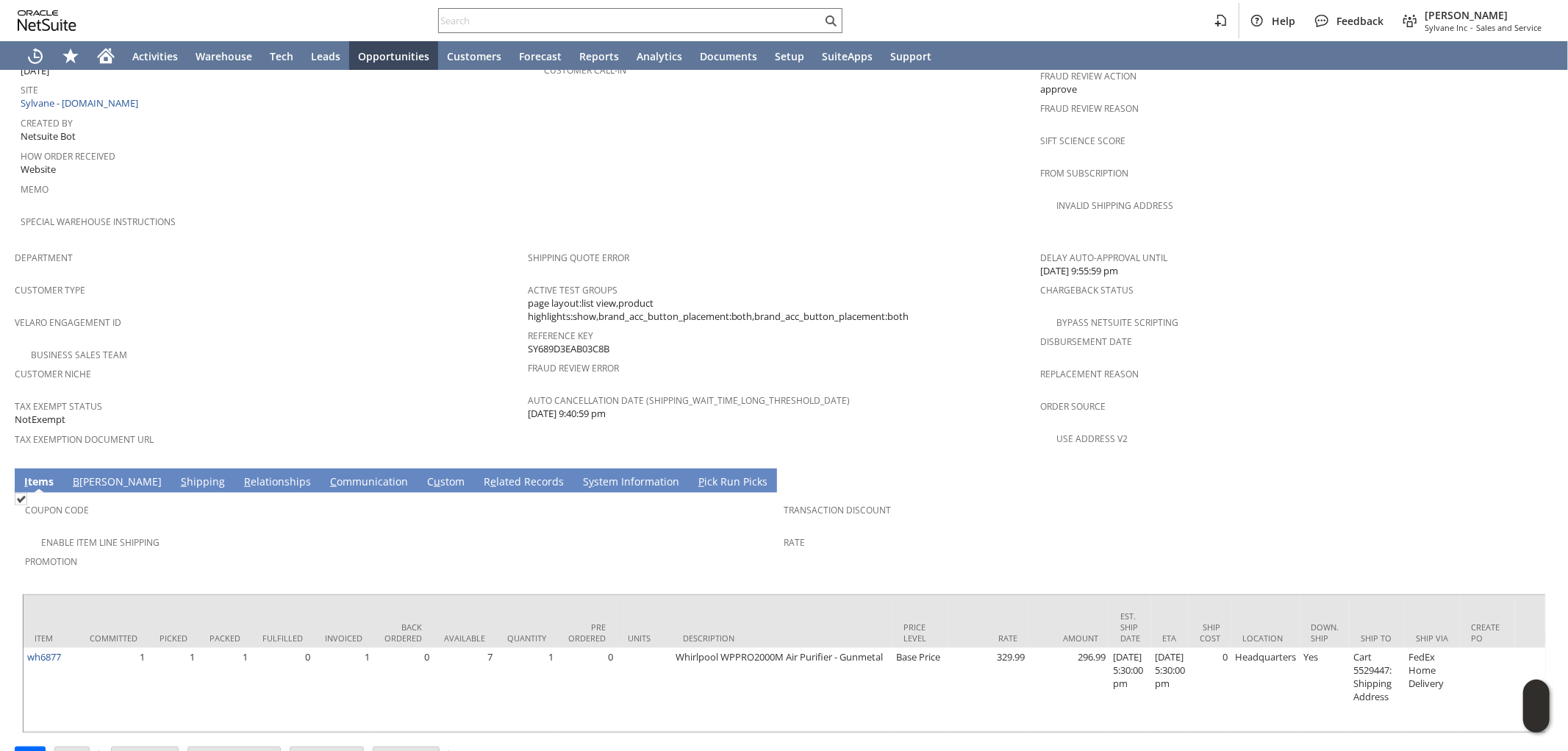
click at [177, 474] on link "S hipping" at bounding box center [202, 481] width 51 height 16
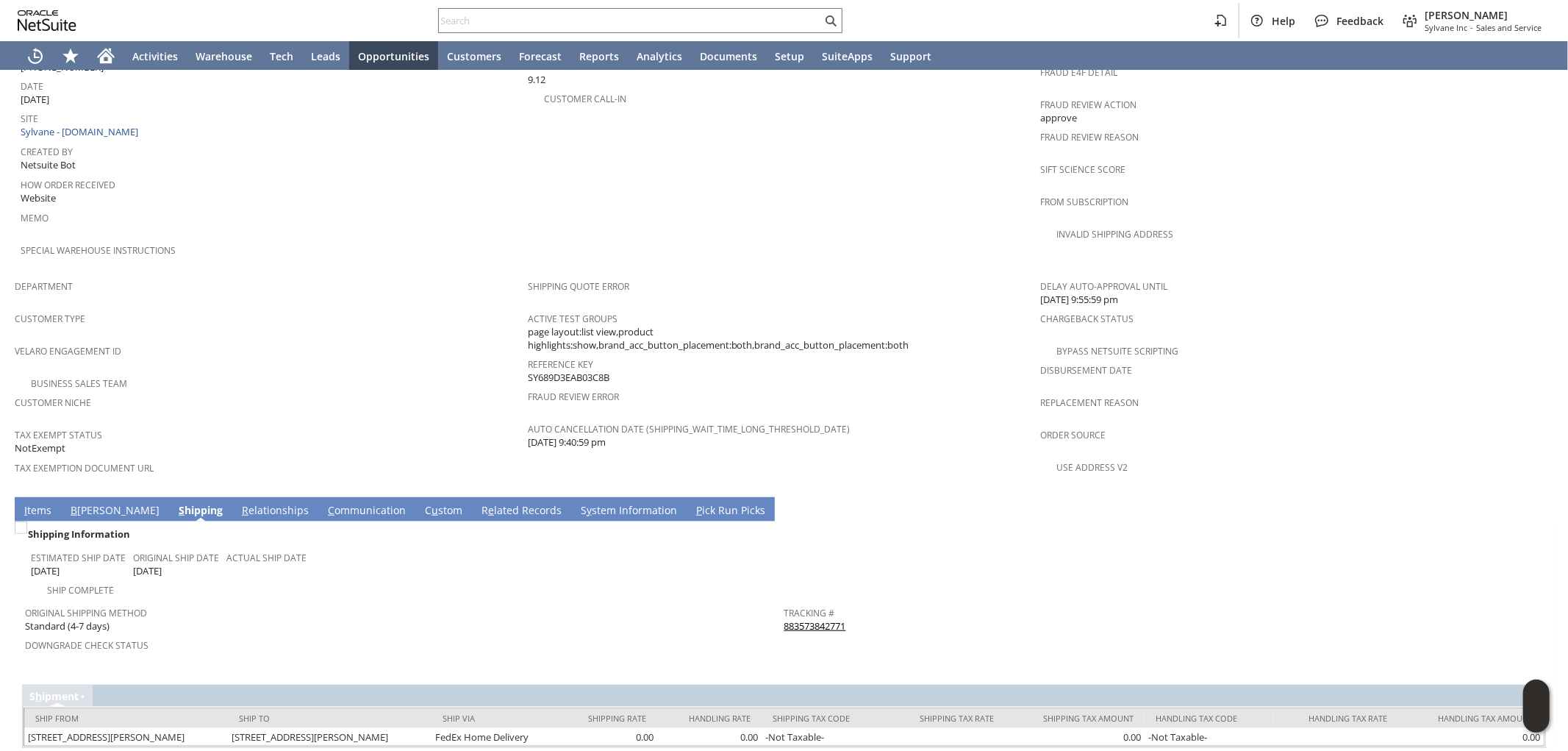
click at [238, 503] on link "R elationships" at bounding box center [275, 510] width 75 height 16
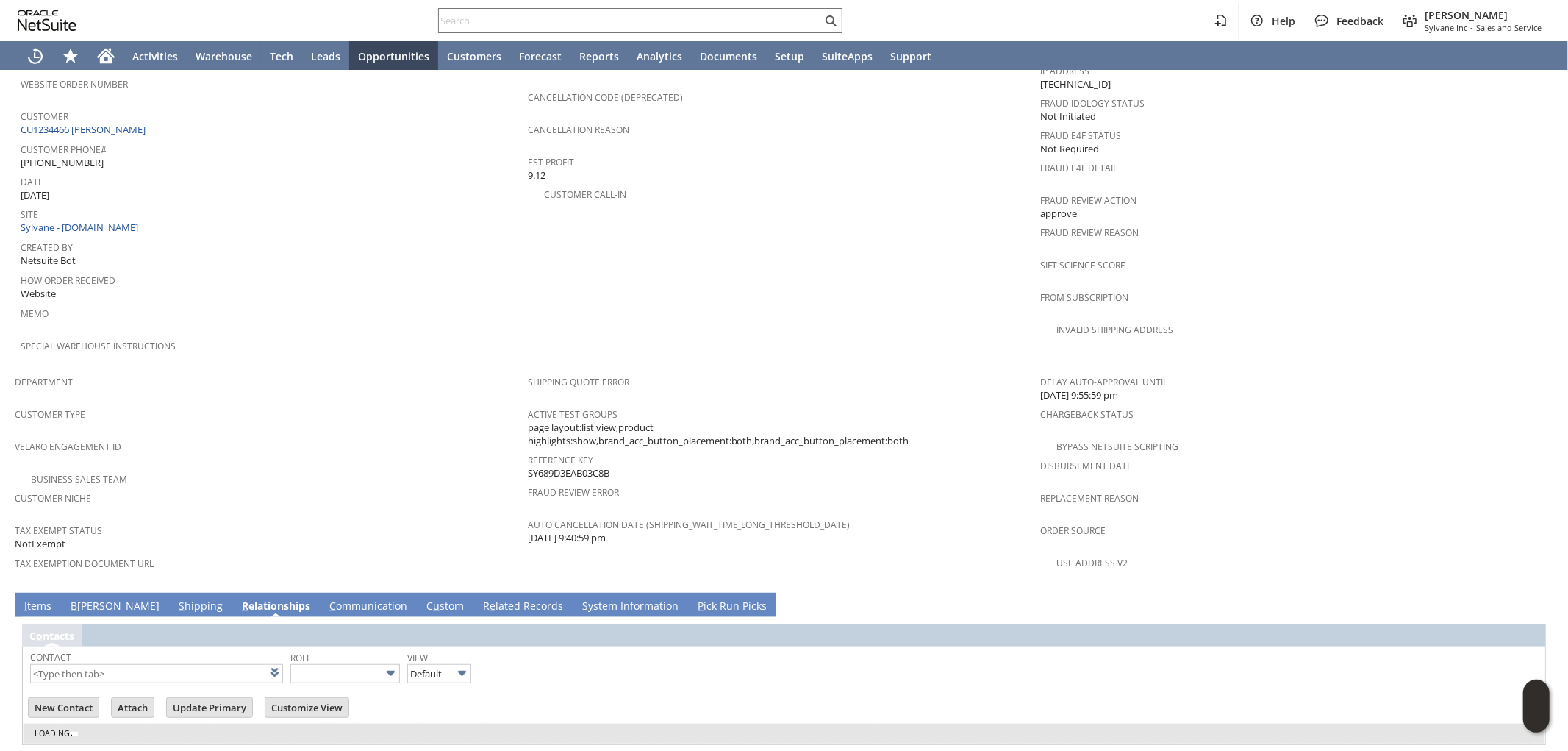
scroll to position [657, 0]
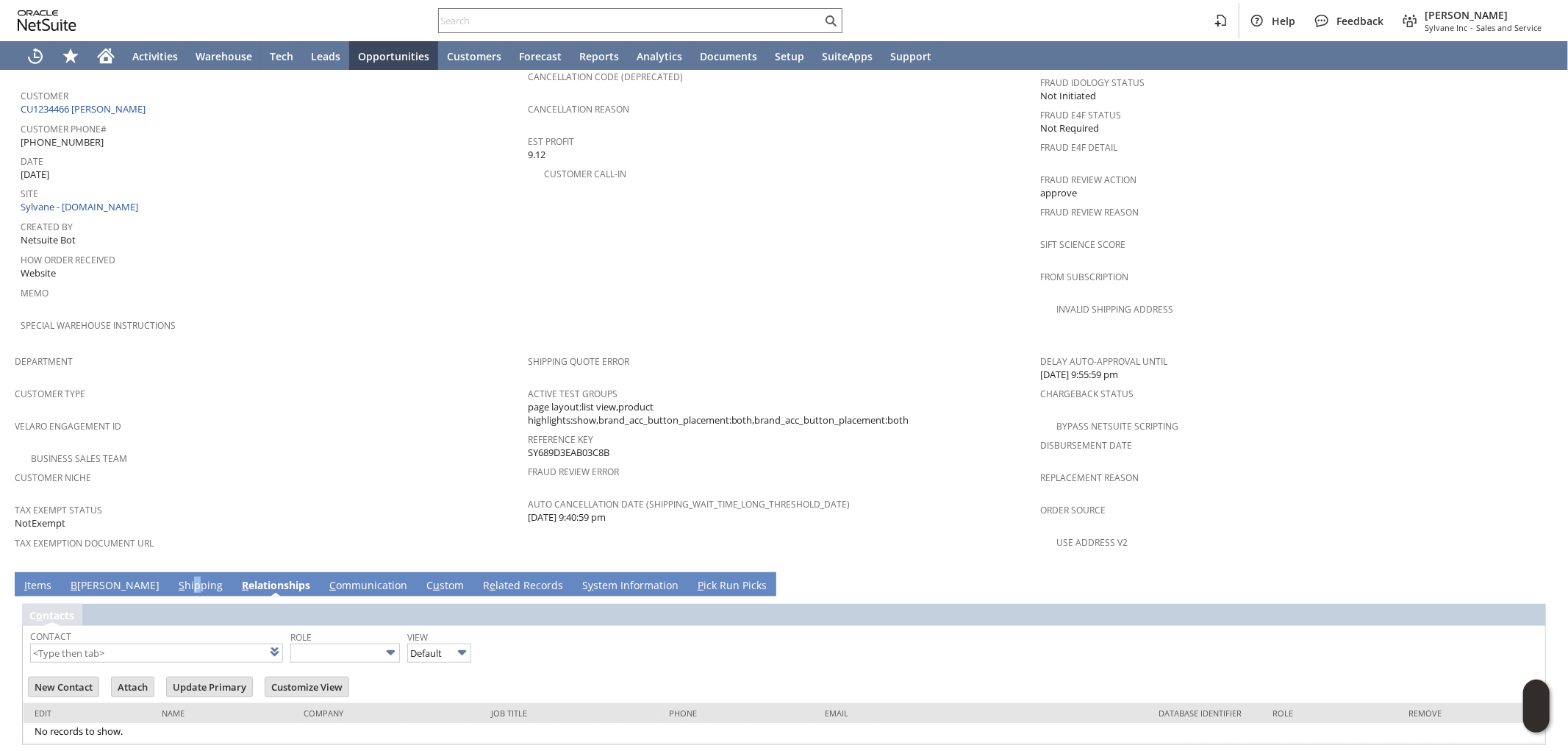
drag, startPoint x: 136, startPoint y: 531, endPoint x: 78, endPoint y: 541, distance: 58.9
click at [169, 572] on td "S hipping" at bounding box center [201, 584] width 63 height 24
drag, startPoint x: 54, startPoint y: 544, endPoint x: 41, endPoint y: 542, distance: 13.2
click at [51, 578] on link "I tems" at bounding box center [37, 586] width 35 height 16
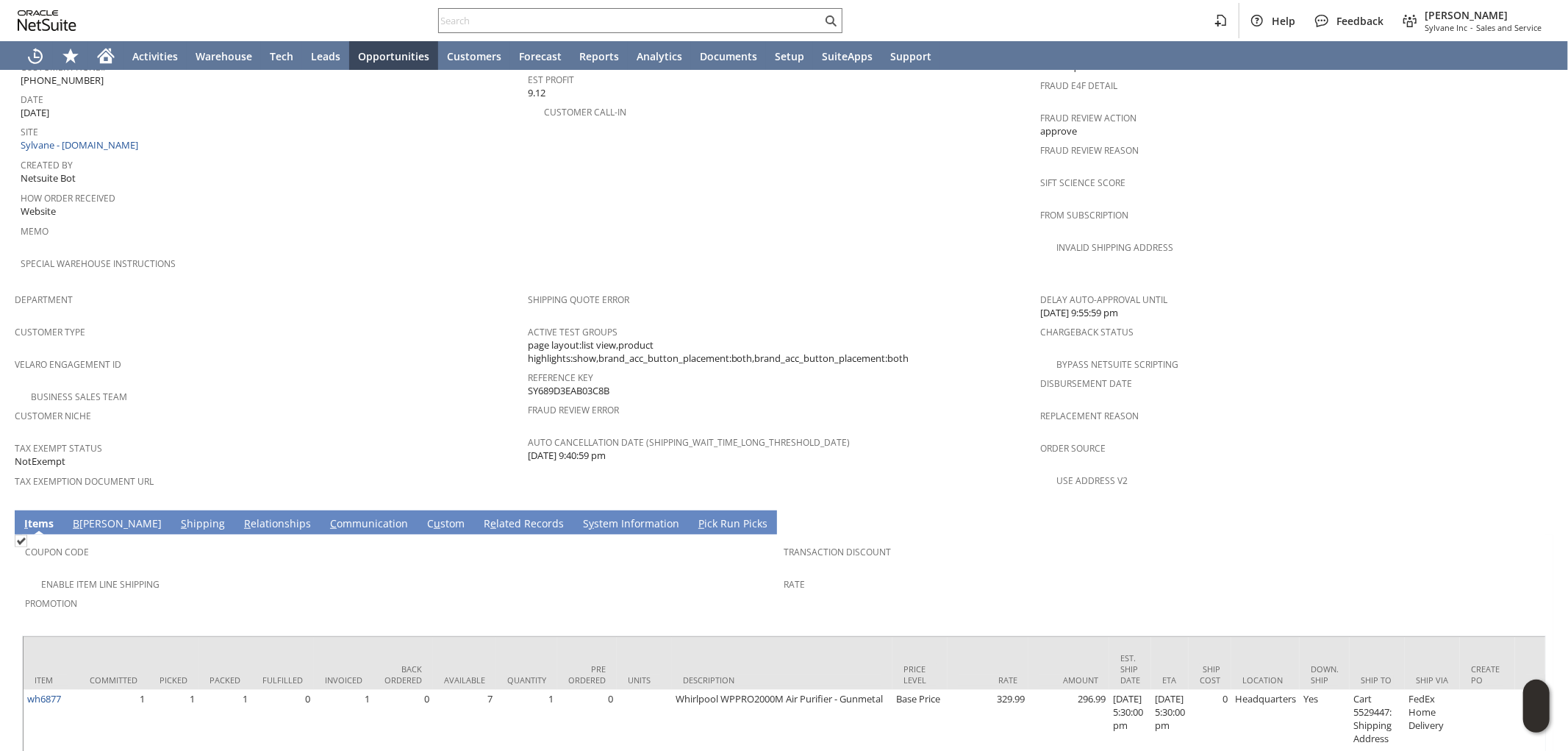
scroll to position [738, 0]
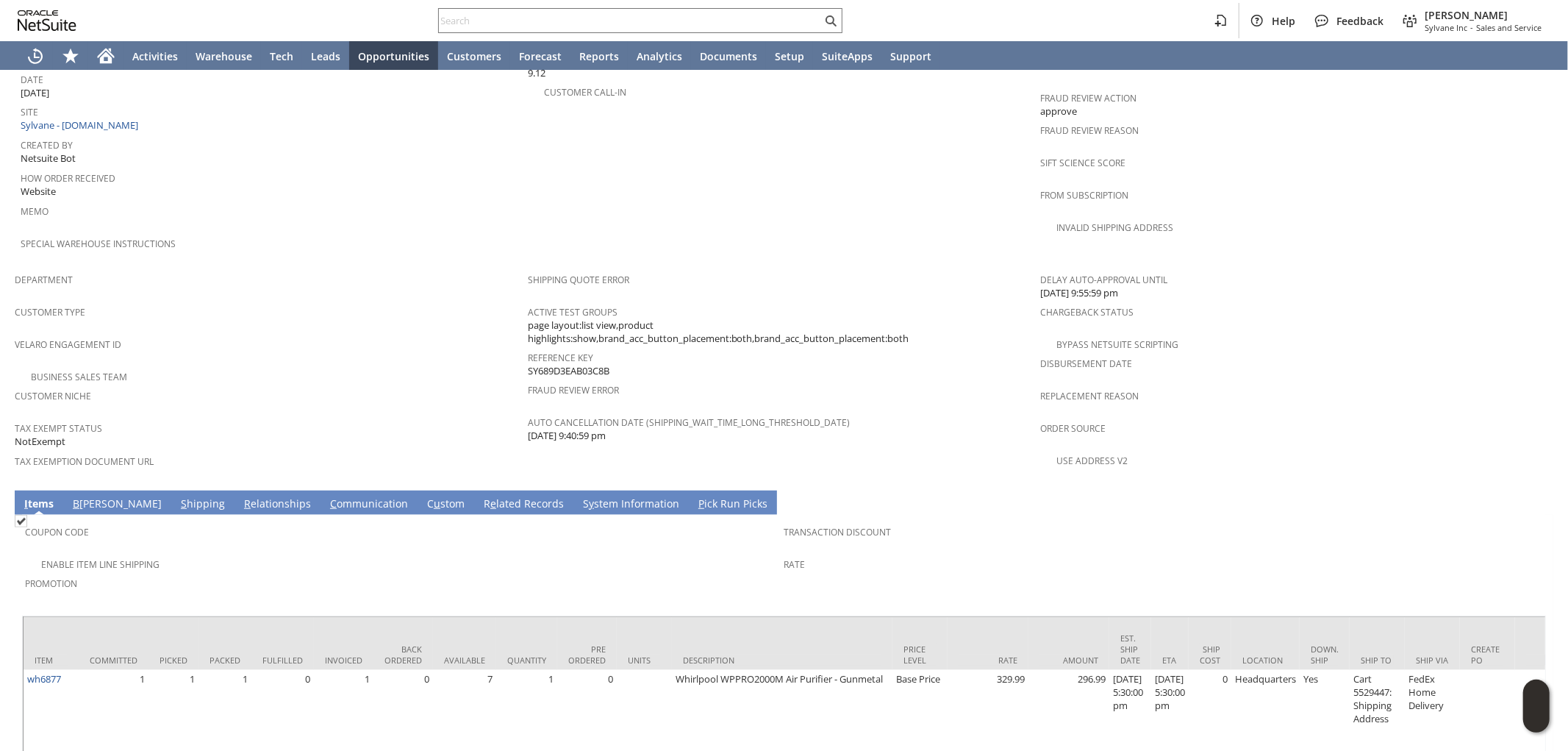
click at [177, 496] on link "S hipping" at bounding box center [202, 504] width 51 height 16
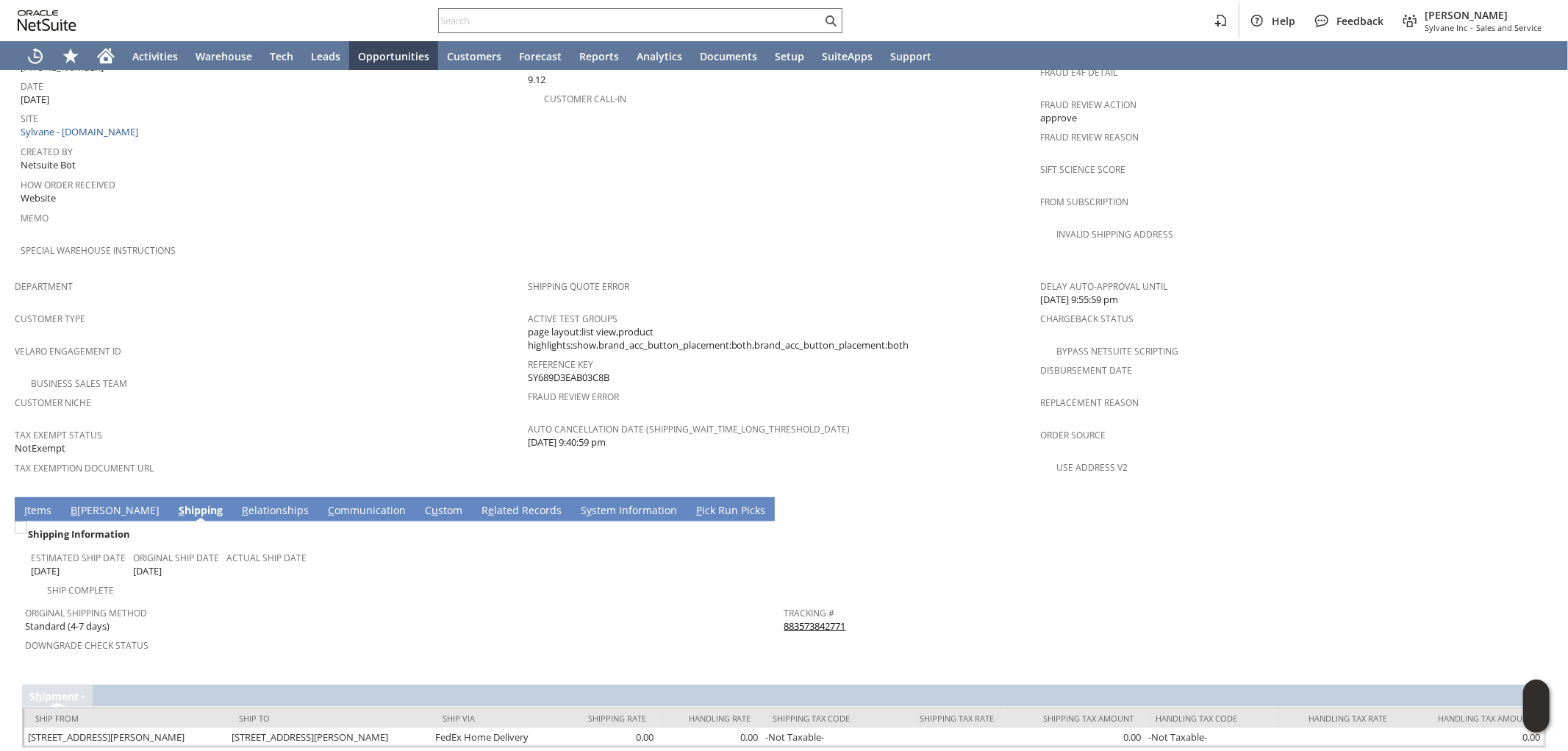
click at [90, 503] on link "B illing" at bounding box center [115, 510] width 96 height 16
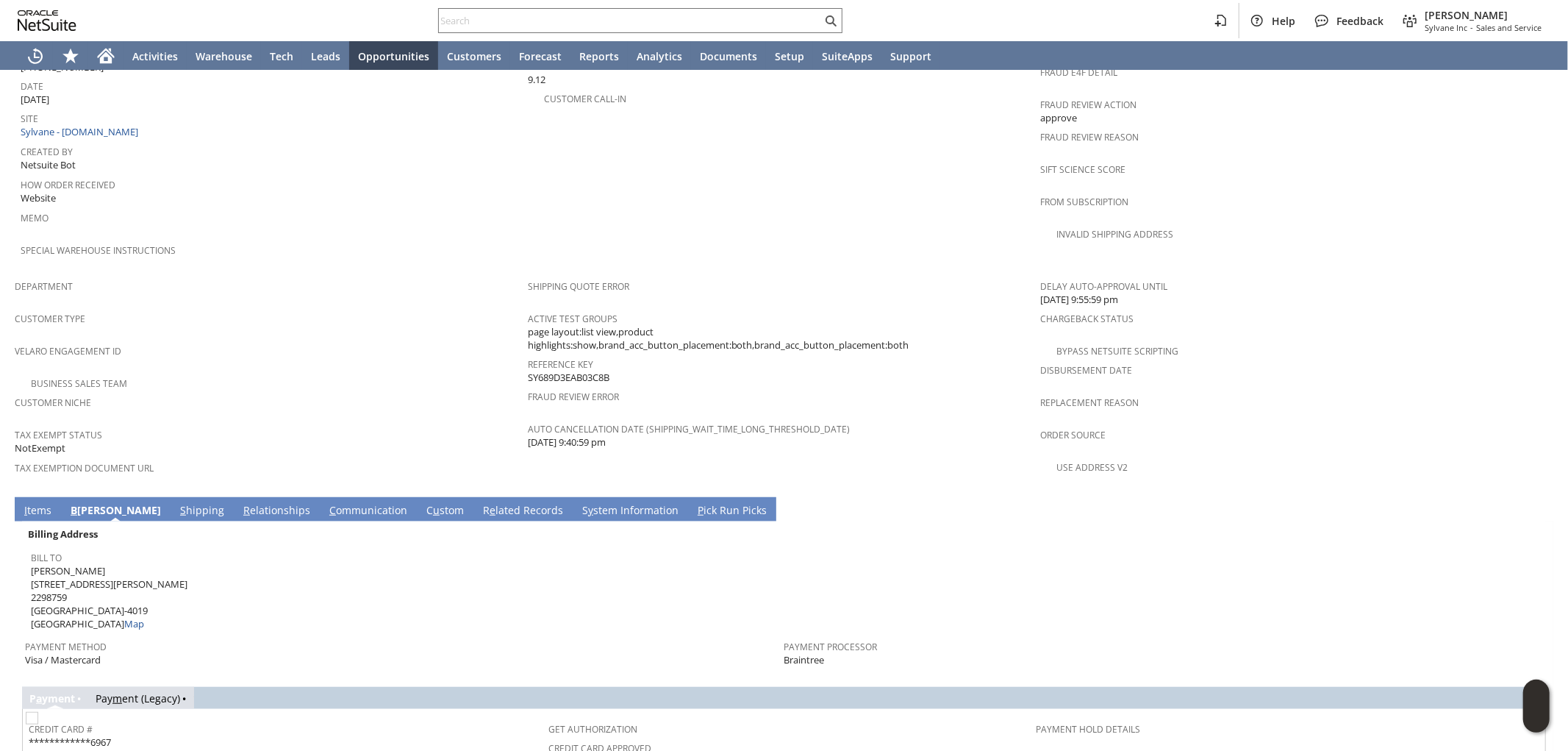
click at [33, 497] on td "I tems" at bounding box center [38, 509] width 47 height 24
click at [35, 503] on link "I tems" at bounding box center [37, 510] width 35 height 16
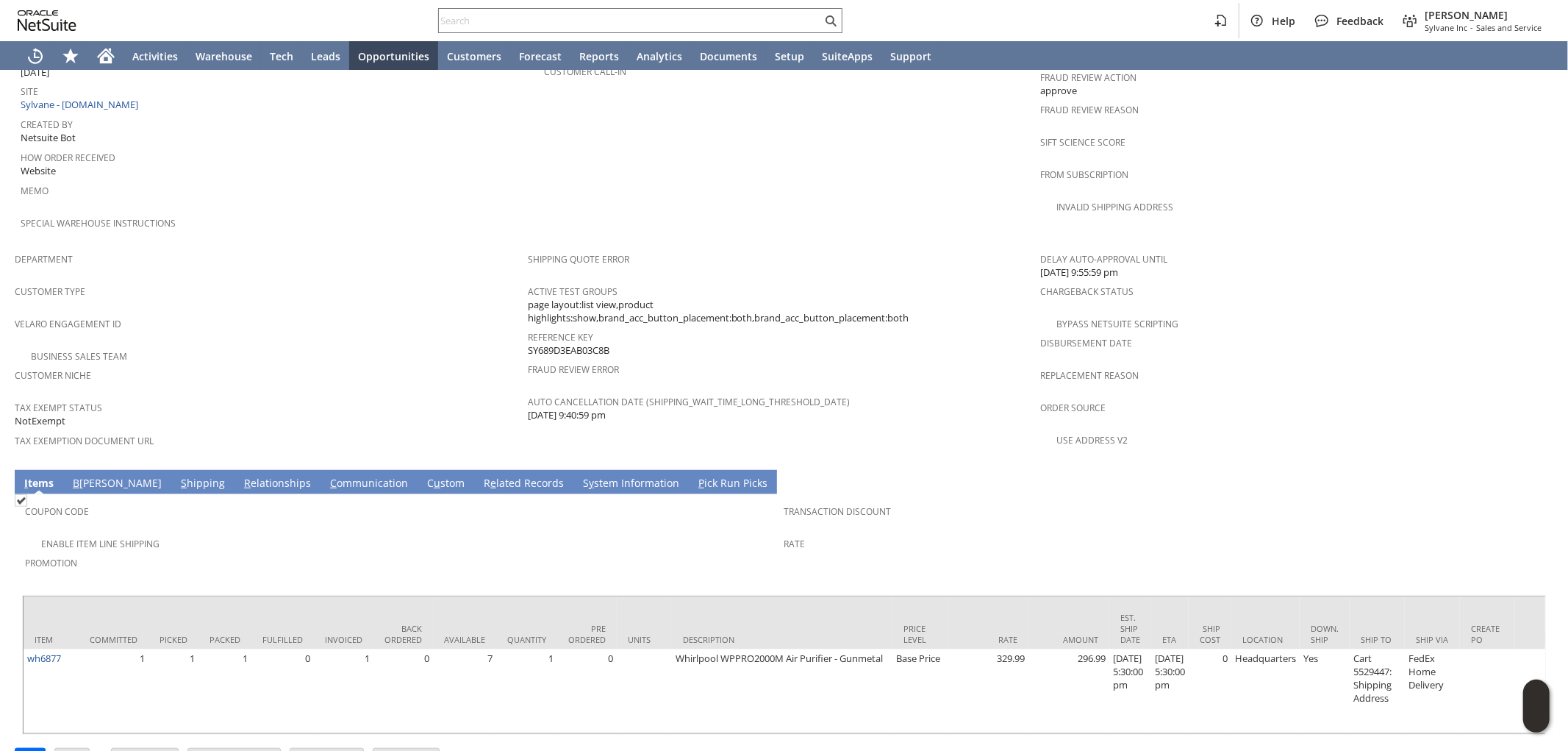
scroll to position [760, 0]
click at [177, 474] on link "S hipping" at bounding box center [202, 481] width 51 height 16
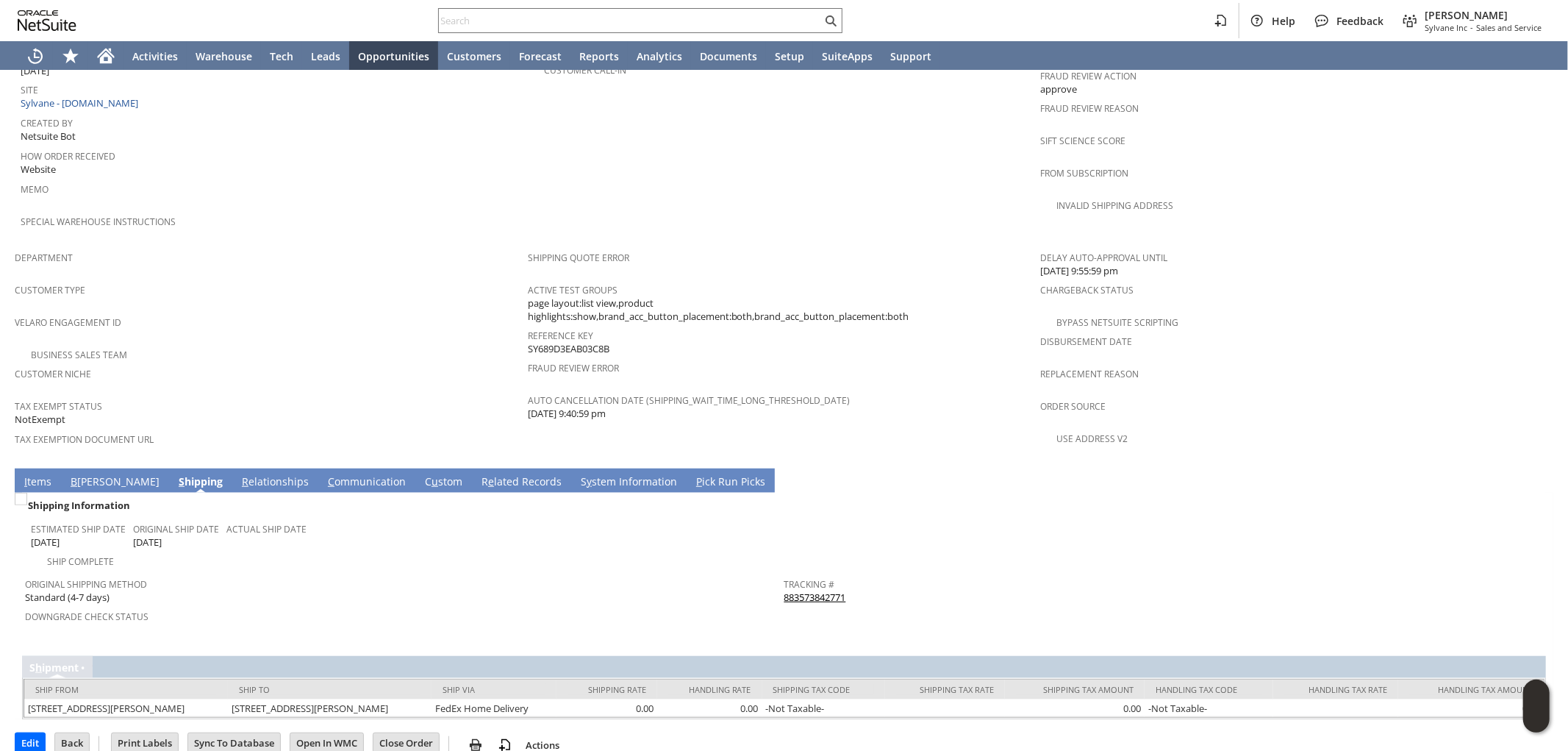
scroll to position [731, 0]
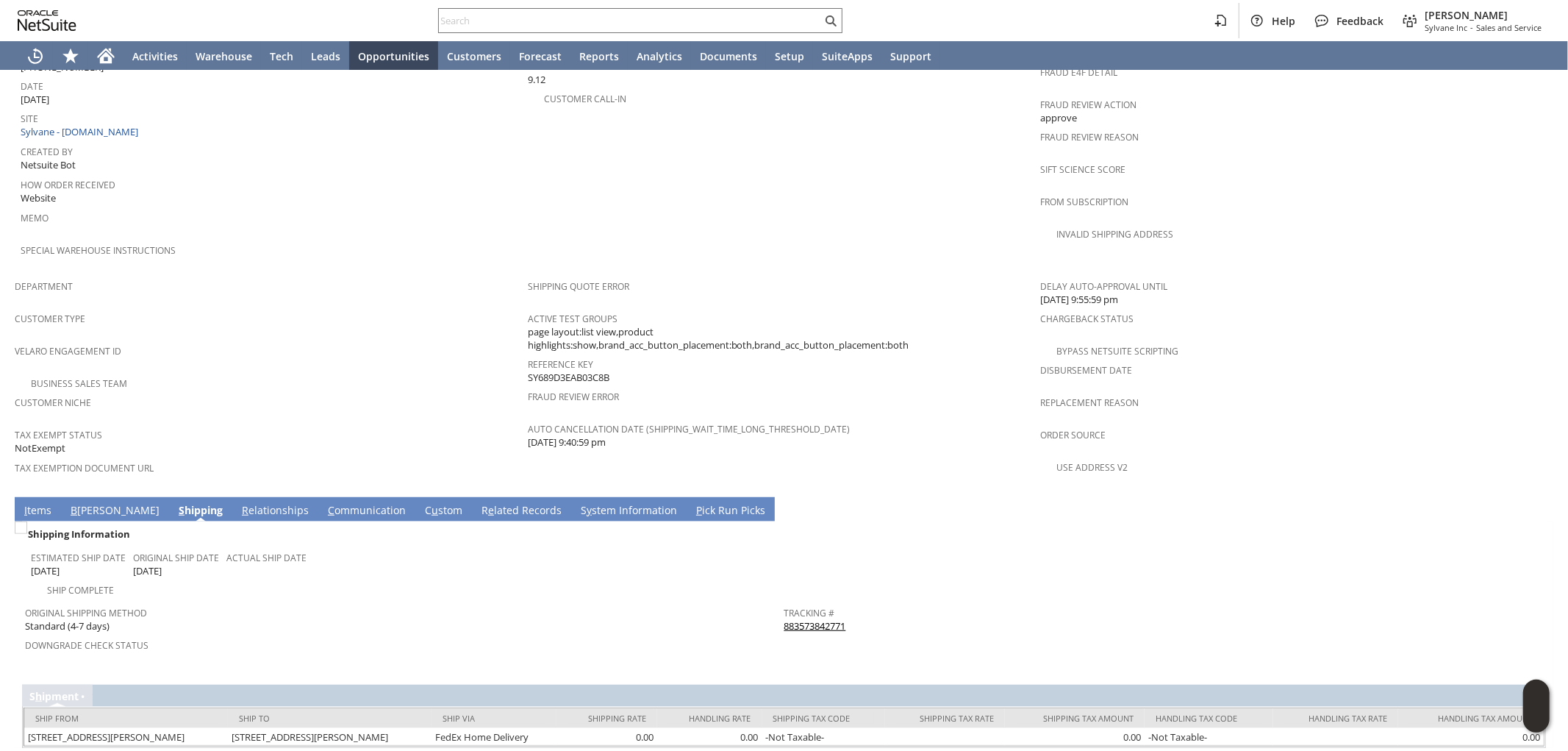
click at [18, 497] on td "I tems" at bounding box center [38, 509] width 47 height 24
click at [41, 503] on link "I tems" at bounding box center [37, 510] width 35 height 16
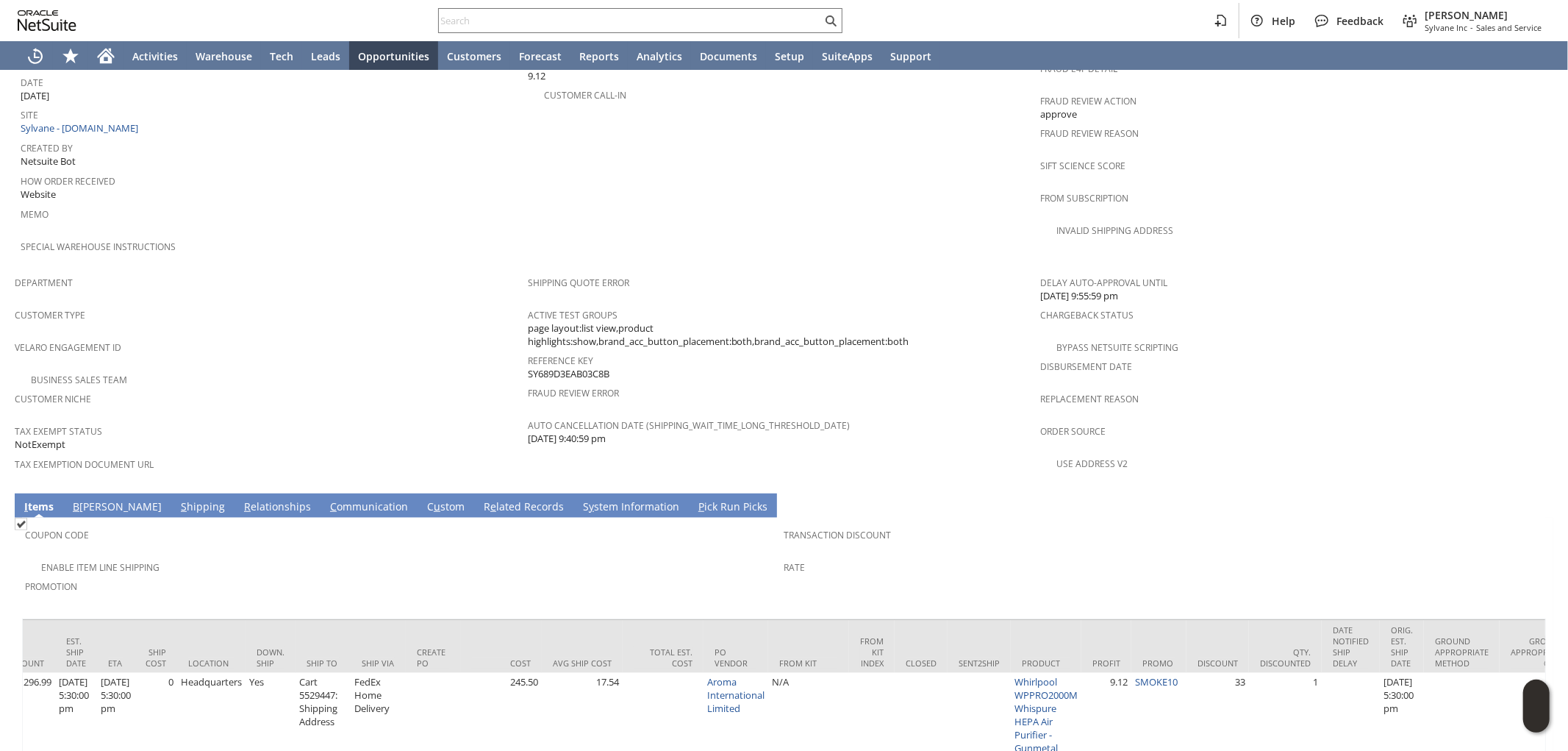
scroll to position [0, 0]
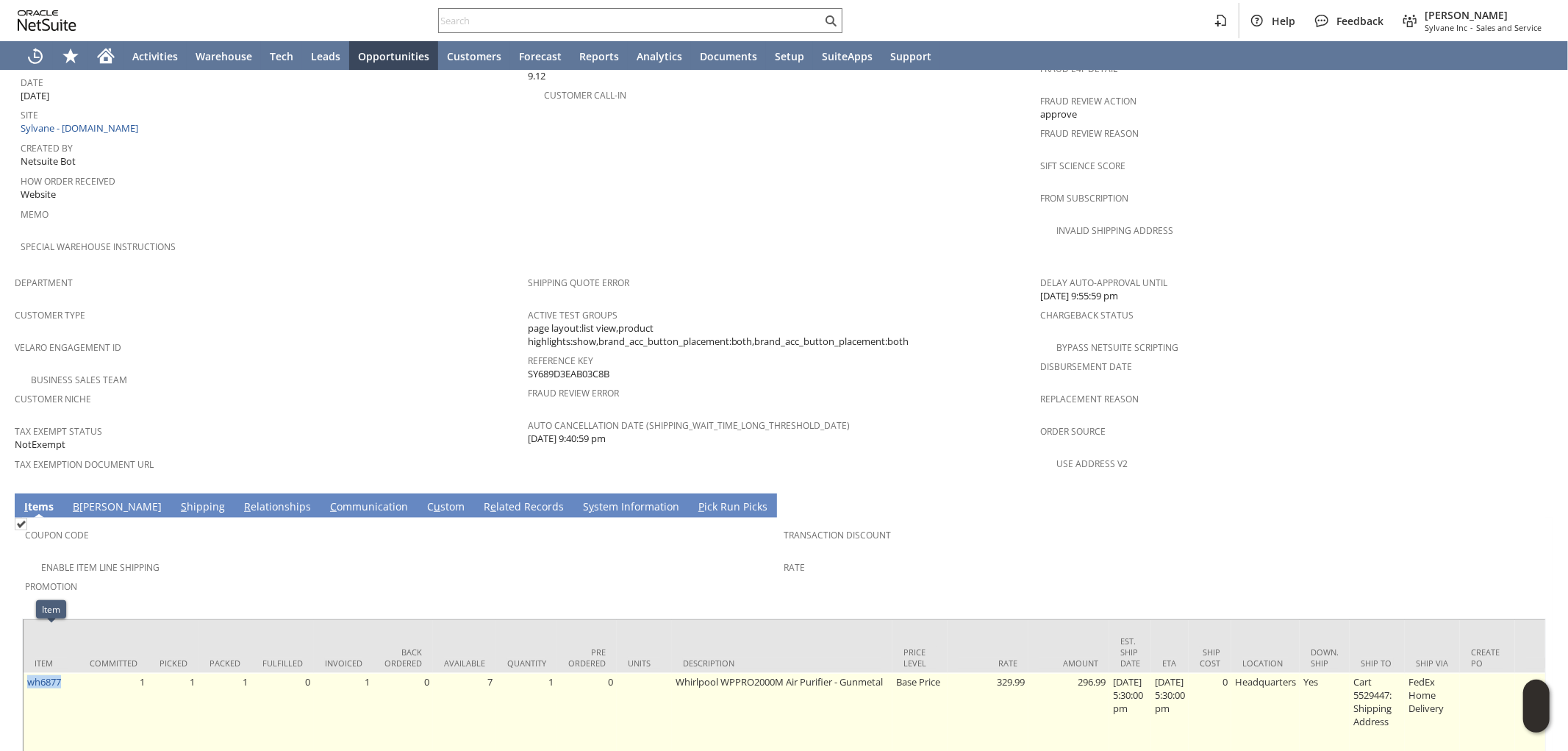
drag, startPoint x: 52, startPoint y: 642, endPoint x: 25, endPoint y: 650, distance: 28.2
click at [25, 673] on td "wh6877" at bounding box center [50, 715] width 55 height 84
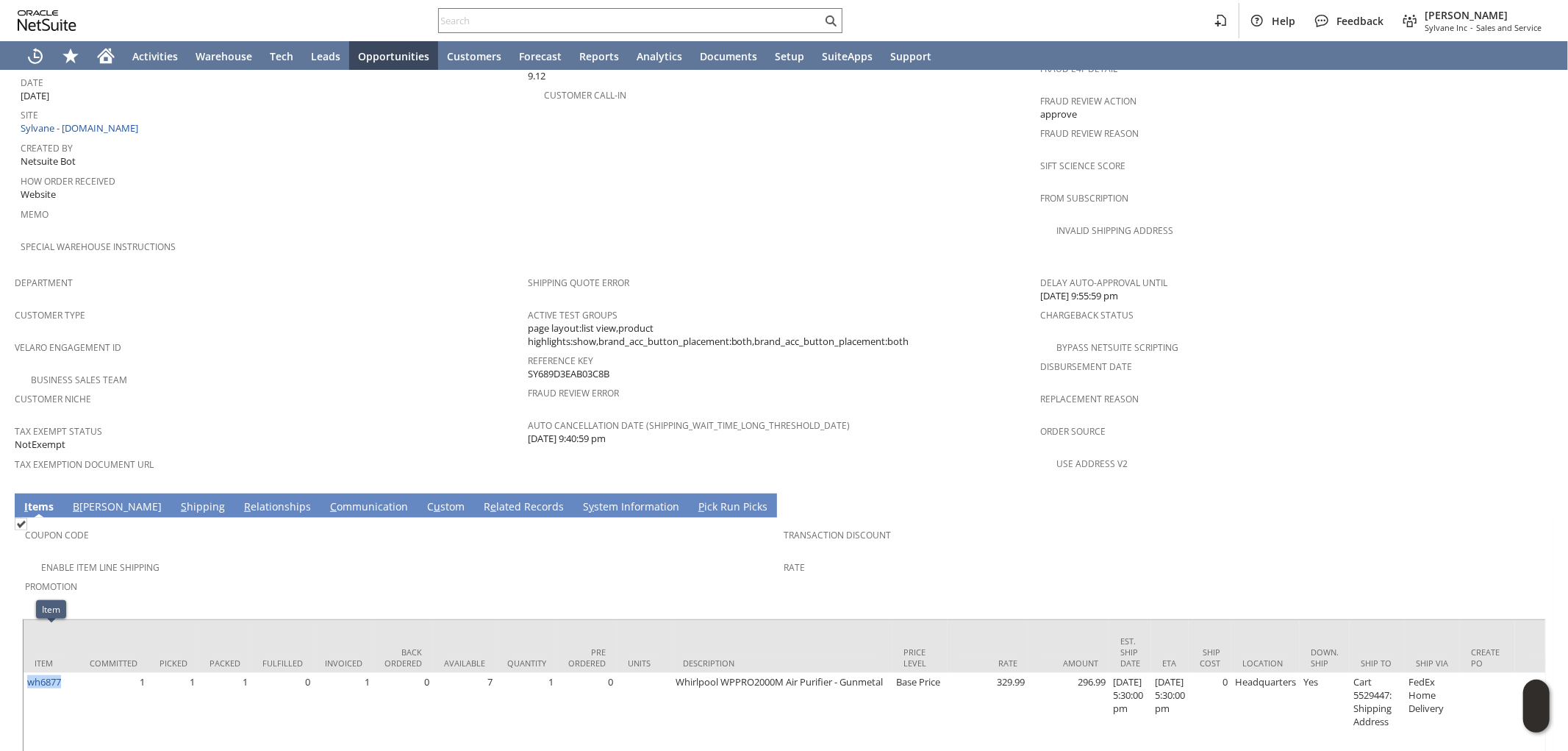
copy link "wh6877"
click at [177, 499] on link "S hipping" at bounding box center [202, 507] width 51 height 16
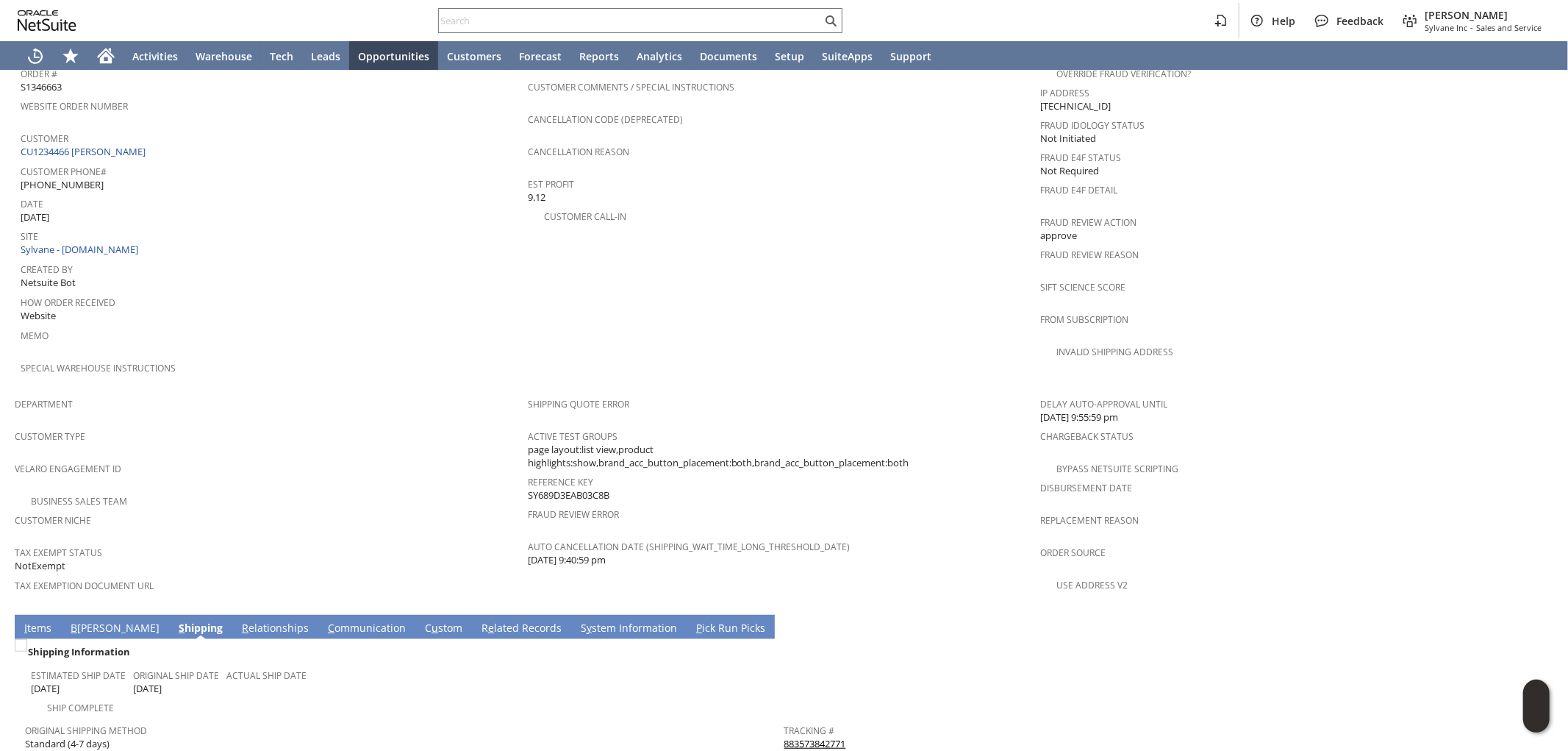
scroll to position [731, 0]
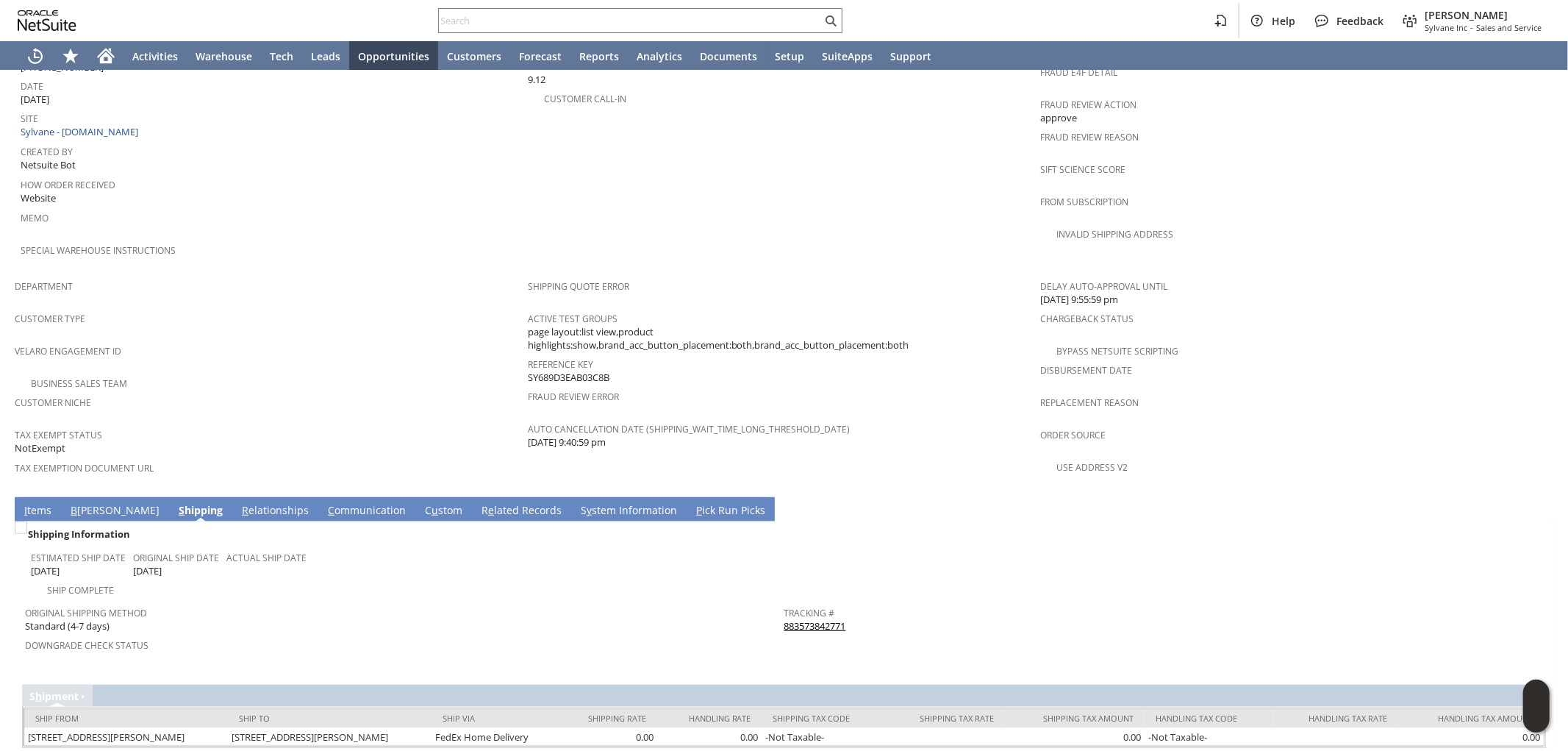
click at [49, 503] on link "I tems" at bounding box center [37, 510] width 35 height 16
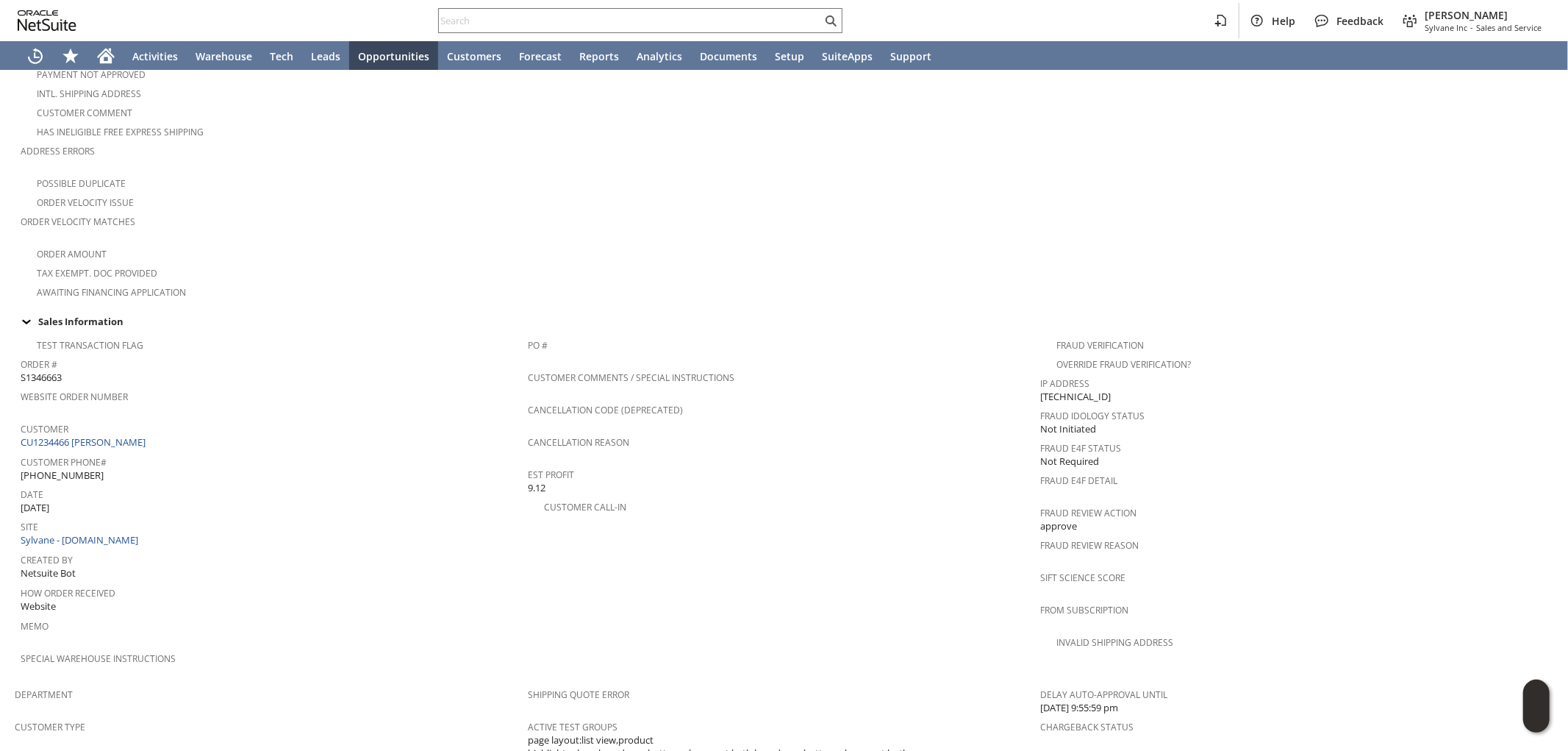
scroll to position [0, 0]
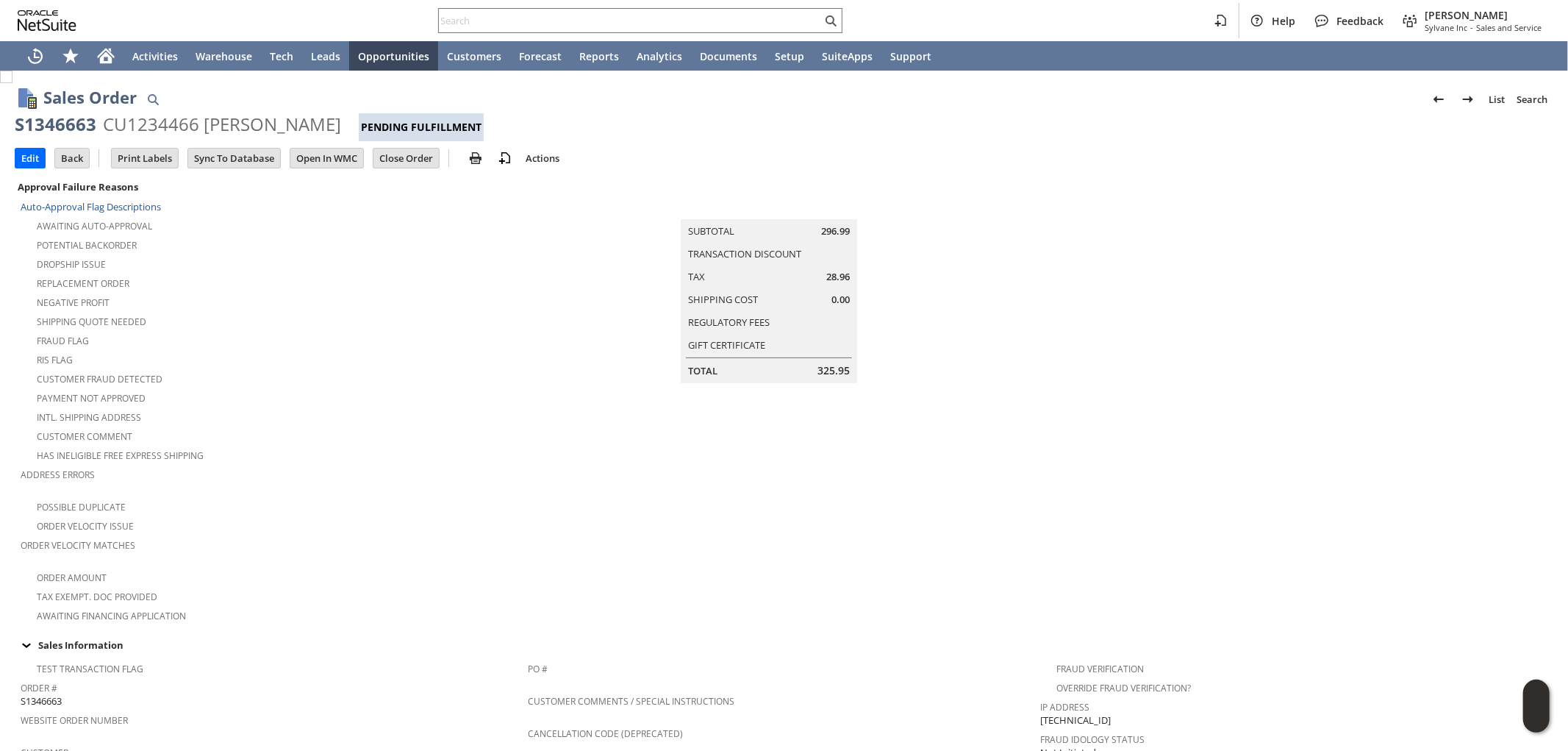
drag, startPoint x: 221, startPoint y: 118, endPoint x: 344, endPoint y: 114, distance: 123.1
click at [341, 114] on div "CU1234466 Thomas Cameron" at bounding box center [221, 124] width 238 height 23
copy div "Thomas Cameron"
click at [495, 26] on input "text" at bounding box center [631, 21] width 383 height 18
paste input "Thomas Cameron"
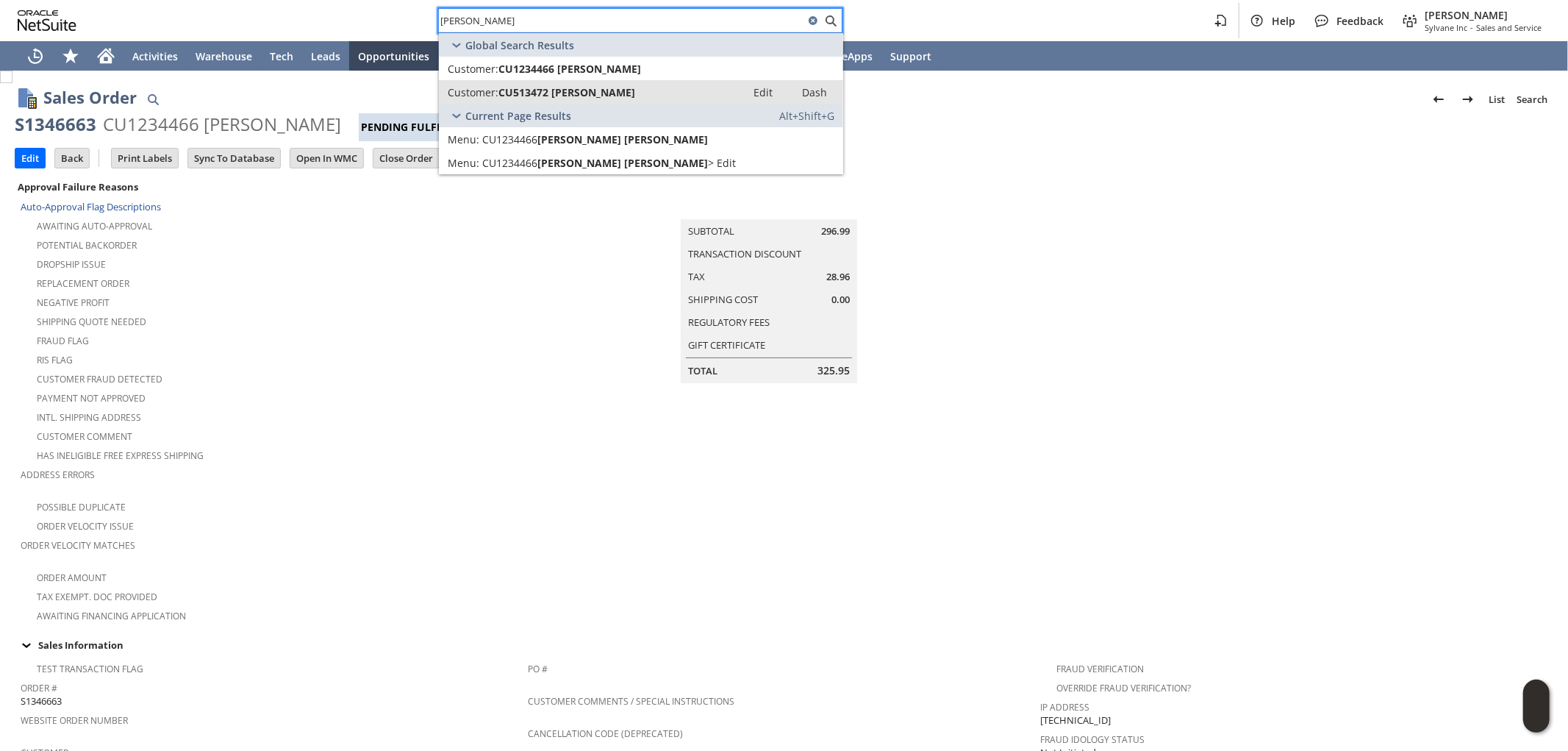
type input "Thomas Cameron"
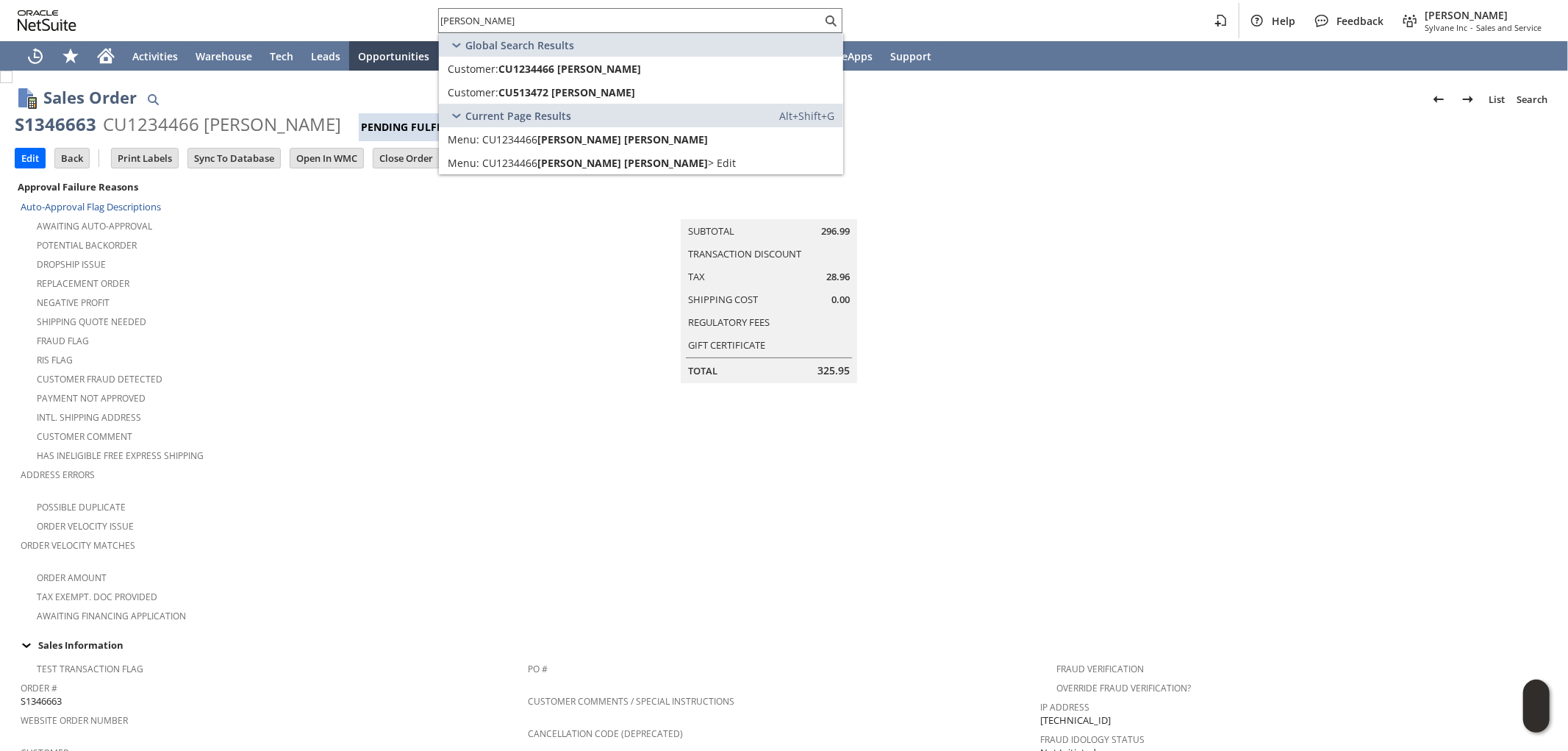
drag, startPoint x: 314, startPoint y: 414, endPoint x: 355, endPoint y: 431, distance: 44.4
click at [314, 425] on div "Customer Comment" at bounding box center [274, 434] width 507 height 18
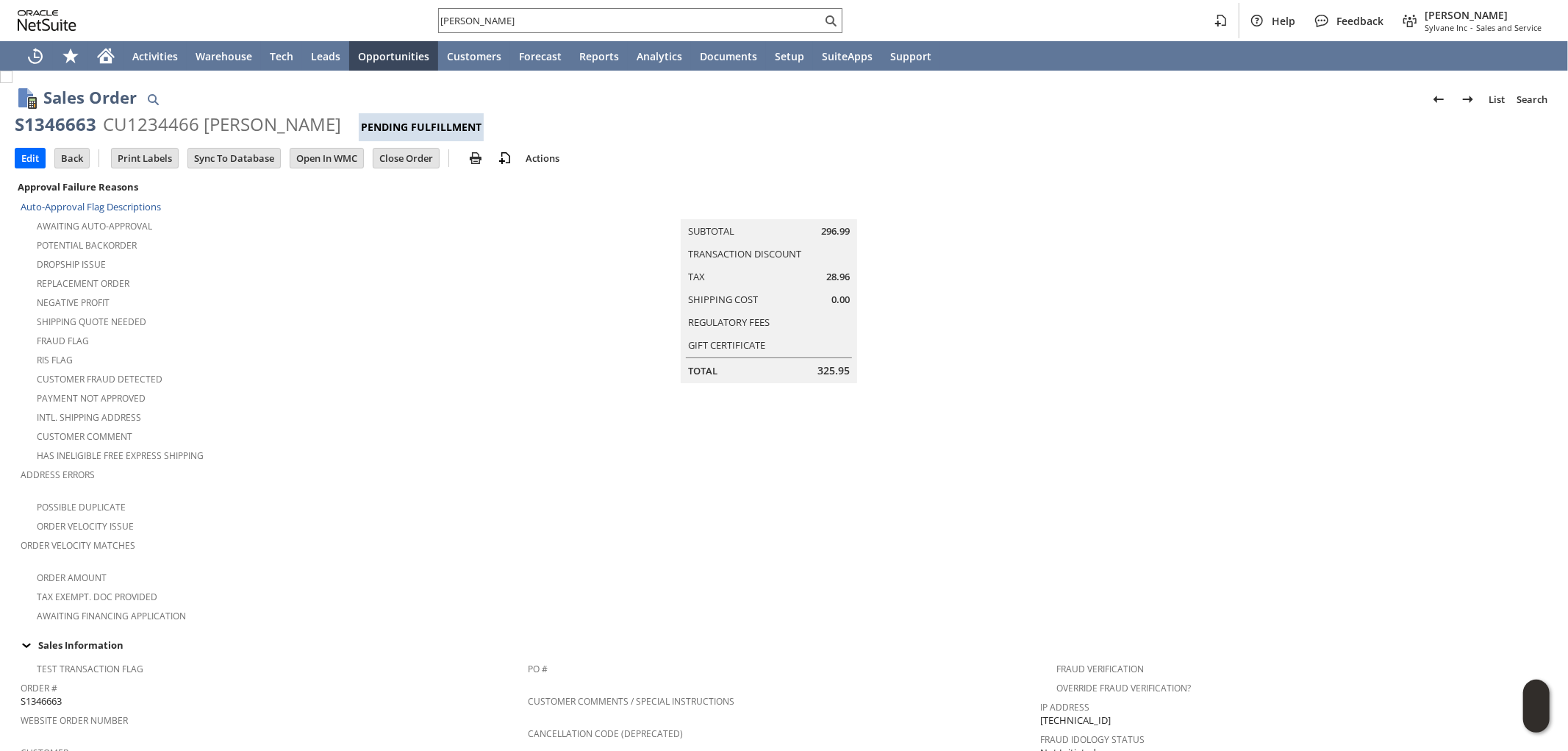
click at [1214, 276] on td at bounding box center [1297, 400] width 513 height 447
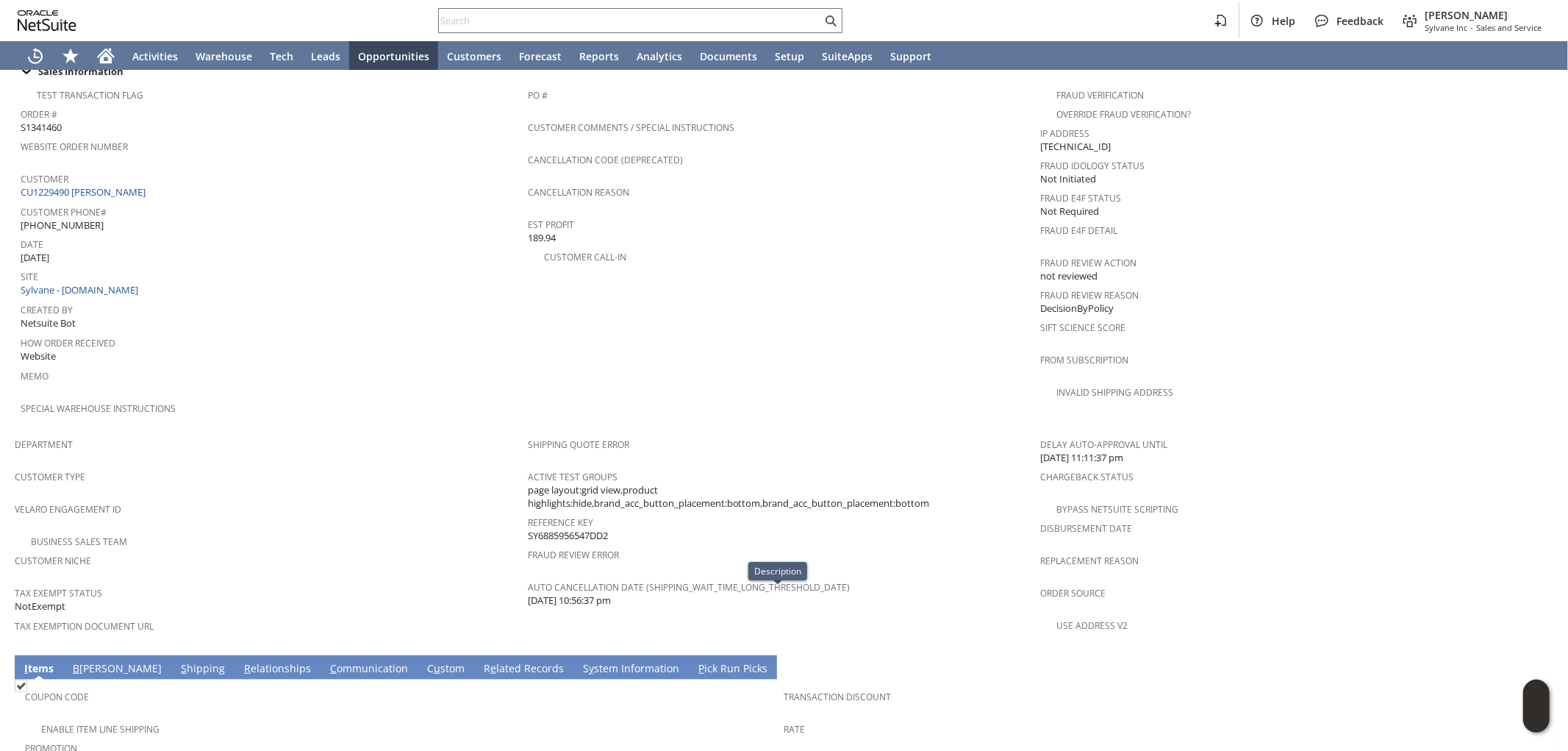
scroll to position [528, 0]
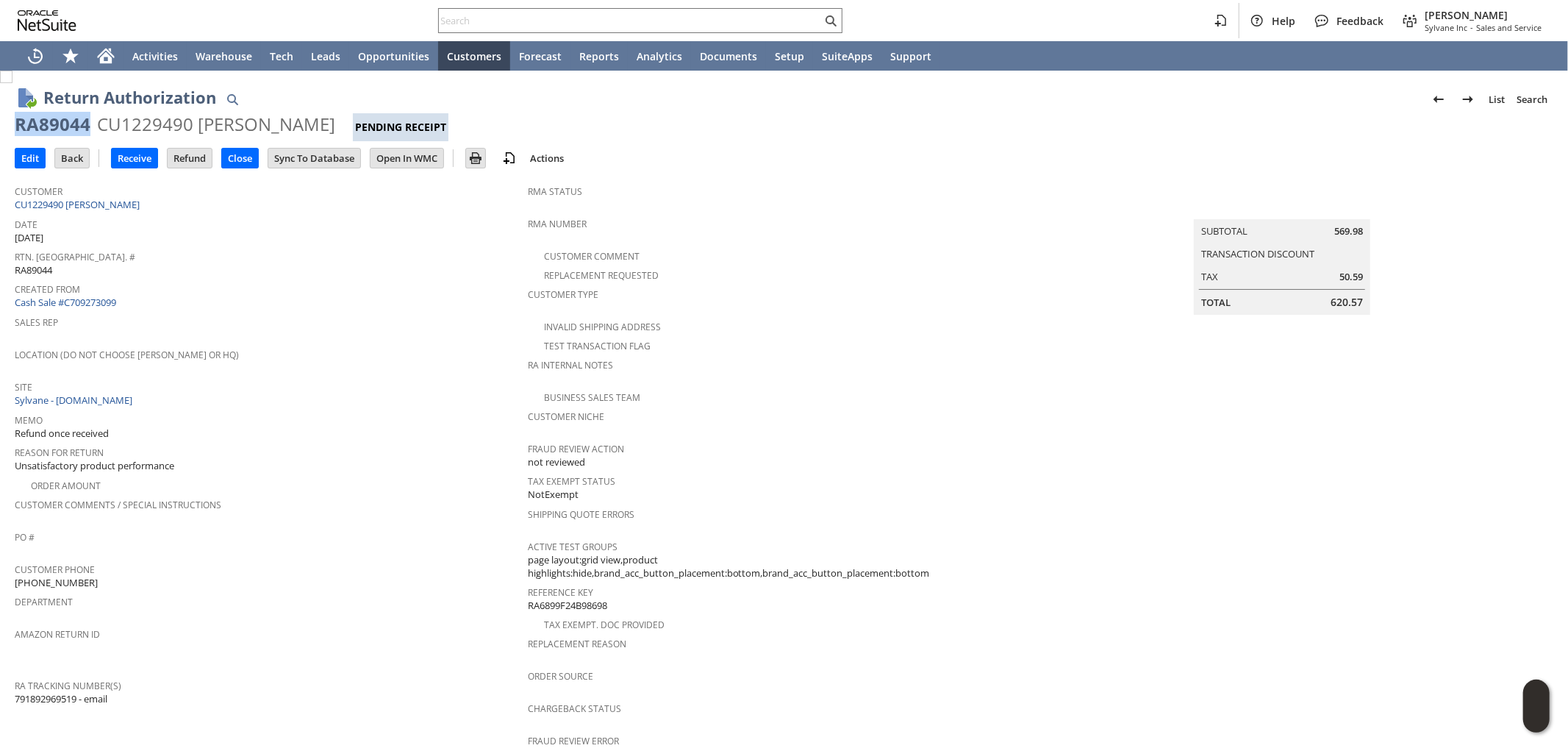
drag, startPoint x: 89, startPoint y: 120, endPoint x: 17, endPoint y: 118, distance: 72.0
click at [17, 118] on div "RA89044 CU1229490 [PERSON_NAME] Pending Receipt" at bounding box center [784, 127] width 1539 height 29
copy div "RA89044"
